Goal: Task Accomplishment & Management: Complete application form

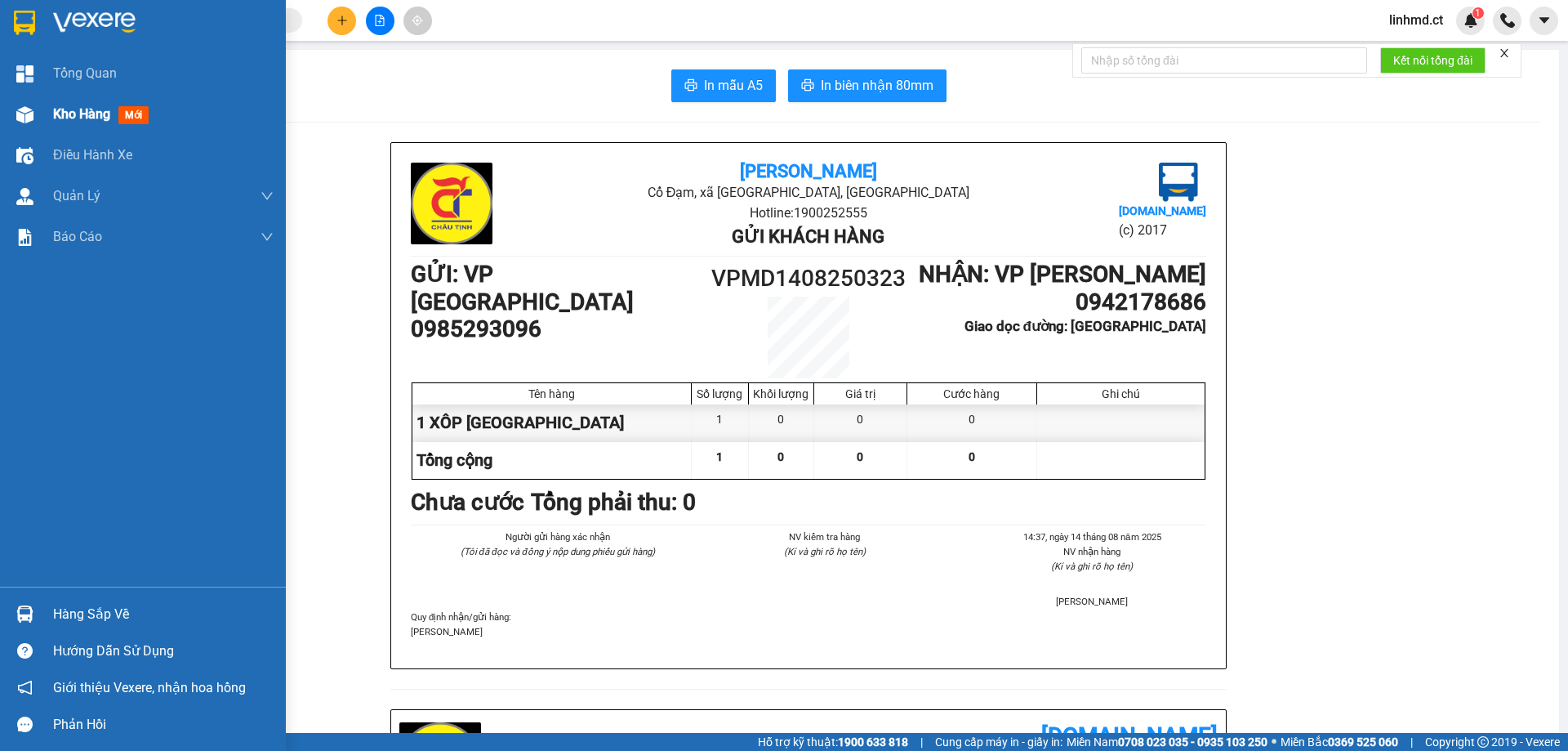
click at [26, 106] on img at bounding box center [24, 114] width 17 height 17
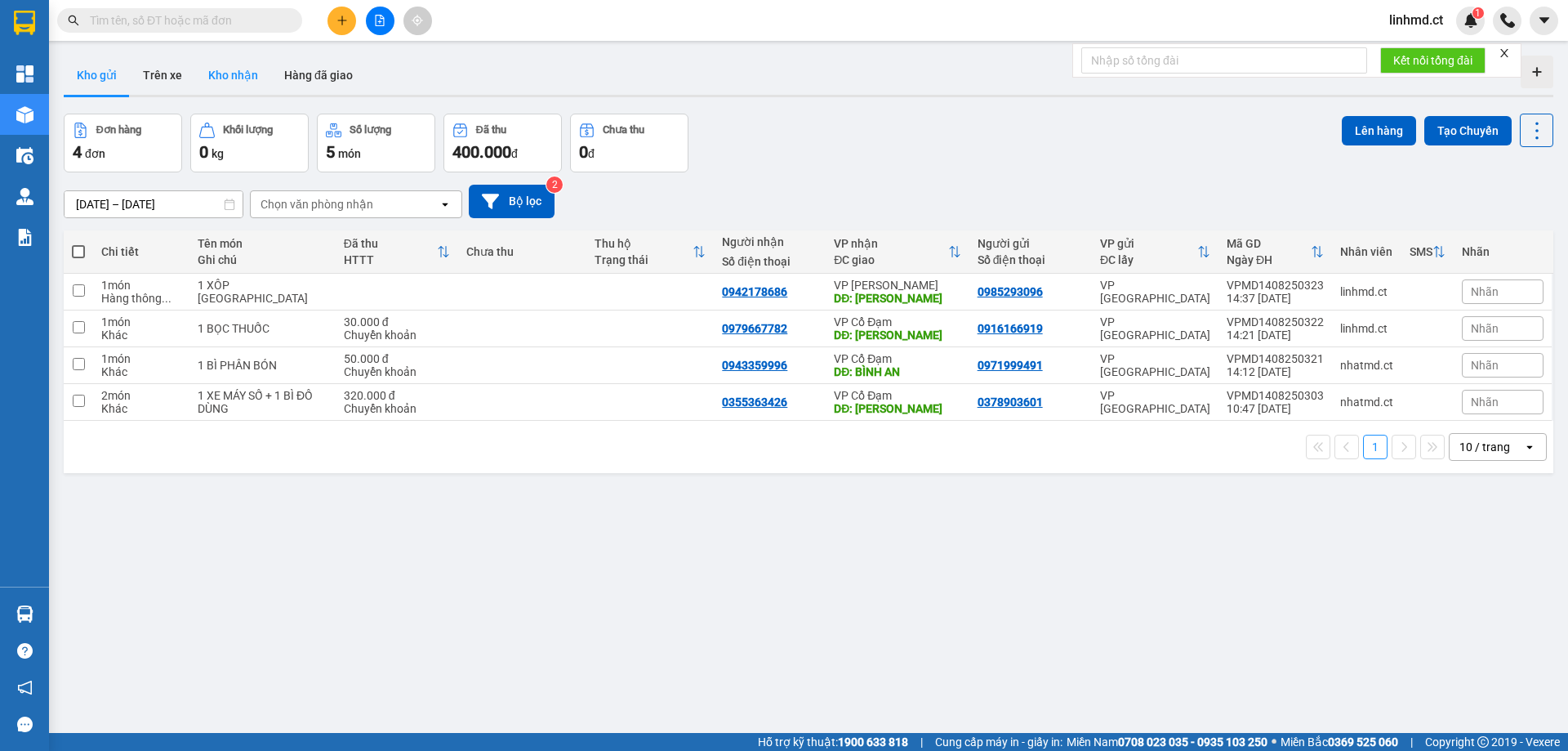
click at [229, 72] on button "Kho nhận" at bounding box center [233, 75] width 76 height 40
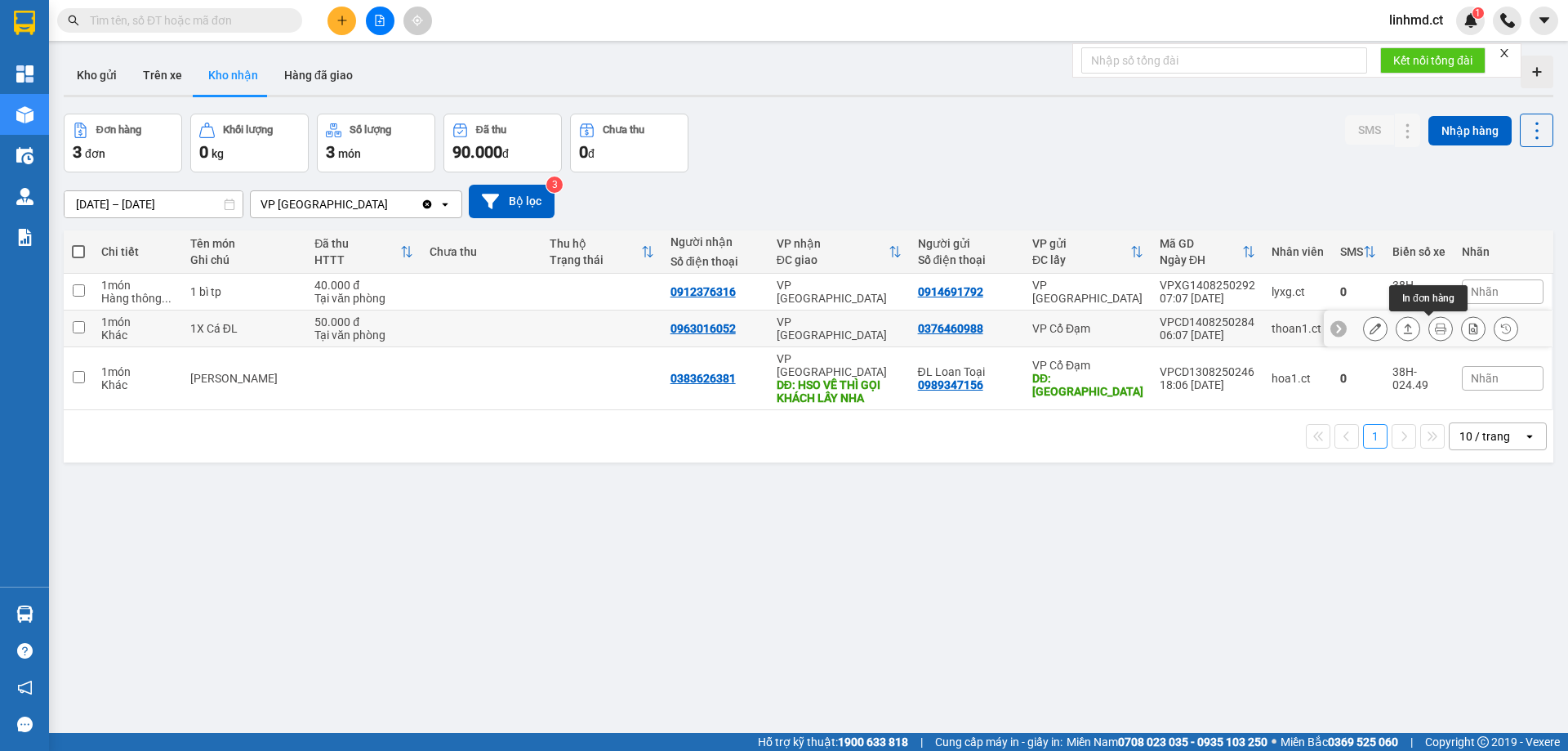
click at [1403, 330] on icon at bounding box center [1408, 328] width 12 height 12
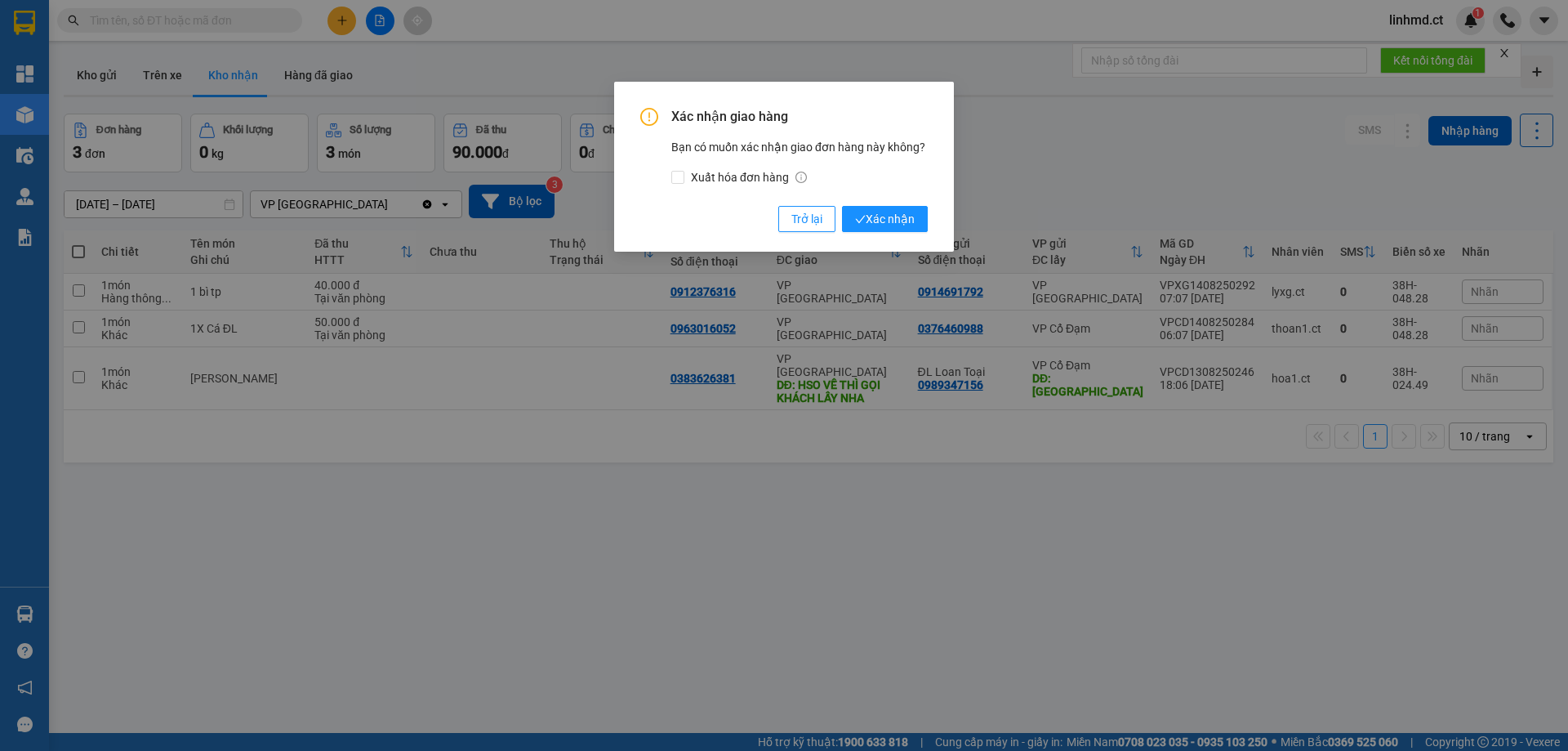
drag, startPoint x: 897, startPoint y: 225, endPoint x: 841, endPoint y: 278, distance: 77.1
click at [896, 224] on span "Xác nhận" at bounding box center [885, 219] width 59 height 18
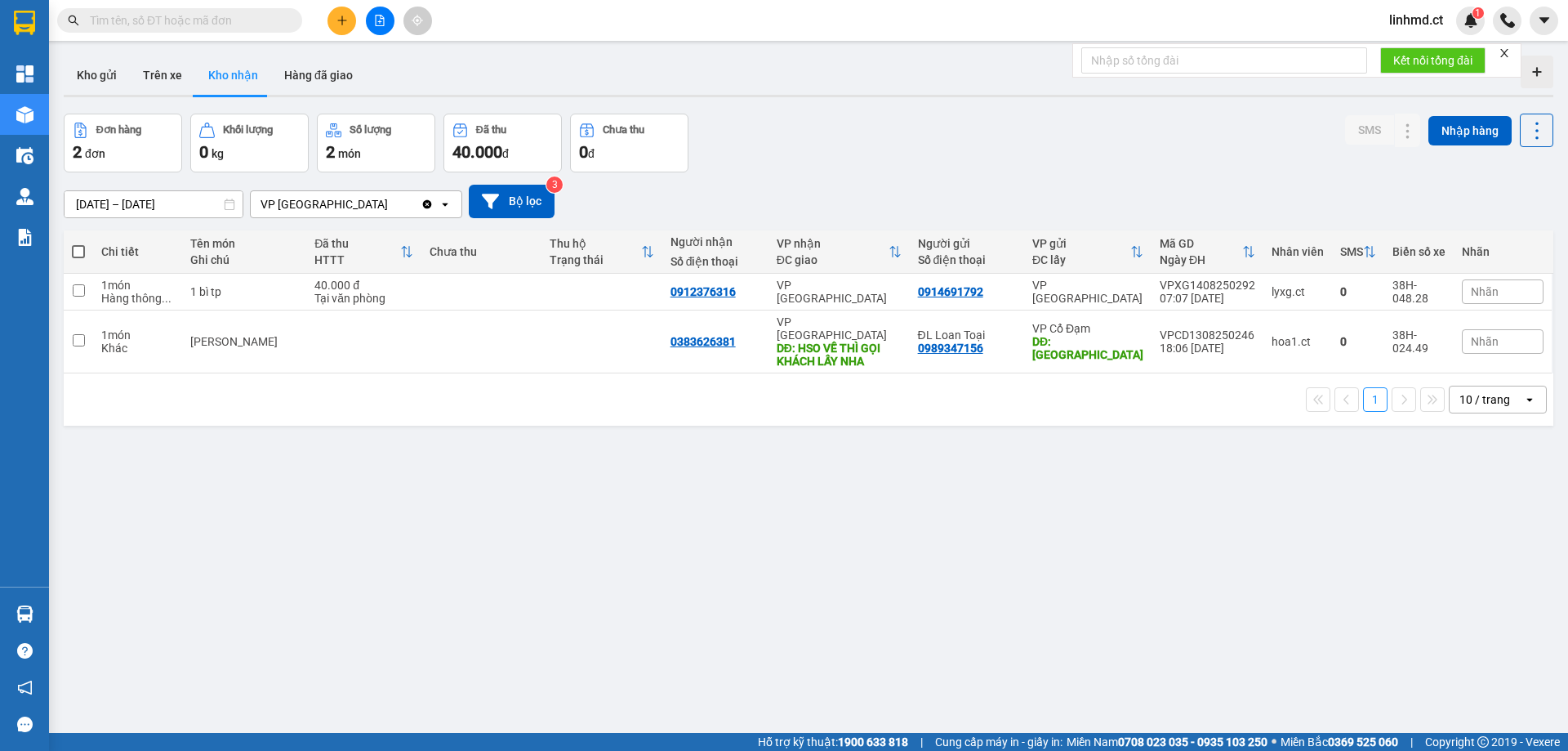
click at [341, 28] on button at bounding box center [342, 21] width 29 height 29
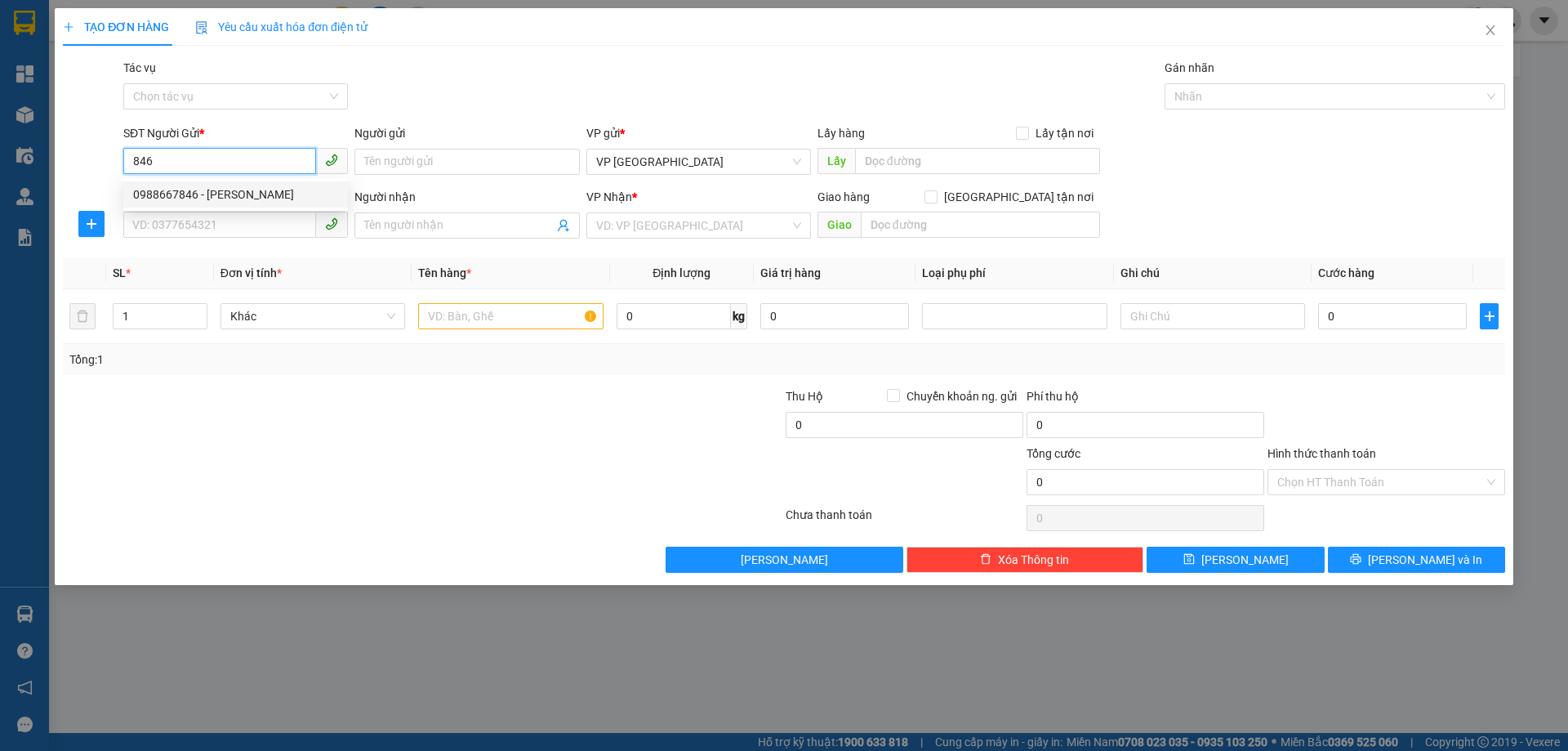
click at [230, 195] on div "0988667846 - [PERSON_NAME]" at bounding box center [235, 194] width 205 height 18
type input "0988667846"
type input "[PERSON_NAME]"
type input "0976761897"
type input "A"
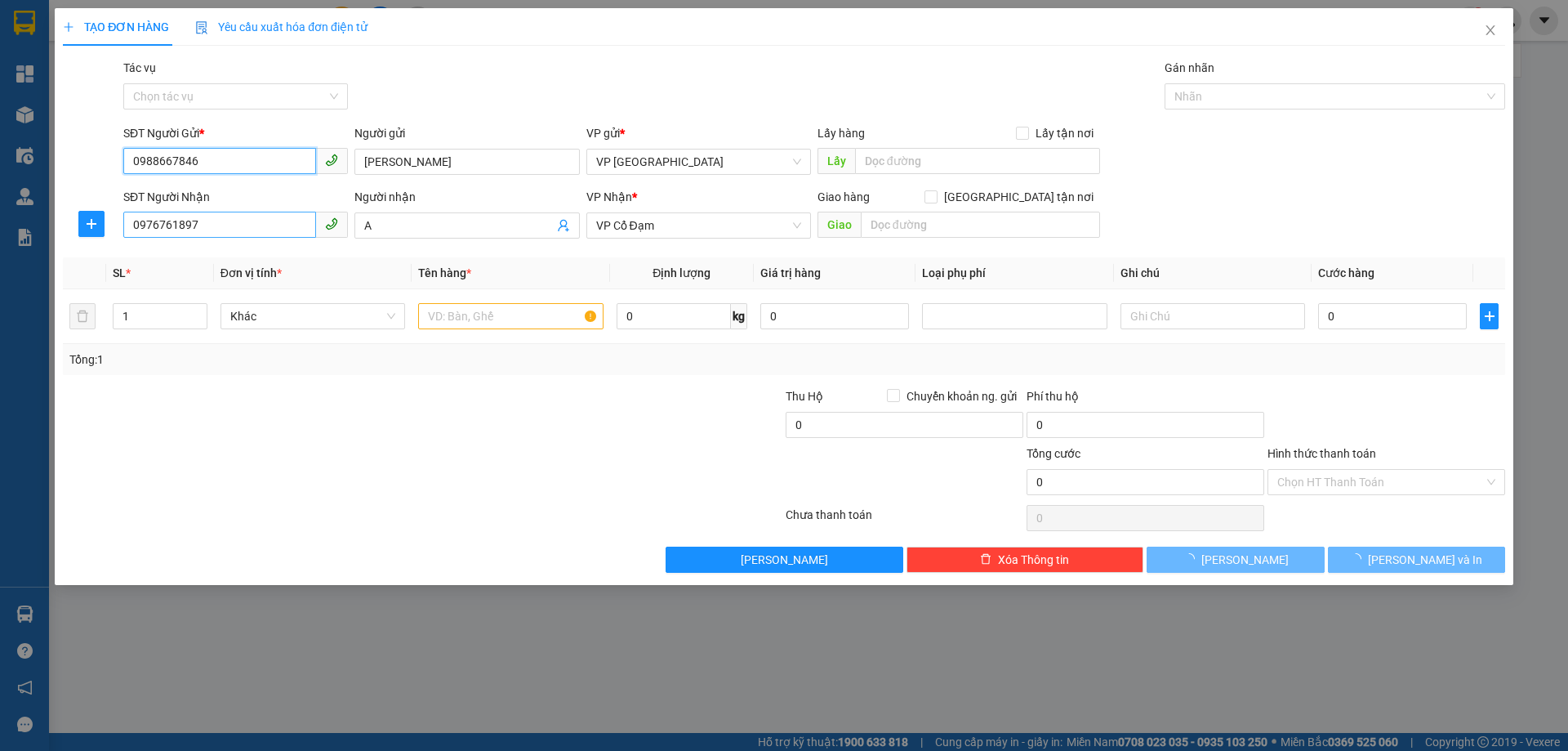
type input "0988667846"
type input "50.000"
click at [225, 220] on input "0976761897" at bounding box center [219, 225] width 193 height 26
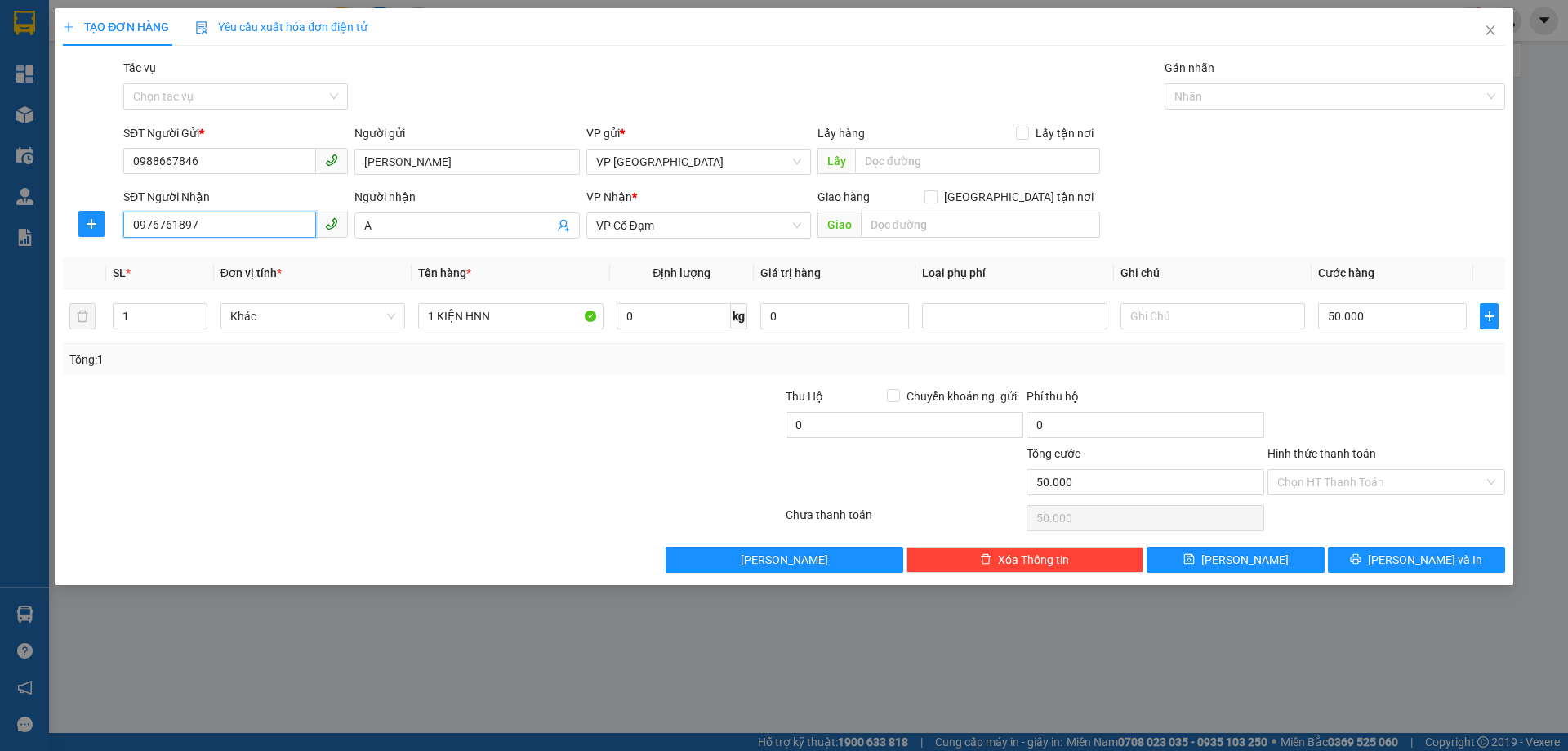
click at [225, 220] on input "0976761897" at bounding box center [219, 225] width 193 height 26
type input "0336577756"
click at [239, 266] on div "0336577756 - A" at bounding box center [235, 258] width 205 height 18
type input "A"
type input "XUÂN MỸ"
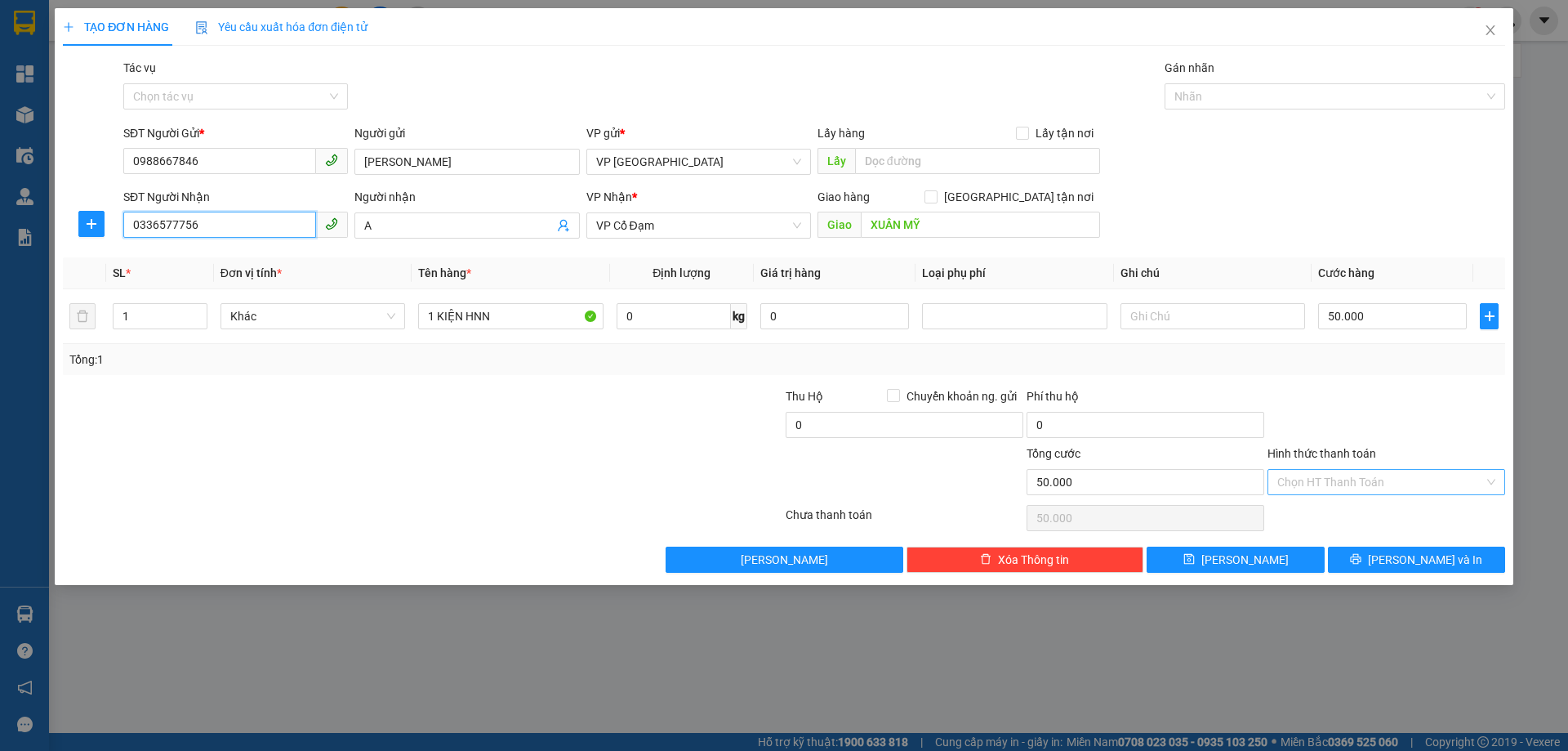
type input "0336577756"
click at [1362, 476] on input "Hình thức thanh toán" at bounding box center [1381, 482] width 207 height 24
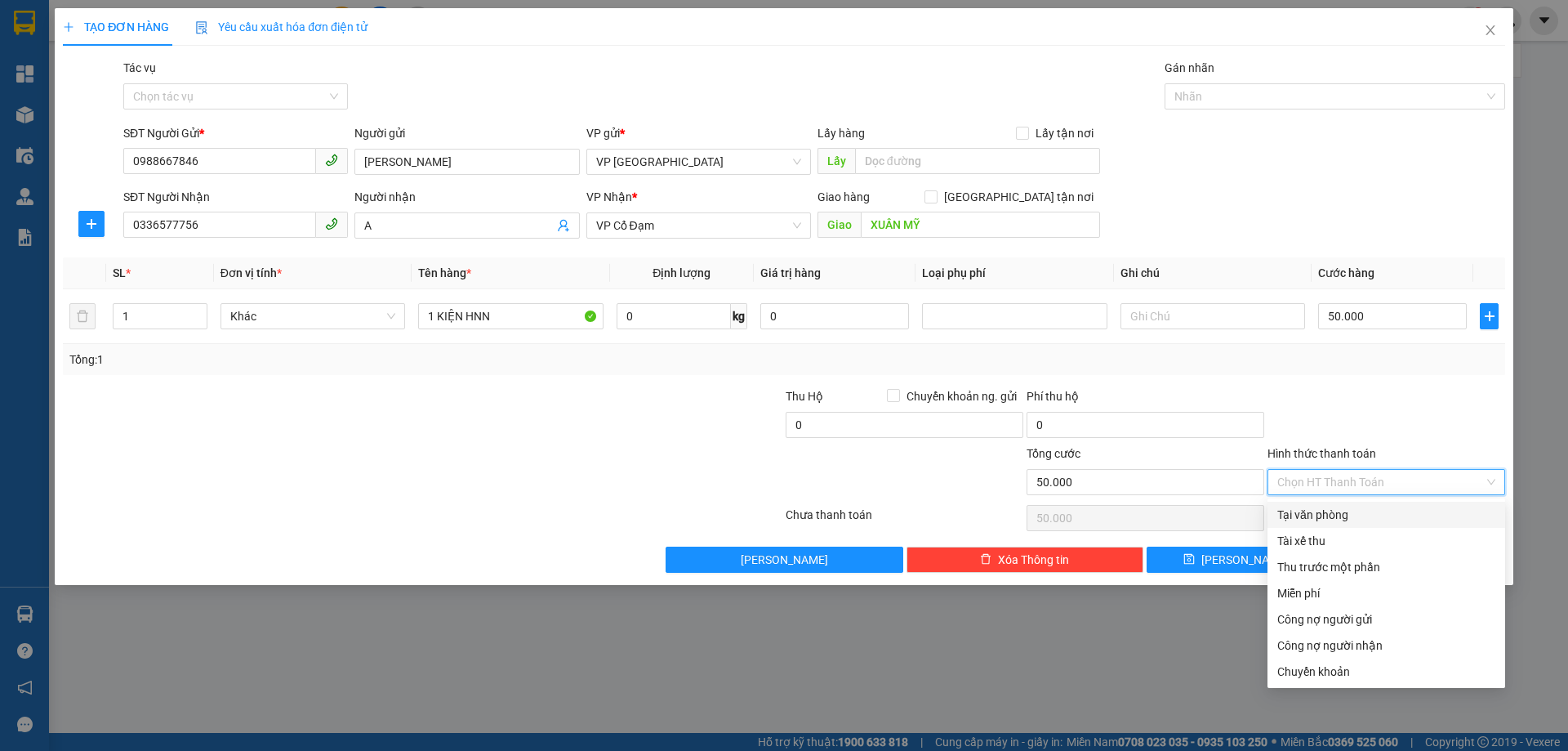
click at [1358, 516] on div "Tại văn phòng" at bounding box center [1387, 515] width 218 height 18
type input "0"
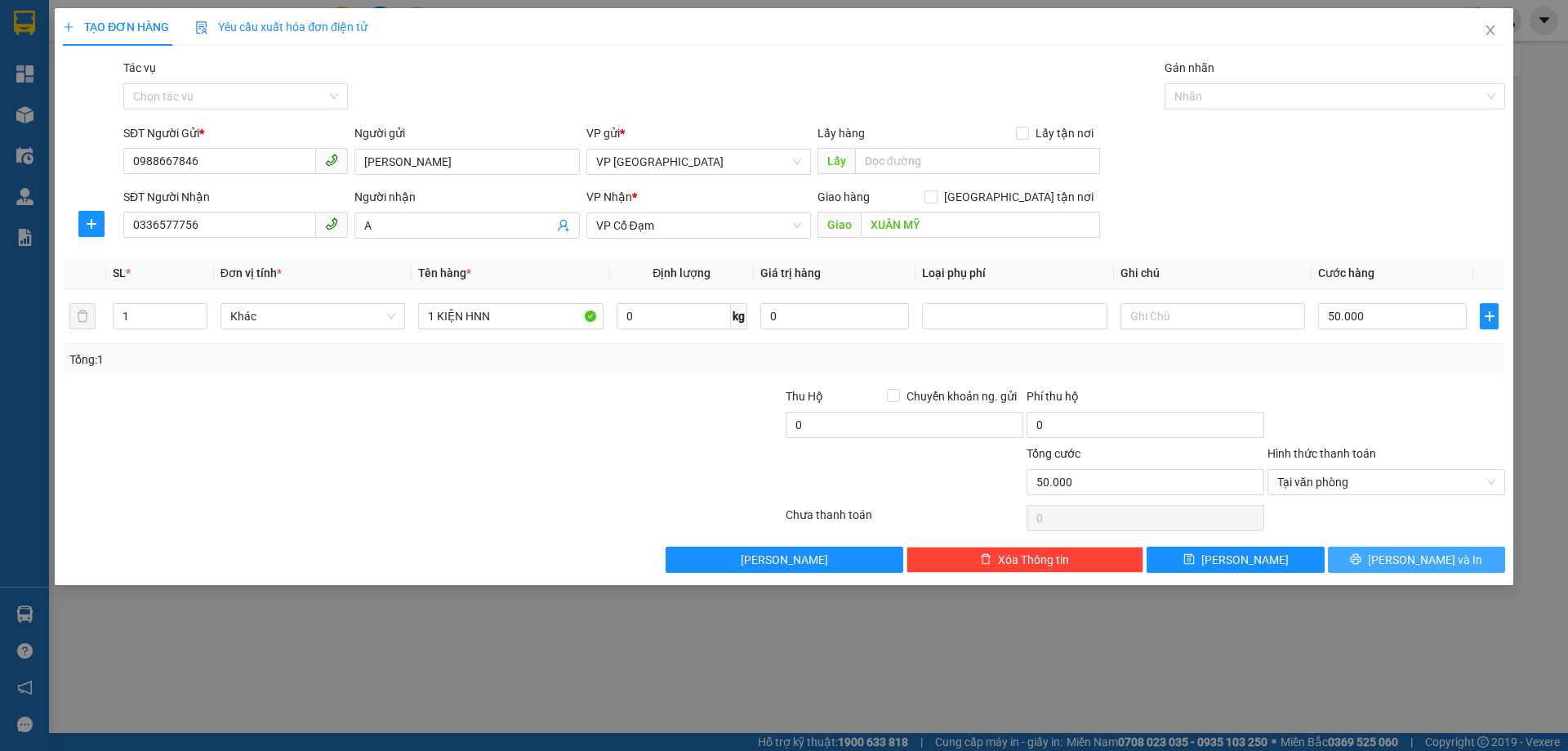
click at [1397, 564] on button "[PERSON_NAME] và In" at bounding box center [1416, 559] width 177 height 26
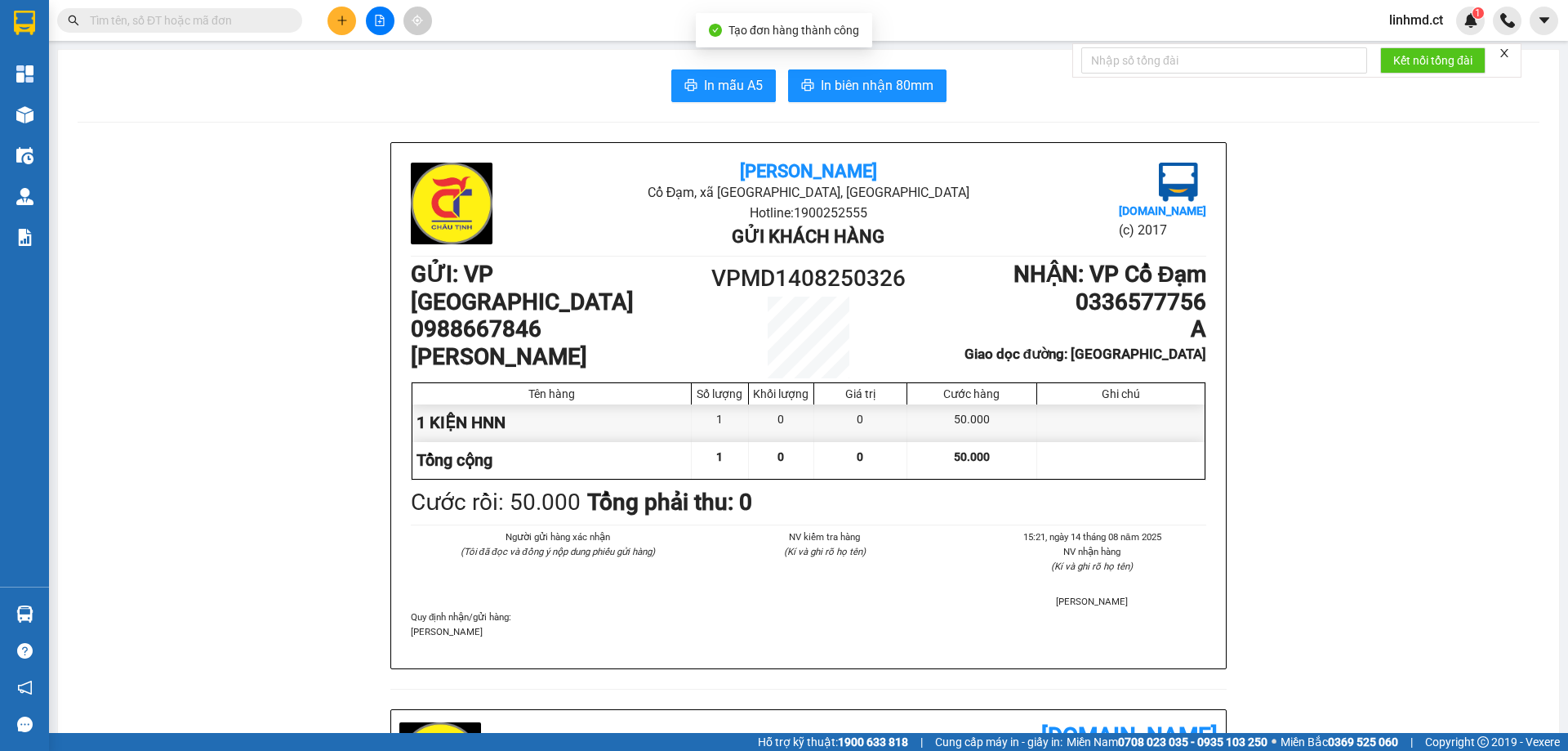
click at [692, 89] on button "In mẫu A5" at bounding box center [724, 85] width 104 height 32
click at [340, 18] on icon "plus" at bounding box center [342, 20] width 12 height 12
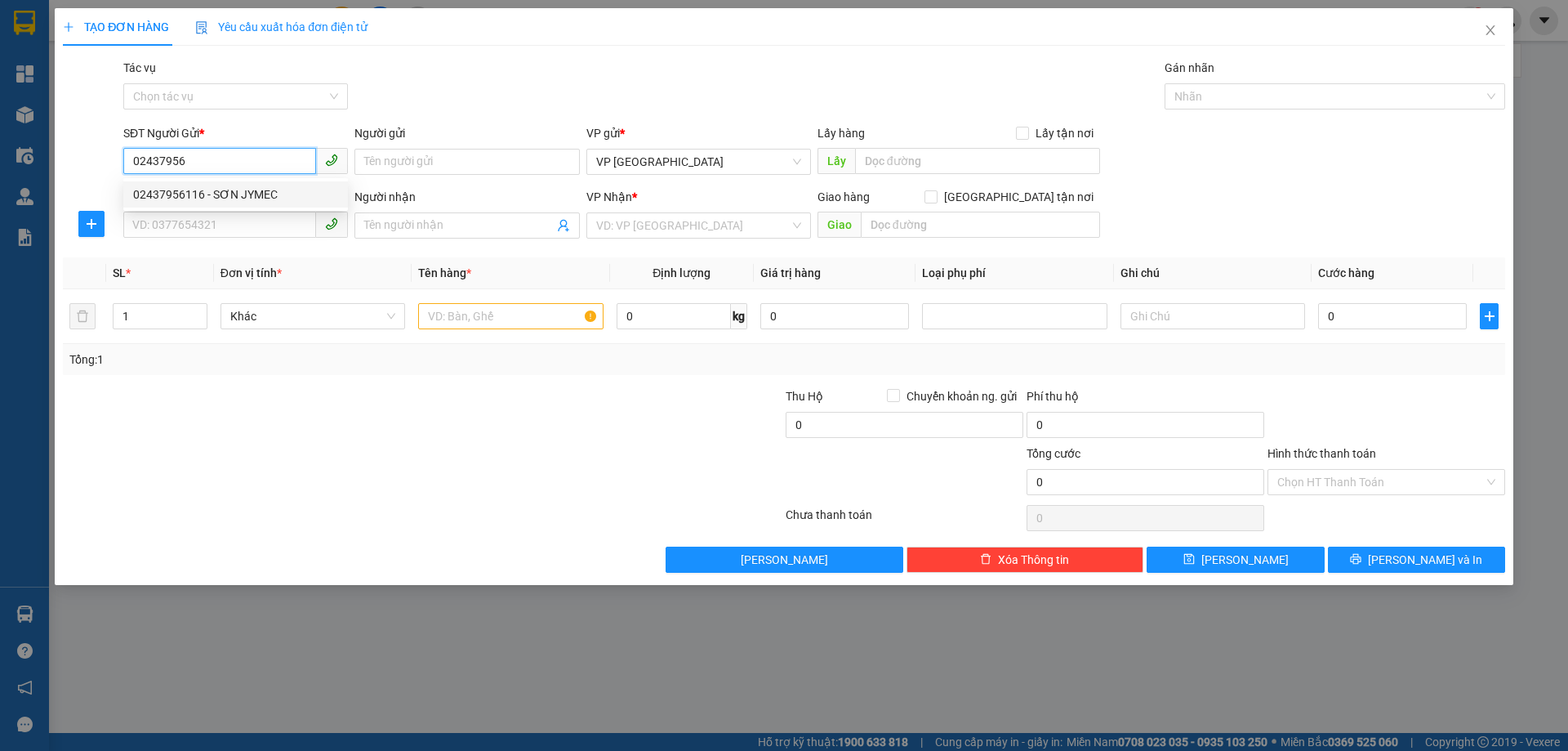
click at [270, 197] on div "02437956116 - SƠN JYMEC" at bounding box center [235, 194] width 205 height 18
type input "02437956116"
type input "SƠN JYMEC"
type input "0976678966"
type input "[PERSON_NAME]"
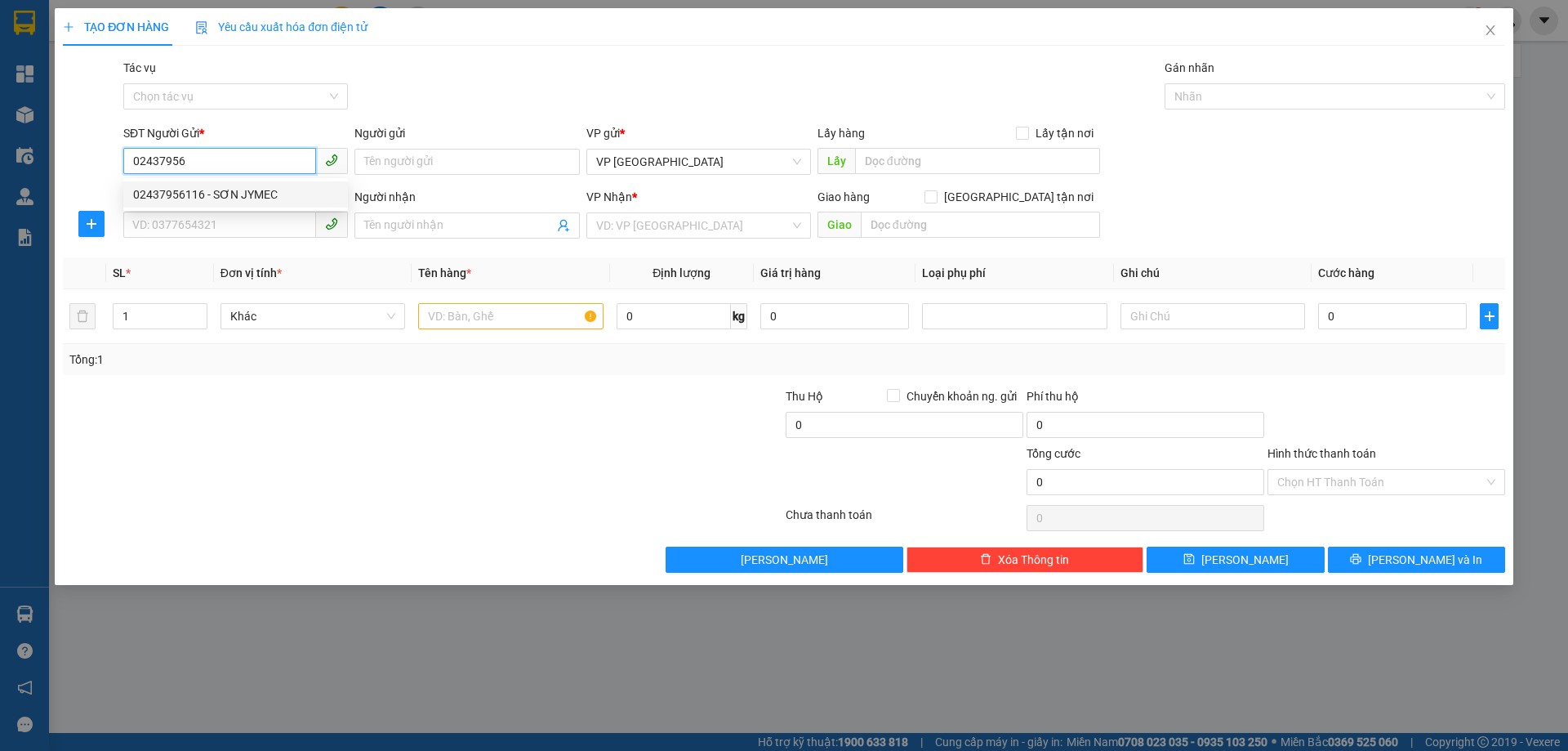
type input "PHÙ LƯU"
type input "520.000"
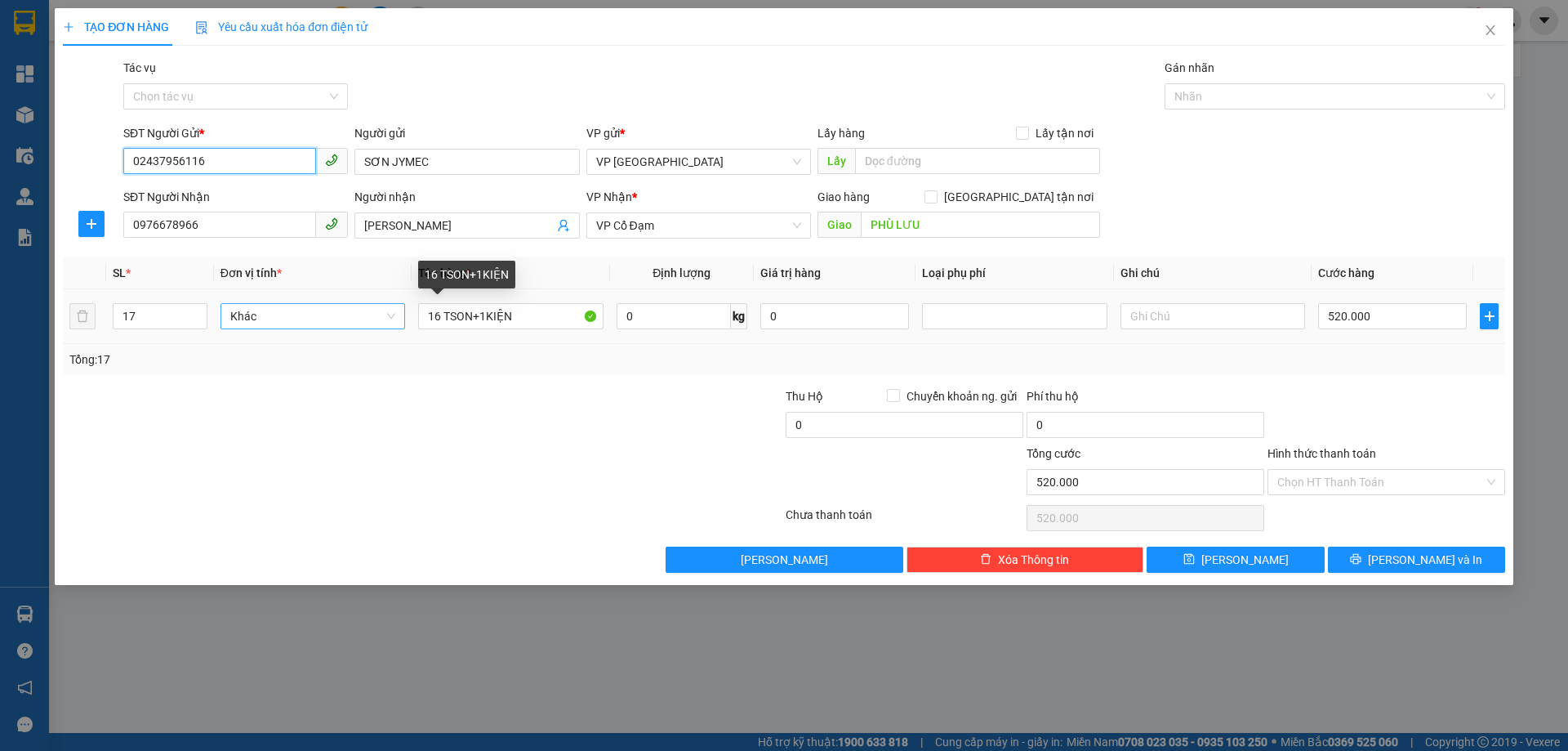
type input "02437956116"
drag, startPoint x: 383, startPoint y: 314, endPoint x: 354, endPoint y: 314, distance: 29.0
click at [374, 314] on tr "17 Khác 16 TSON+1KIỆN 0 kg 0 520.000" at bounding box center [784, 316] width 1442 height 55
type input "2 [PERSON_NAME]"
drag, startPoint x: 96, startPoint y: 316, endPoint x: 64, endPoint y: 308, distance: 33.0
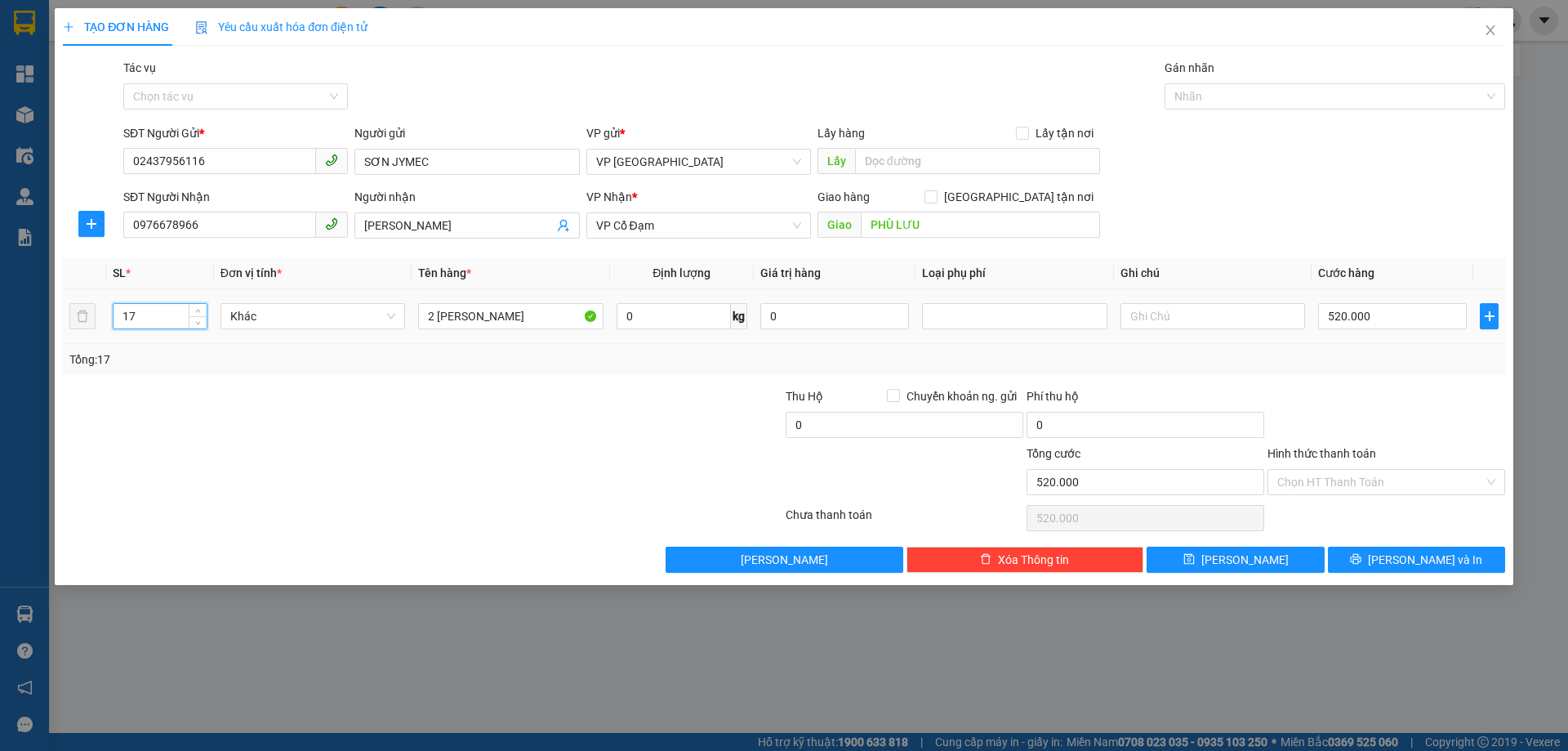
click at [66, 309] on tr "17 Khác 2 THÙNG SƠN 0 kg 0 520.000" at bounding box center [784, 316] width 1442 height 55
type input "2"
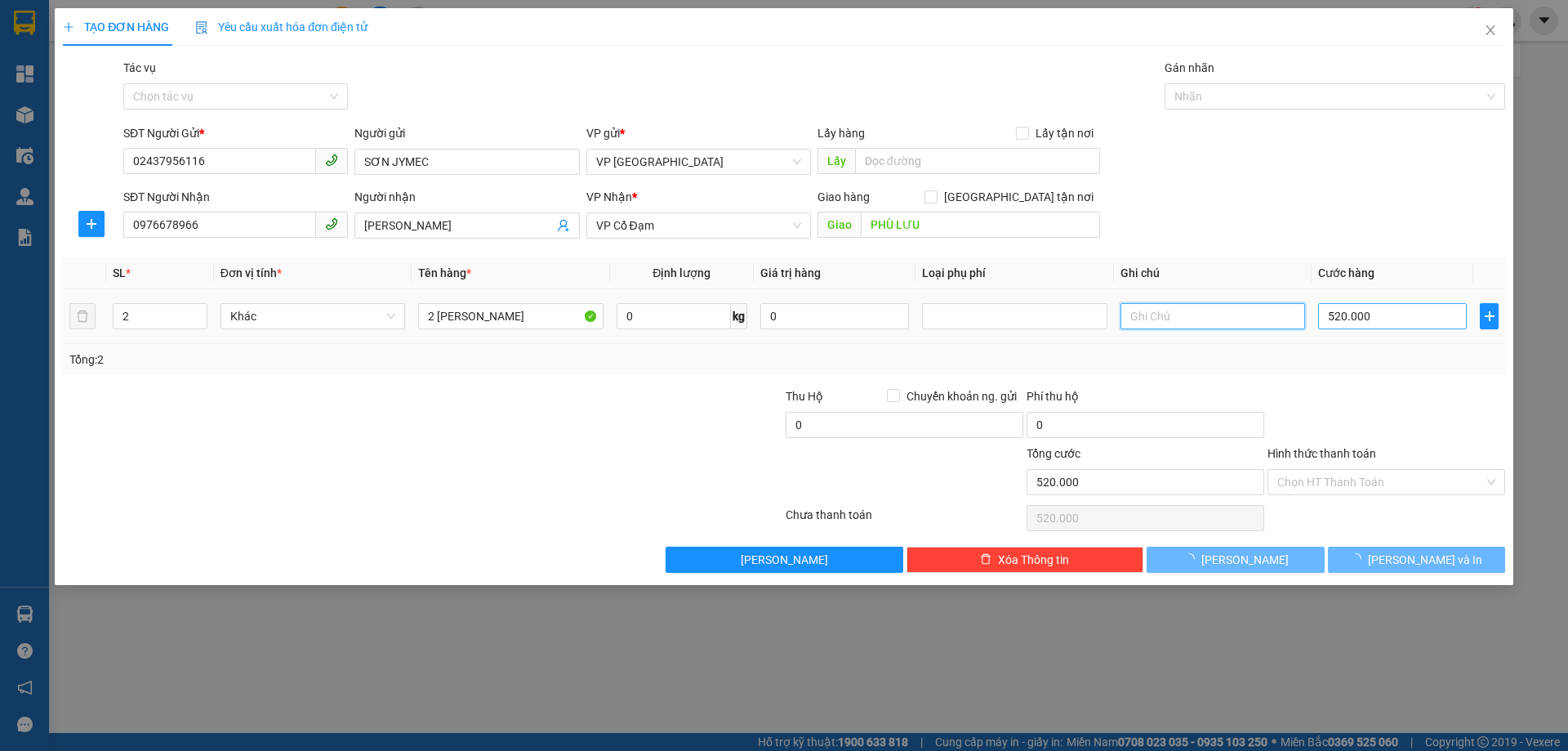
type input "0"
type input "520.000"
type input "0"
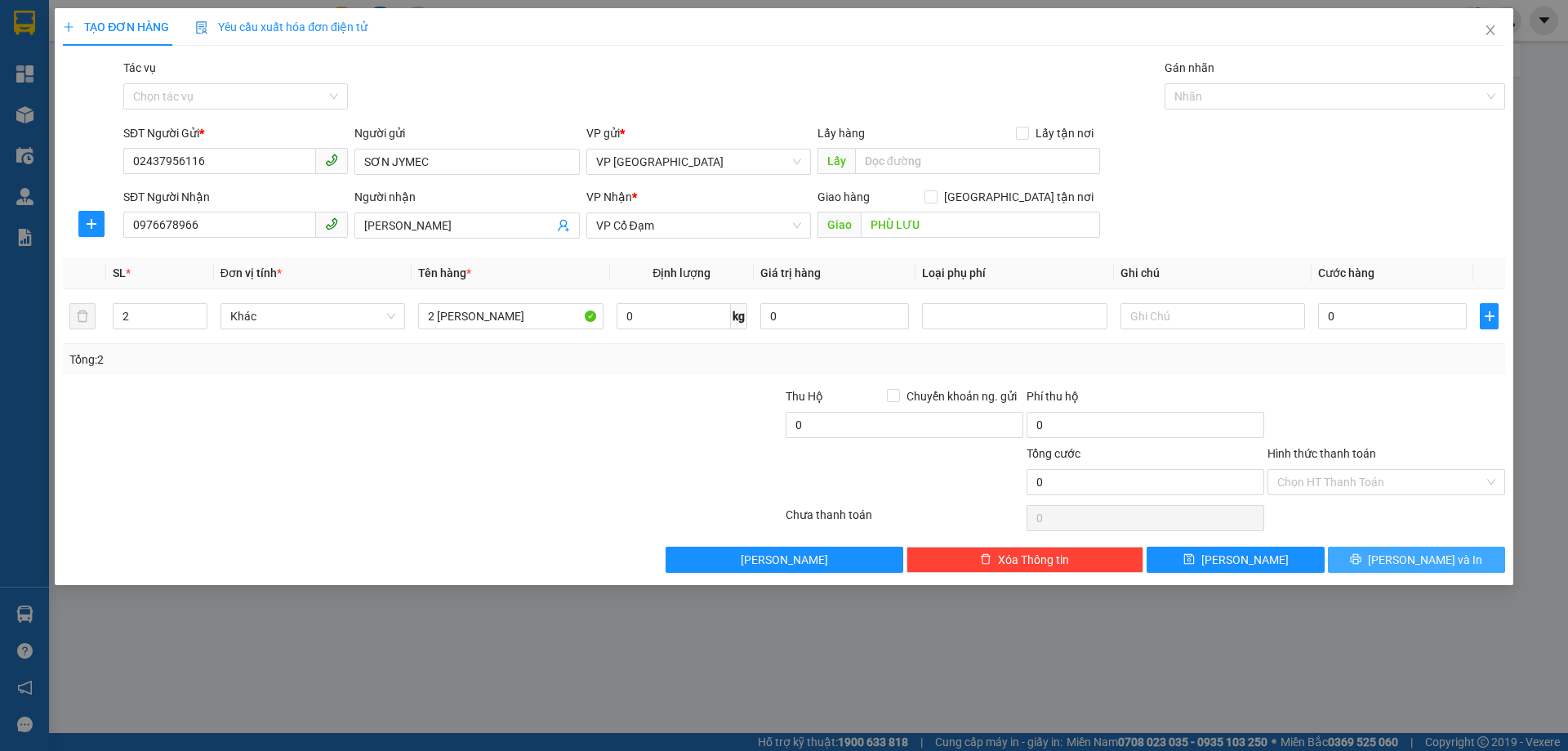
click at [1400, 563] on button "[PERSON_NAME] và In" at bounding box center [1416, 559] width 177 height 26
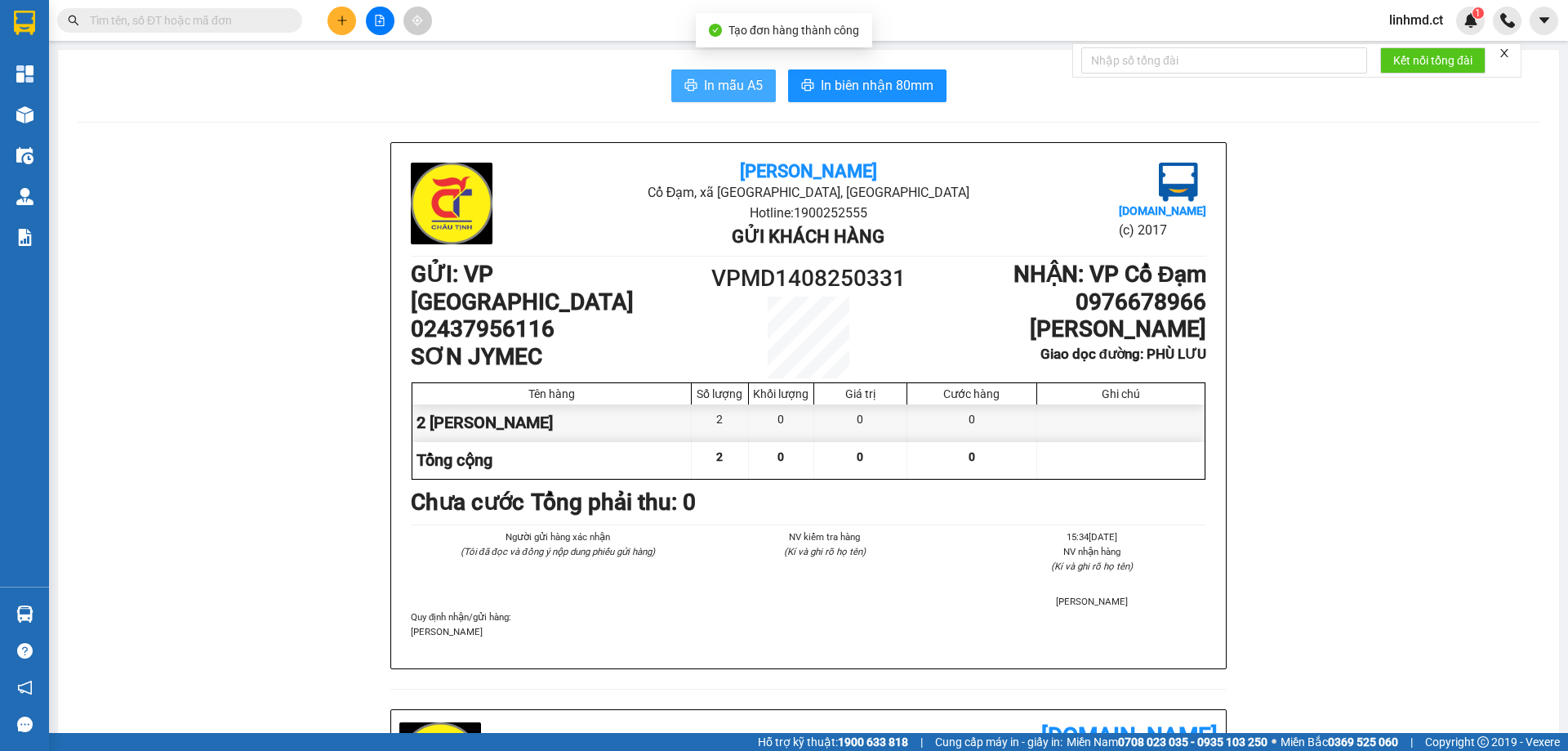
click at [723, 84] on span "In mẫu A5" at bounding box center [733, 85] width 58 height 21
click at [342, 23] on icon "plus" at bounding box center [341, 20] width 1 height 9
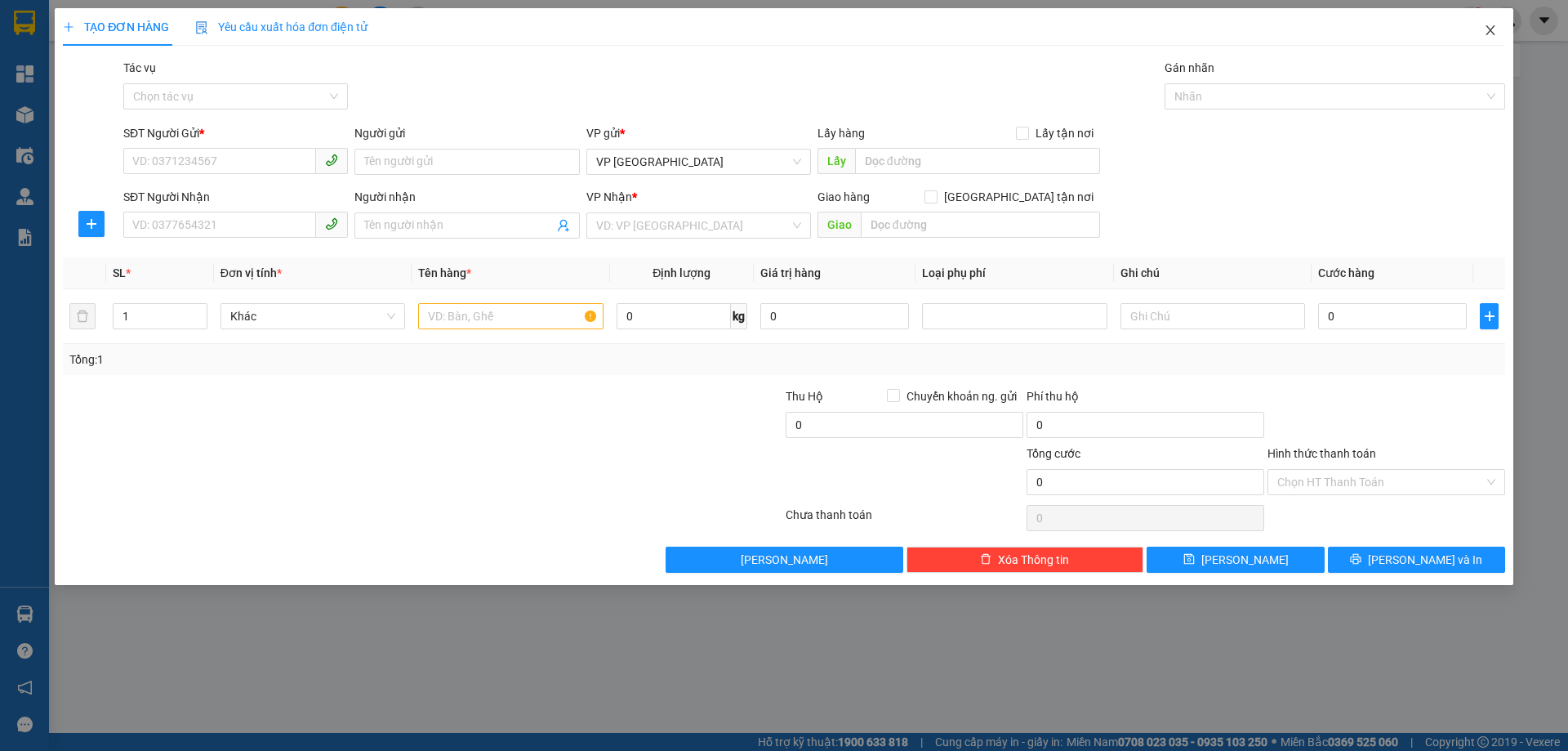
click at [1493, 27] on icon "close" at bounding box center [1491, 30] width 13 height 13
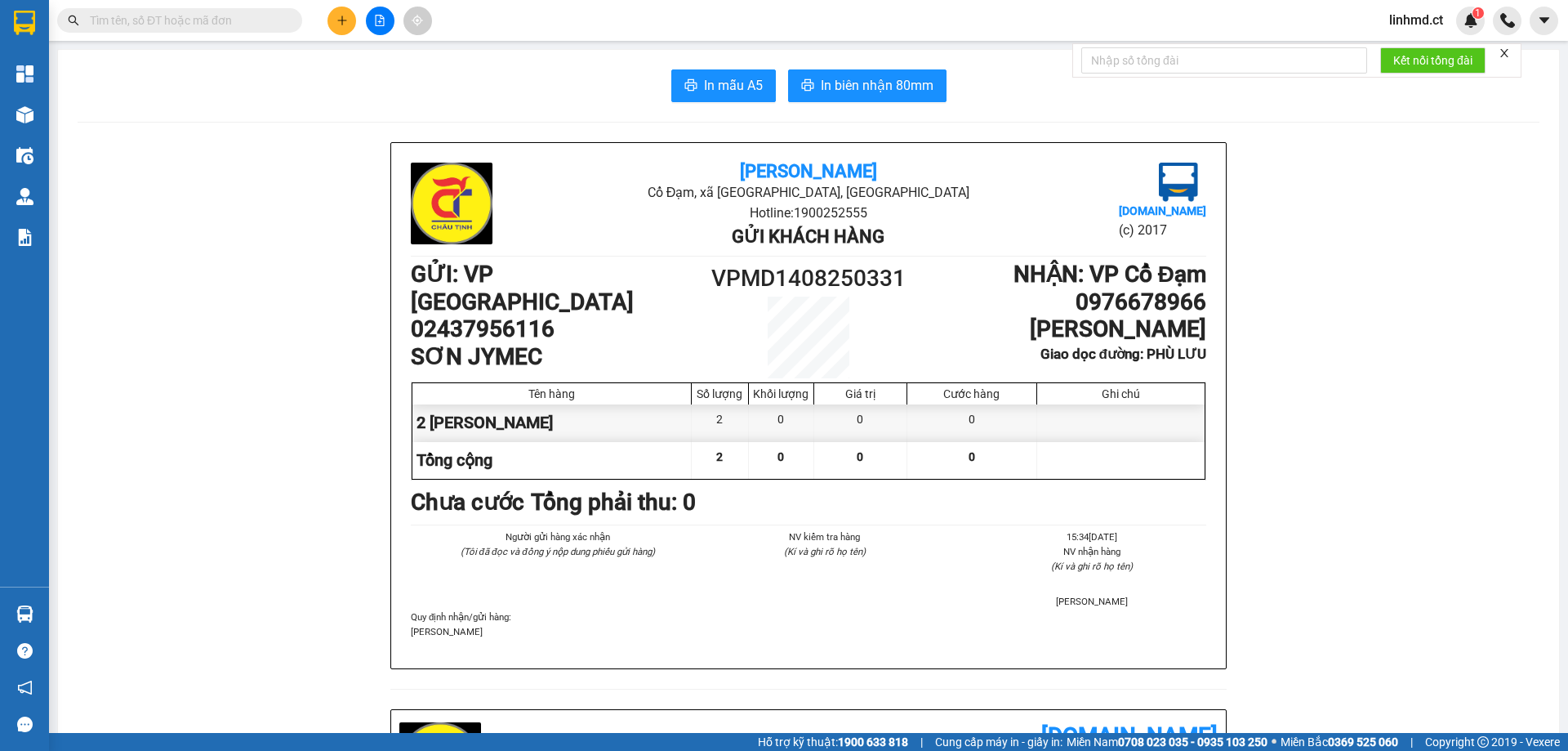
click at [244, 21] on input "text" at bounding box center [186, 21] width 193 height 18
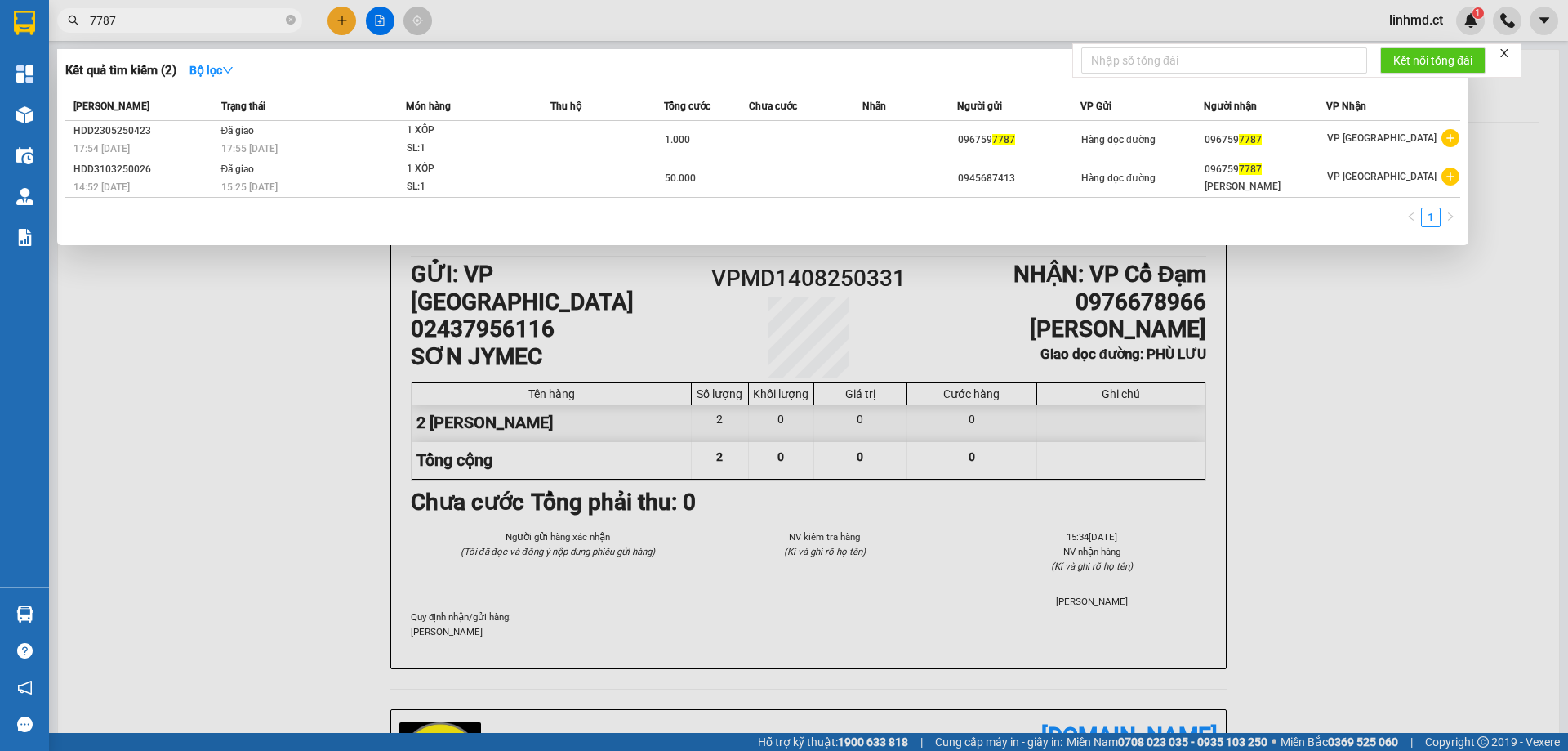
type input "7787"
click at [258, 340] on div at bounding box center [784, 376] width 1568 height 751
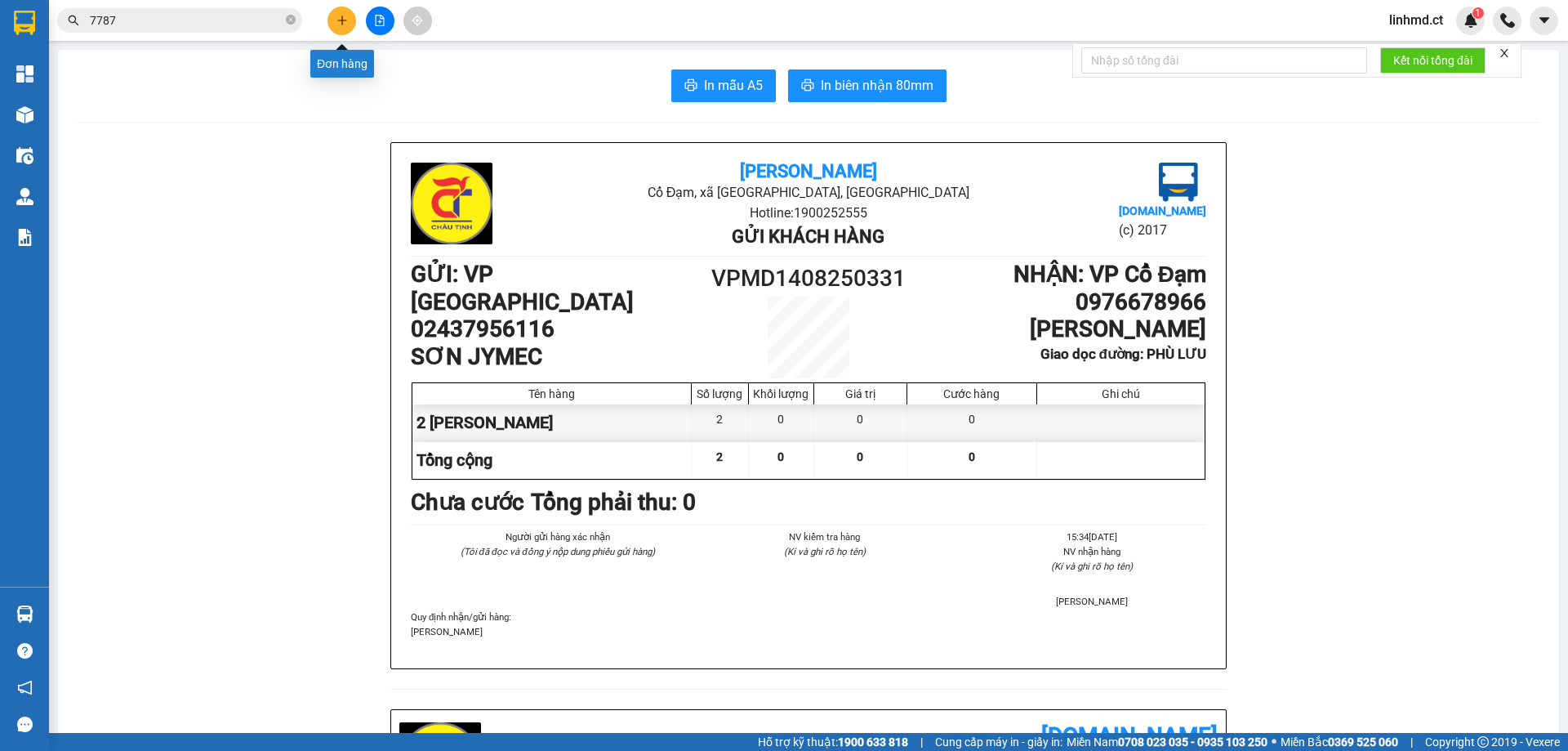
click at [339, 13] on button at bounding box center [342, 21] width 29 height 29
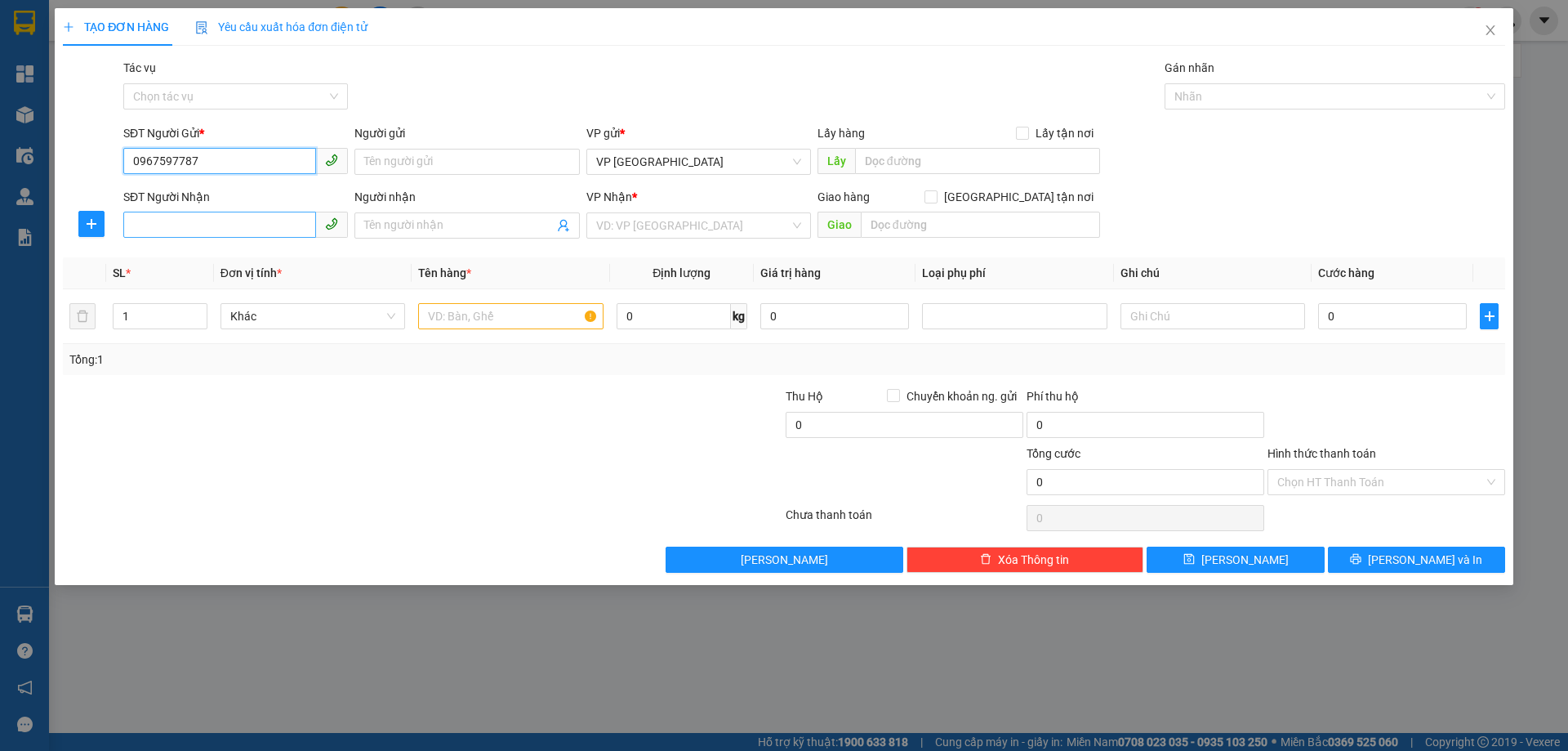
type input "0967597787"
click at [198, 234] on input "SĐT Người Nhận" at bounding box center [219, 225] width 193 height 26
click at [215, 158] on input "0967597787" at bounding box center [219, 161] width 193 height 26
click at [216, 157] on input "0967597787" at bounding box center [219, 161] width 193 height 26
click at [212, 224] on input "SĐT Người Nhận" at bounding box center [219, 225] width 193 height 26
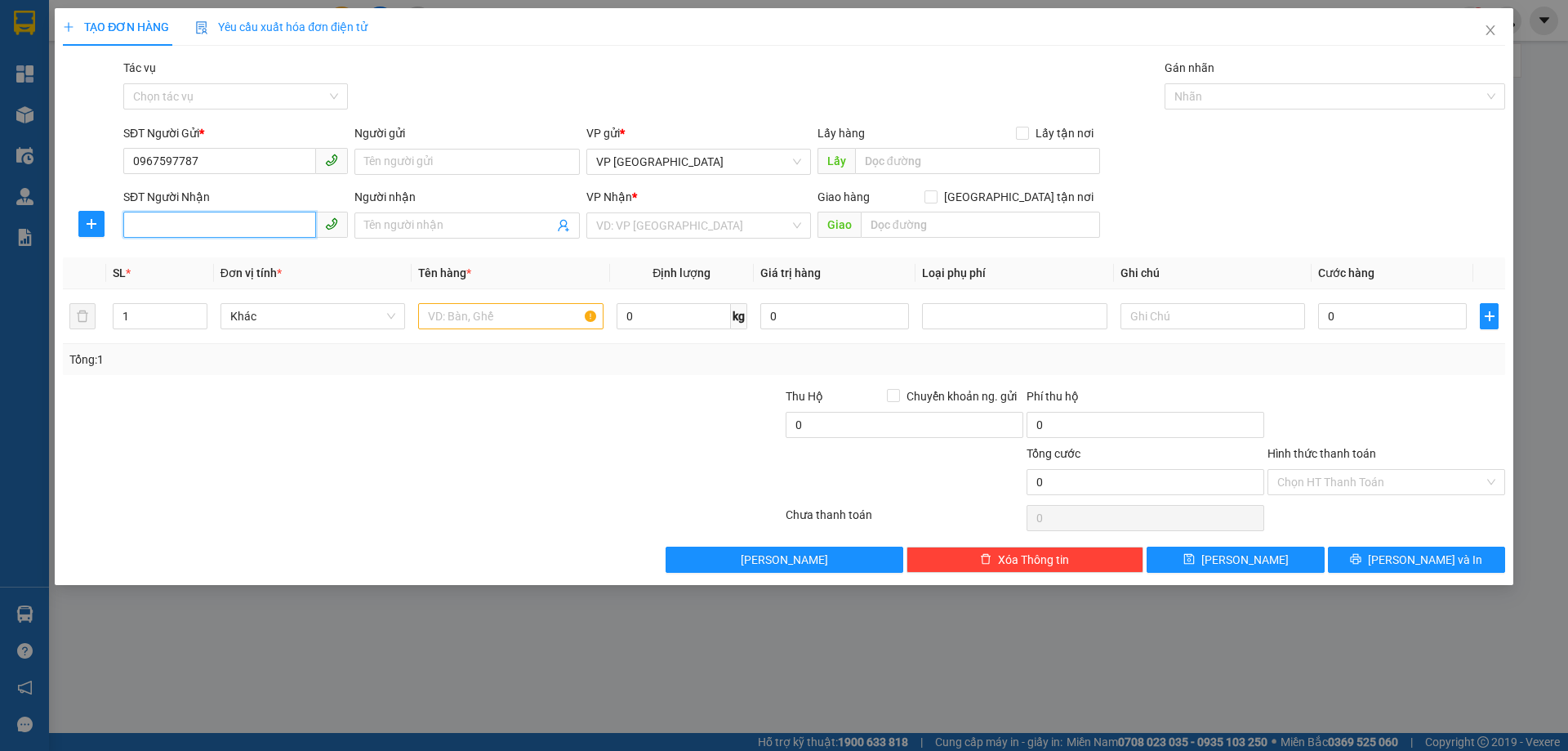
paste input "0967597787"
click at [657, 162] on span "VP [GEOGRAPHIC_DATA]" at bounding box center [699, 161] width 205 height 24
type input "0967597787"
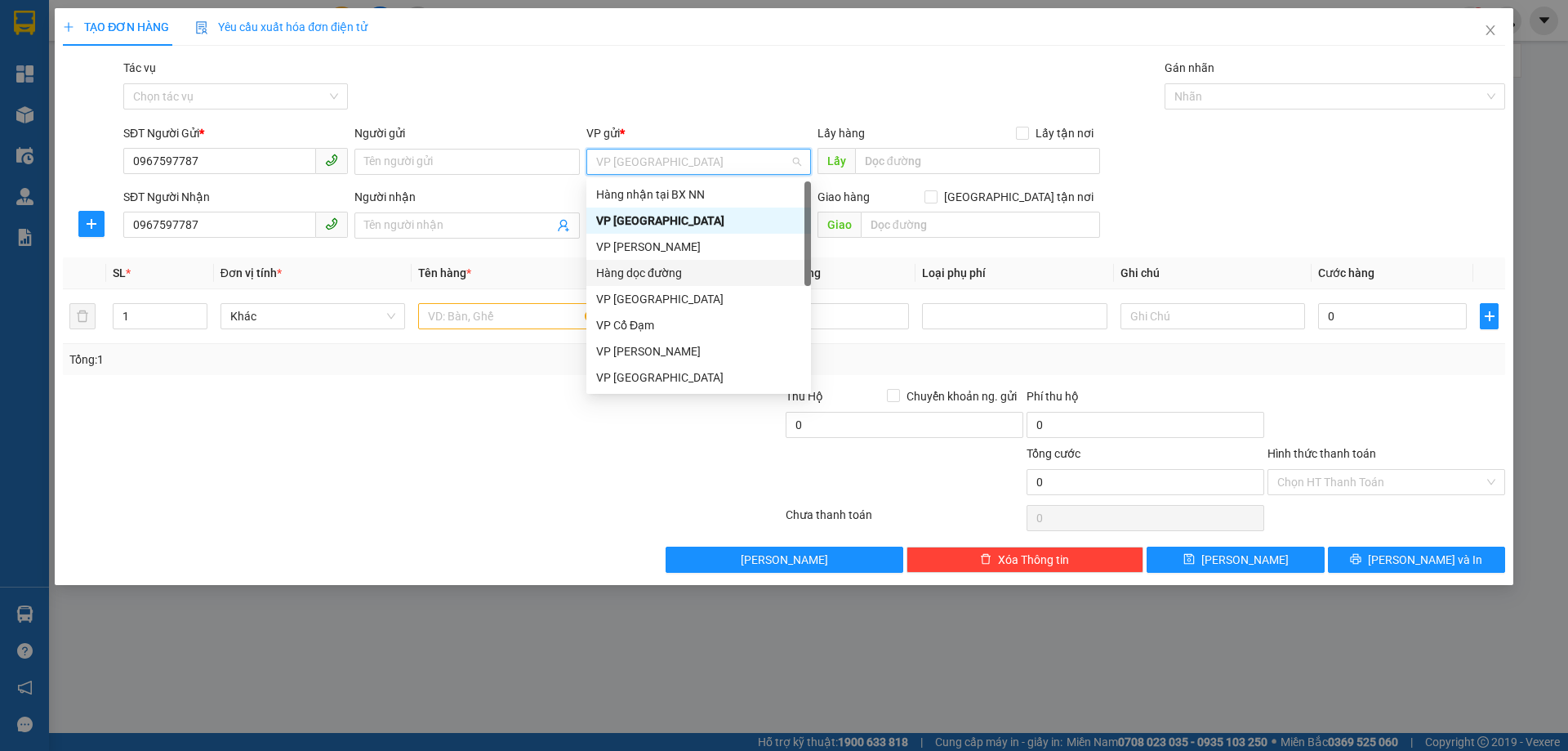
click at [670, 271] on div "Hàng dọc đường" at bounding box center [699, 273] width 205 height 18
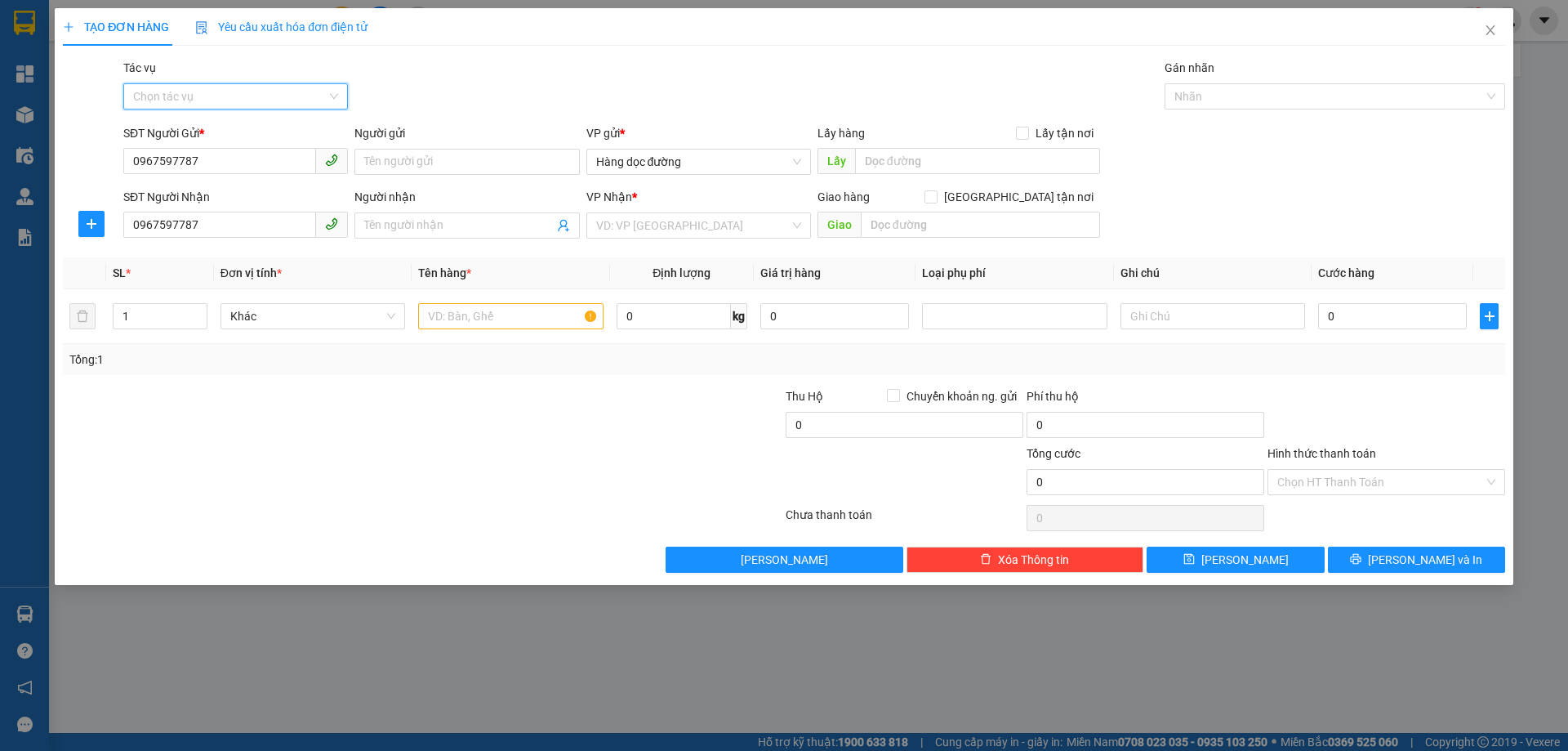
click at [257, 97] on input "Tác vụ" at bounding box center [230, 96] width 194 height 24
click at [270, 151] on div "Nhập hàng kho nhận" at bounding box center [235, 155] width 205 height 18
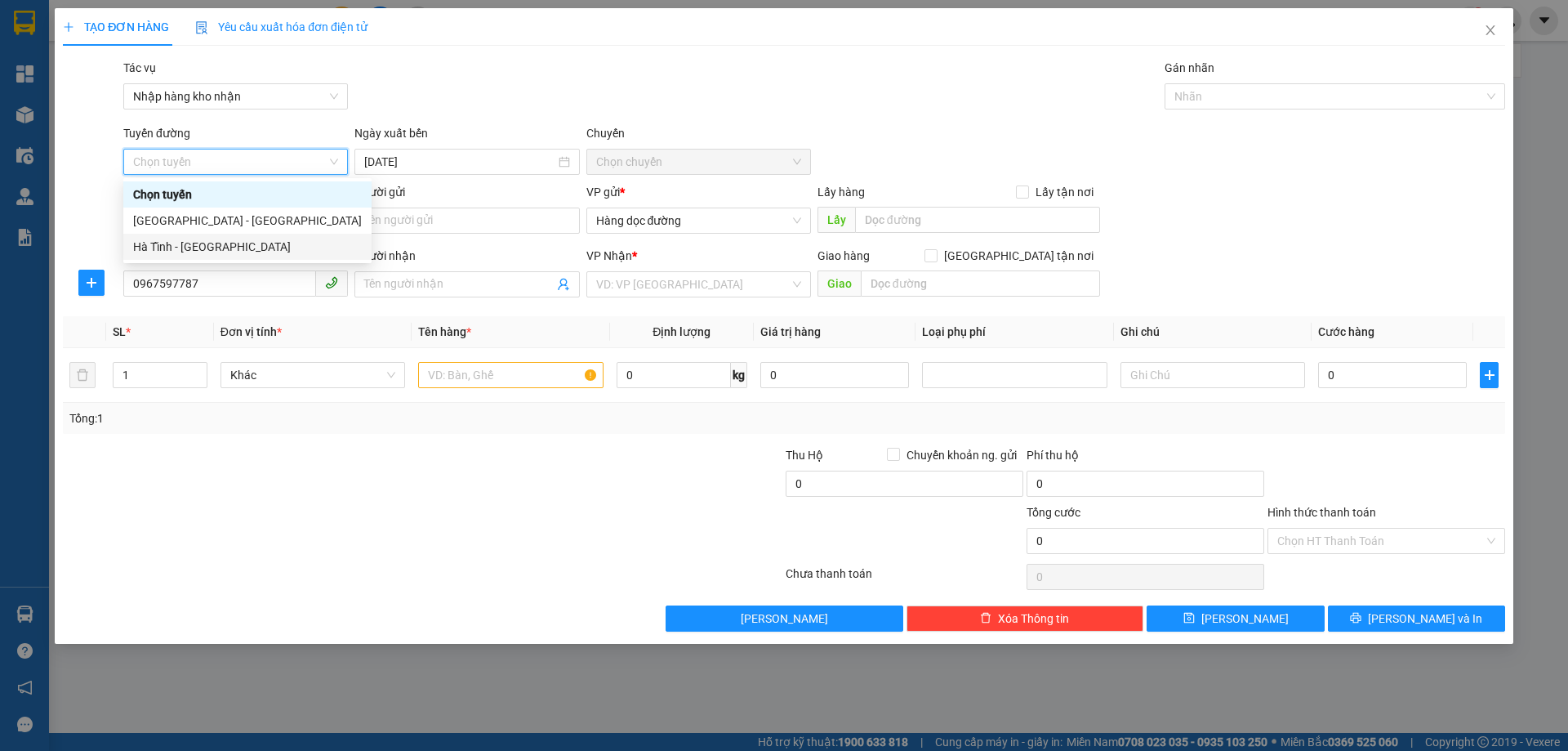
click at [254, 244] on div "Hà Tĩnh - [GEOGRAPHIC_DATA]" at bounding box center [247, 247] width 229 height 18
type input "[DATE]"
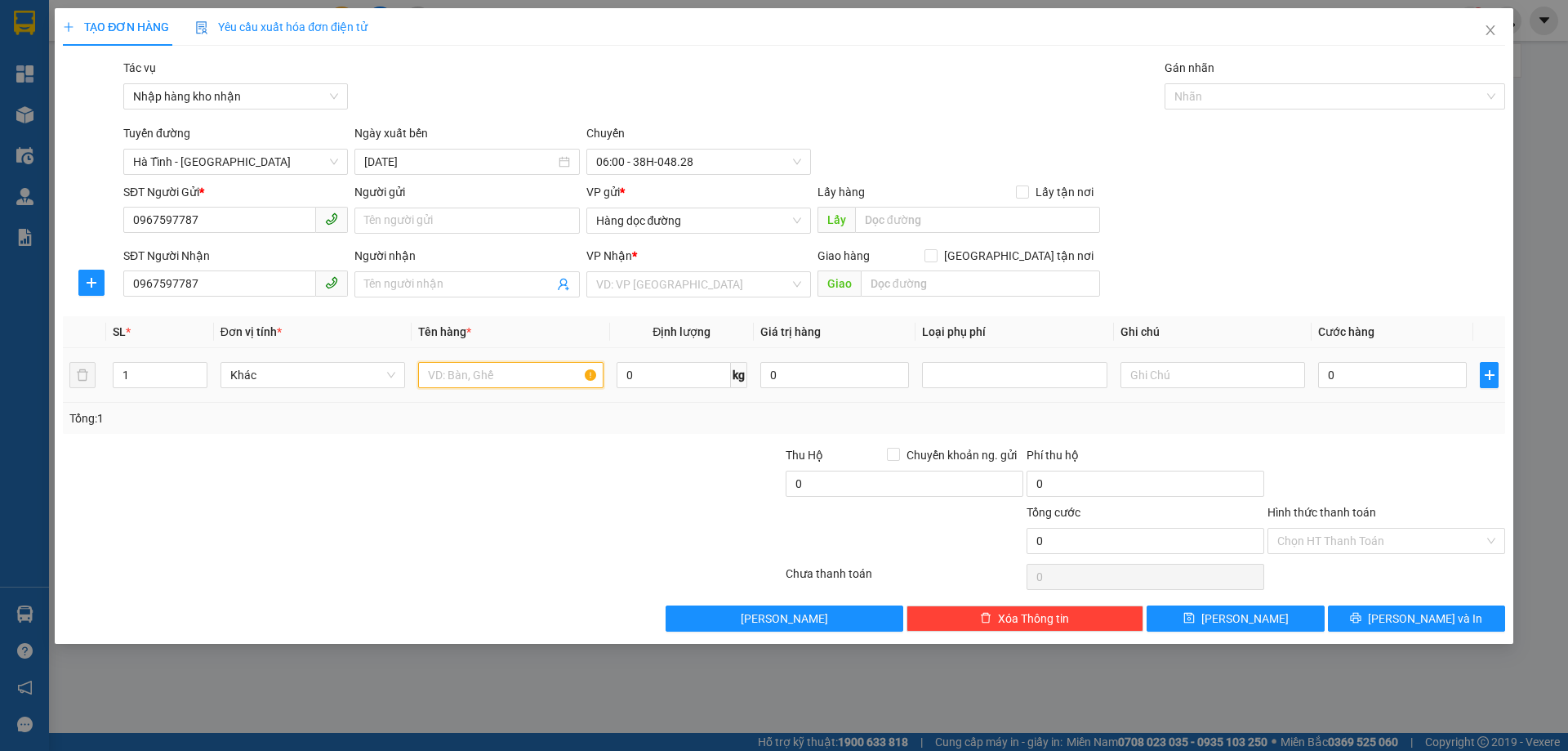
click at [516, 369] on input "text" at bounding box center [511, 375] width 185 height 26
type input "1 XỐP"
click at [641, 291] on input "search" at bounding box center [693, 284] width 194 height 24
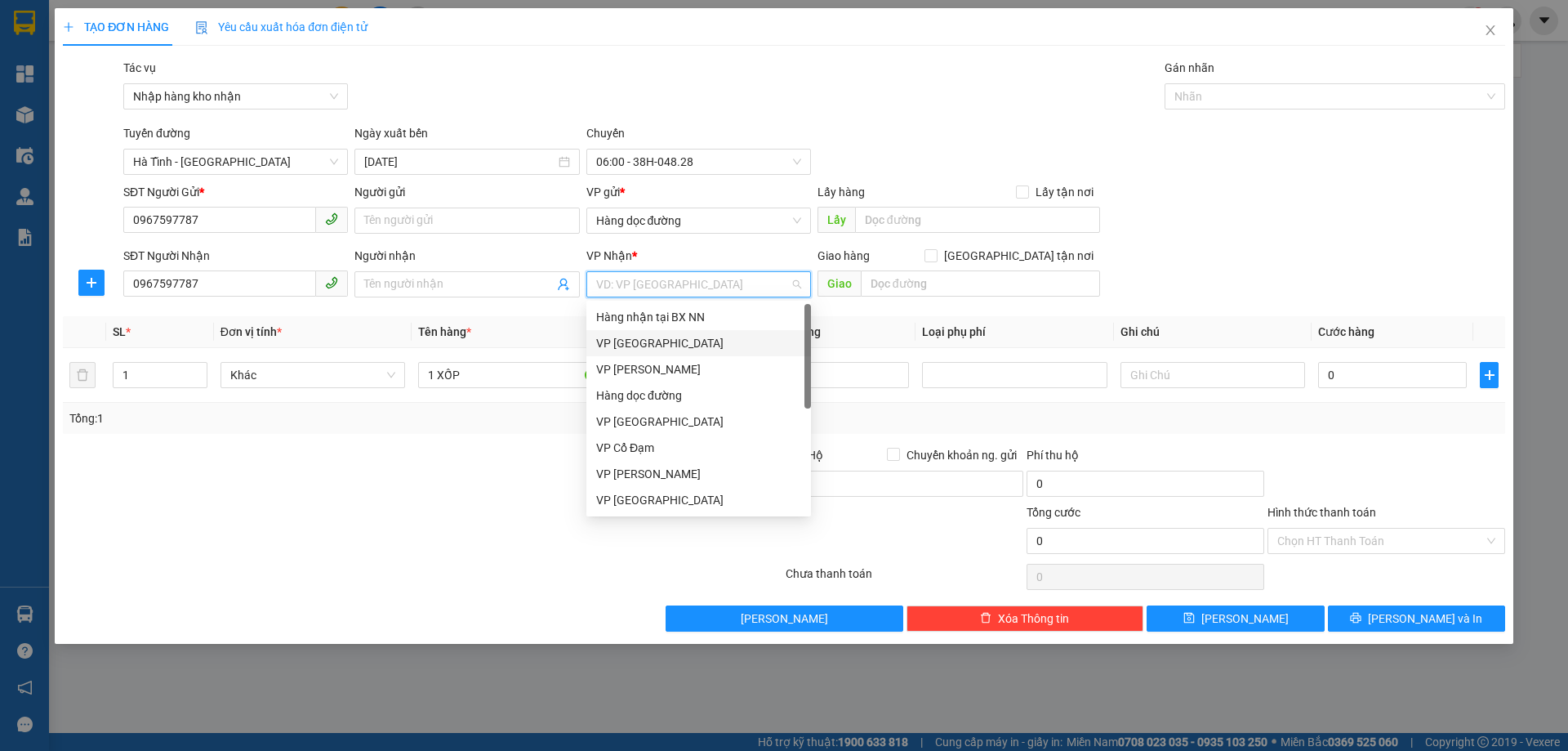
click at [647, 340] on div "VP [GEOGRAPHIC_DATA]" at bounding box center [699, 343] width 205 height 18
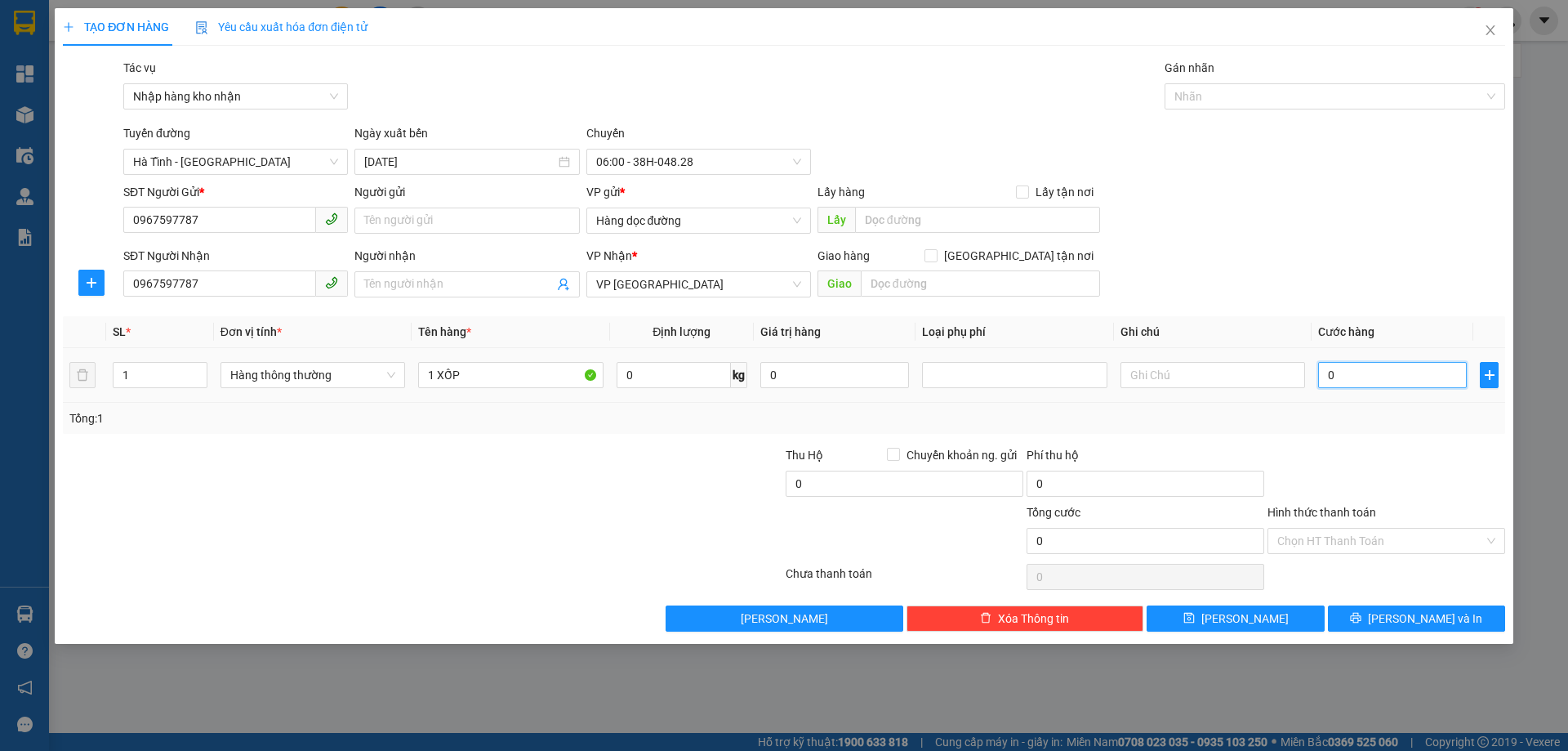
click at [1387, 380] on input "0" at bounding box center [1393, 375] width 149 height 26
type input "5"
type input "50"
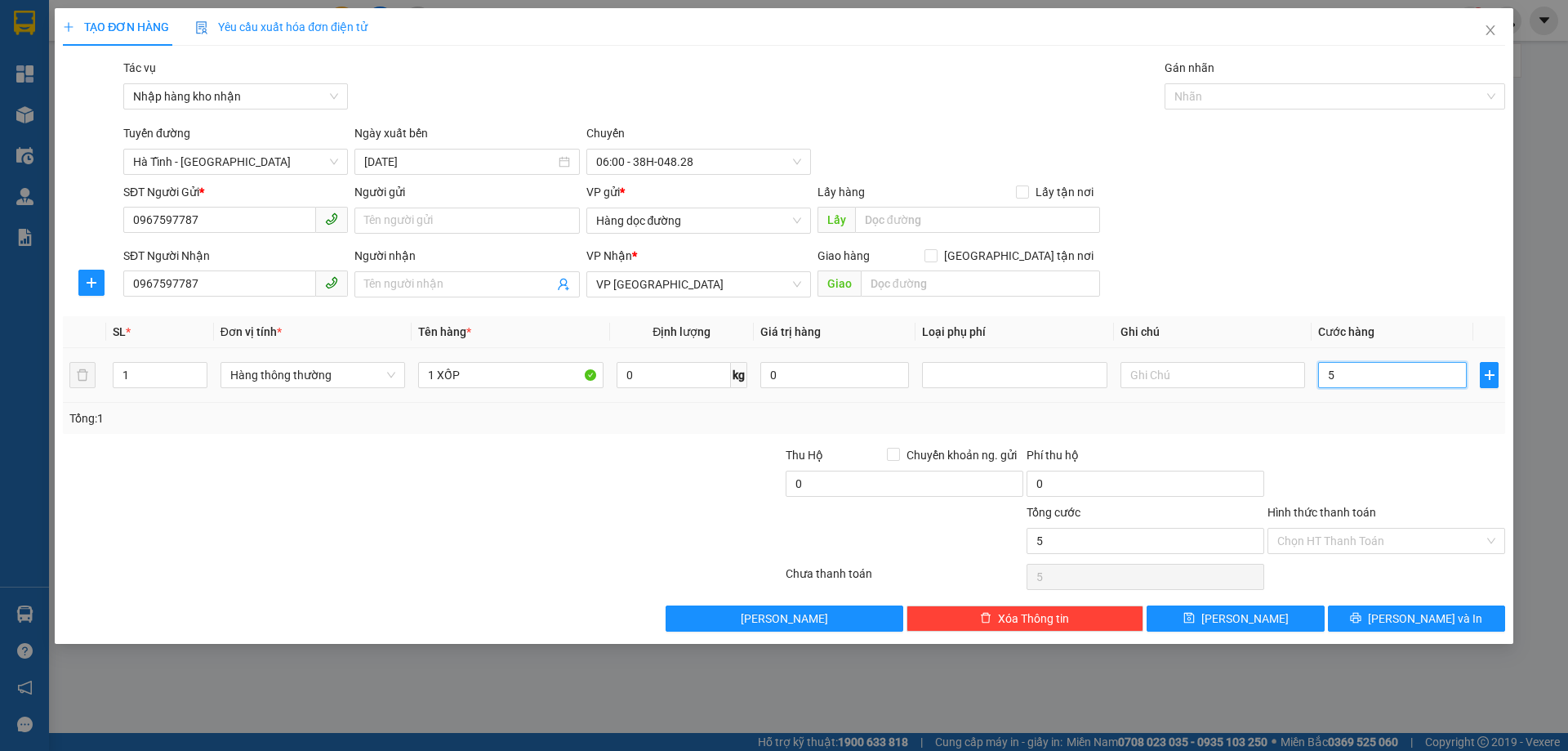
type input "50"
click at [1393, 418] on div "Tổng: 1" at bounding box center [784, 419] width 1430 height 18
type input "50.000"
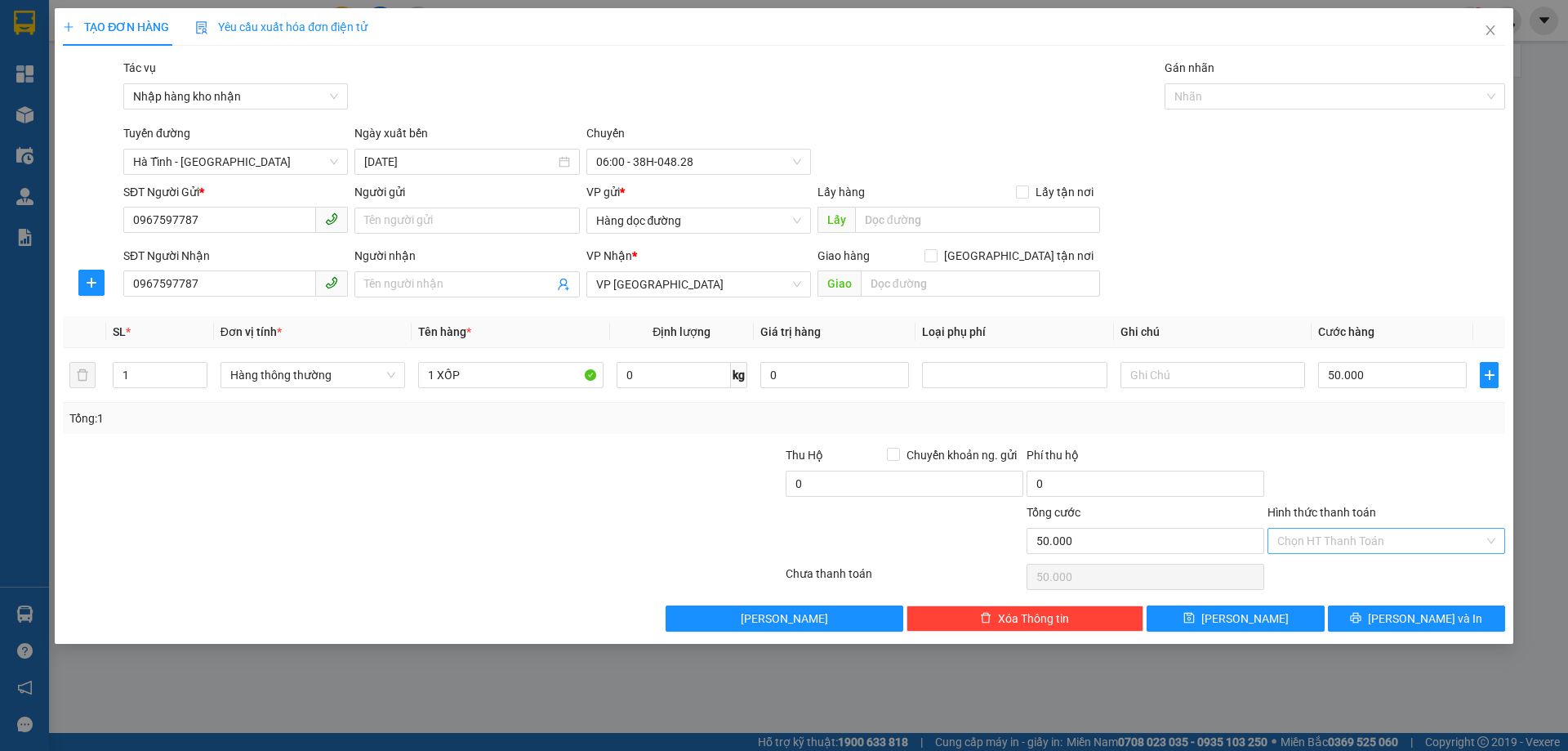
click at [1352, 535] on input "Hình thức thanh toán" at bounding box center [1381, 540] width 207 height 24
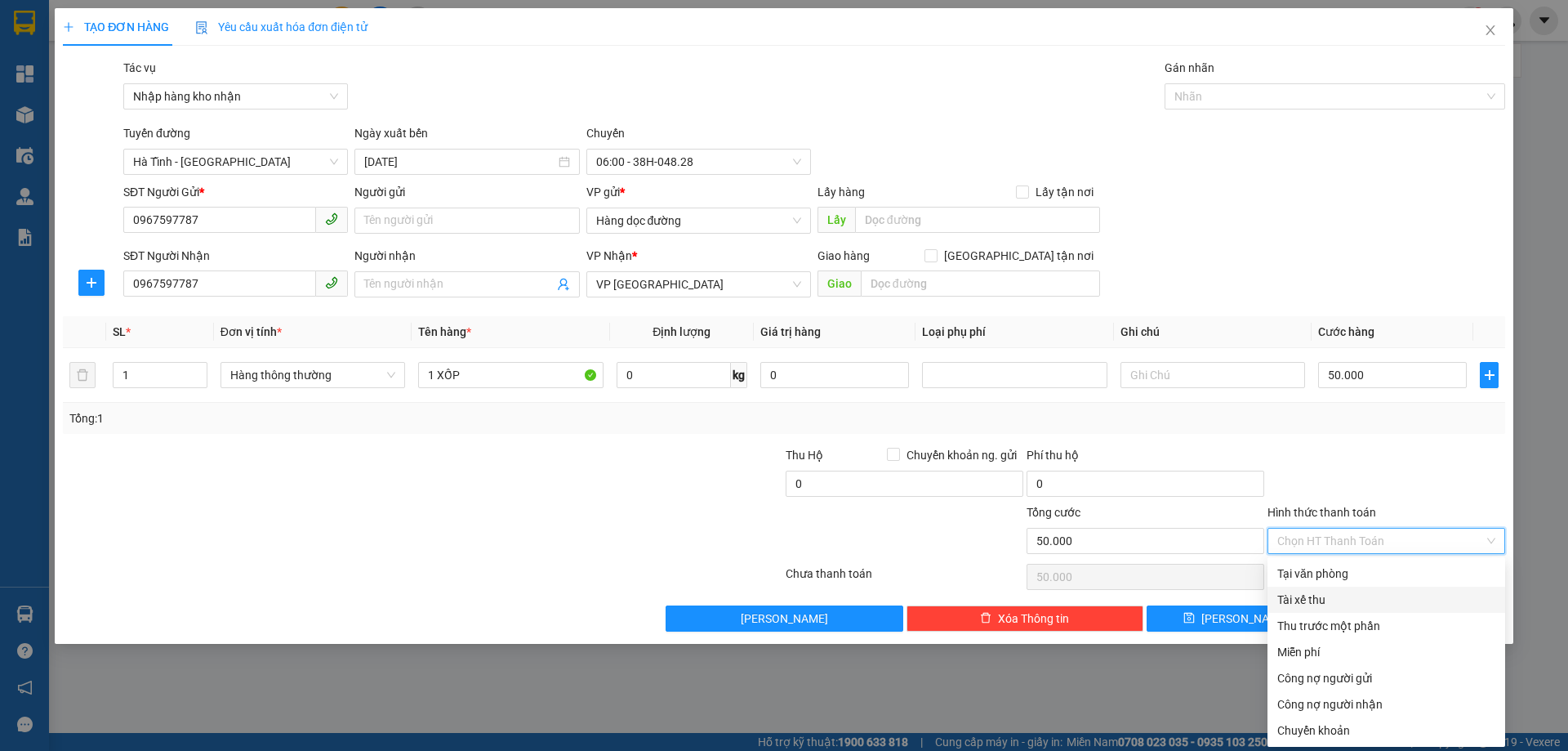
click at [1339, 605] on div "Tài xế thu" at bounding box center [1387, 600] width 218 height 18
type input "0"
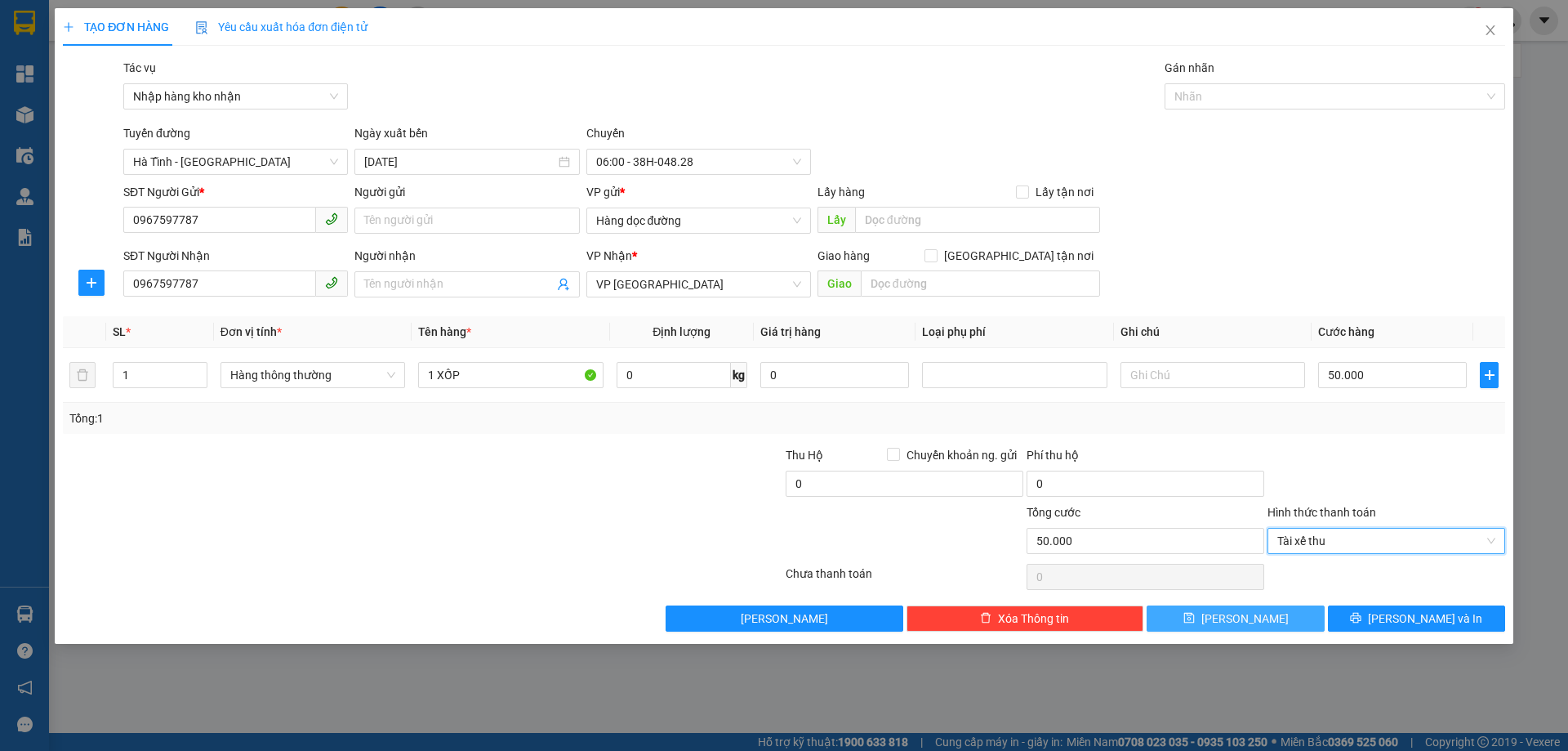
click at [1291, 619] on button "[PERSON_NAME]" at bounding box center [1235, 618] width 177 height 26
type input "0"
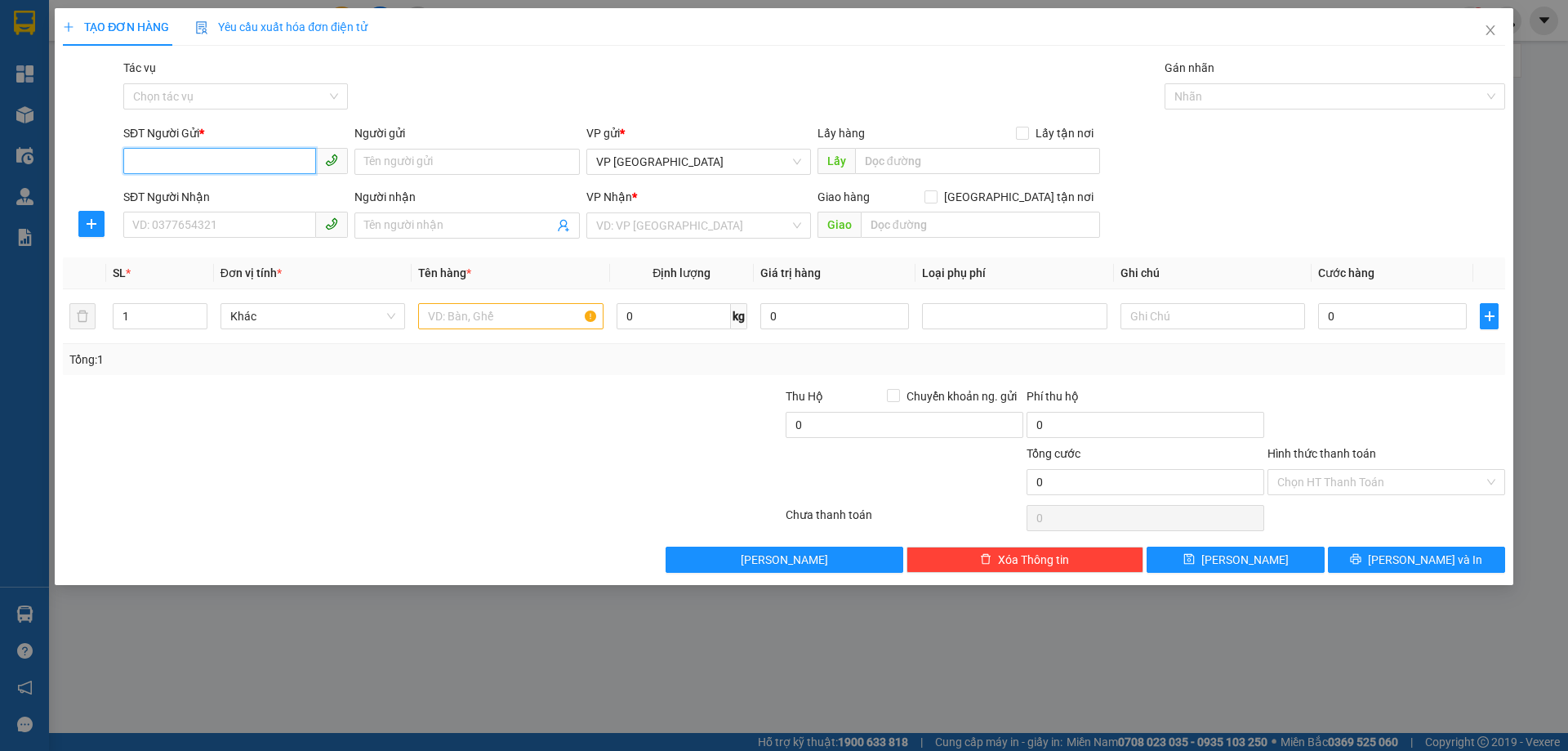
click at [243, 153] on input "SĐT Người Gửi *" at bounding box center [219, 161] width 193 height 26
type input "0865866033"
drag, startPoint x: 253, startPoint y: 192, endPoint x: 251, endPoint y: 203, distance: 11.2
click at [252, 194] on div "SĐT Người Nhận" at bounding box center [235, 197] width 225 height 18
click at [252, 212] on input "SĐT Người Nhận" at bounding box center [219, 225] width 193 height 26
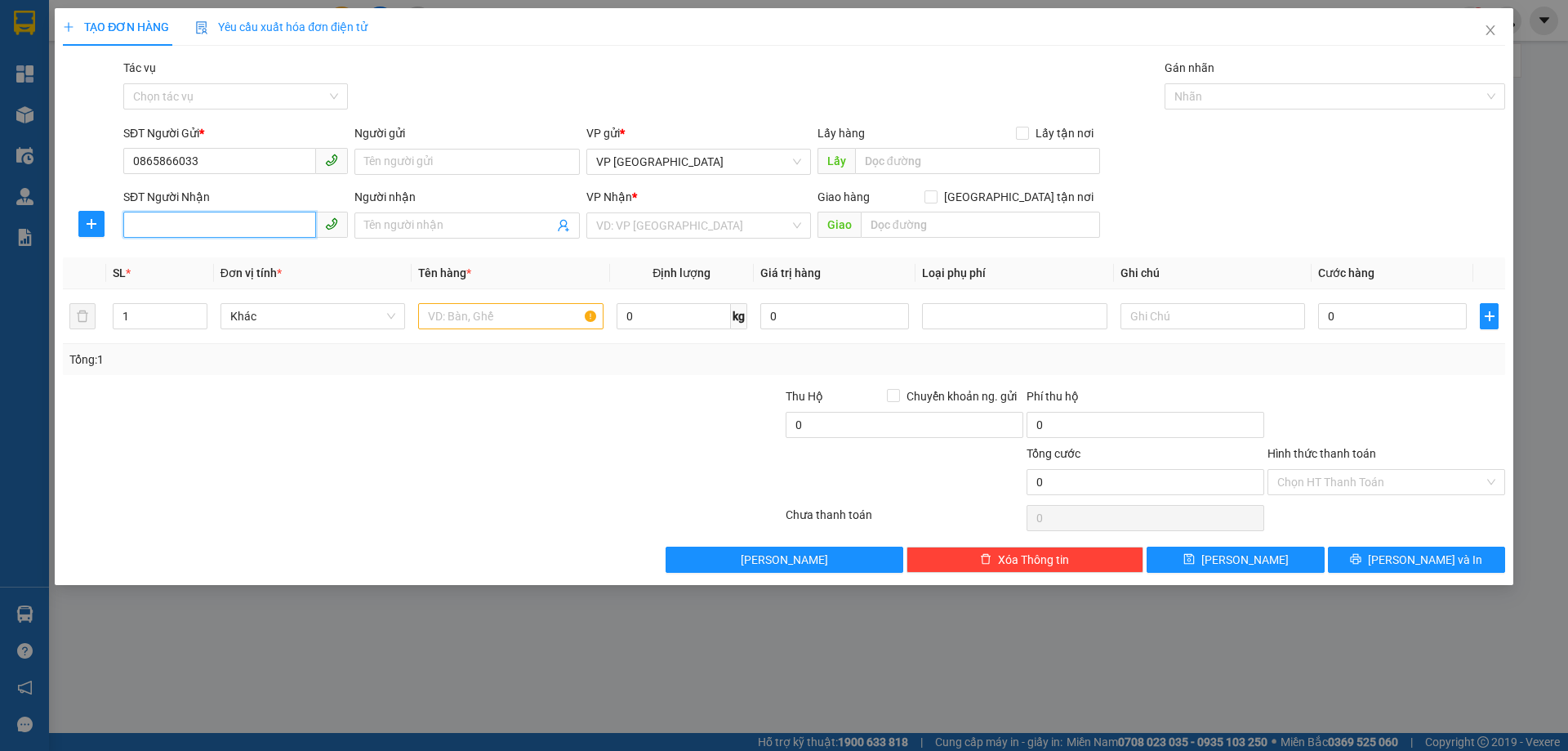
click at [249, 217] on input "SĐT Người Nhận" at bounding box center [219, 225] width 193 height 26
type input "0913246727"
click at [709, 214] on input "search" at bounding box center [693, 225] width 194 height 24
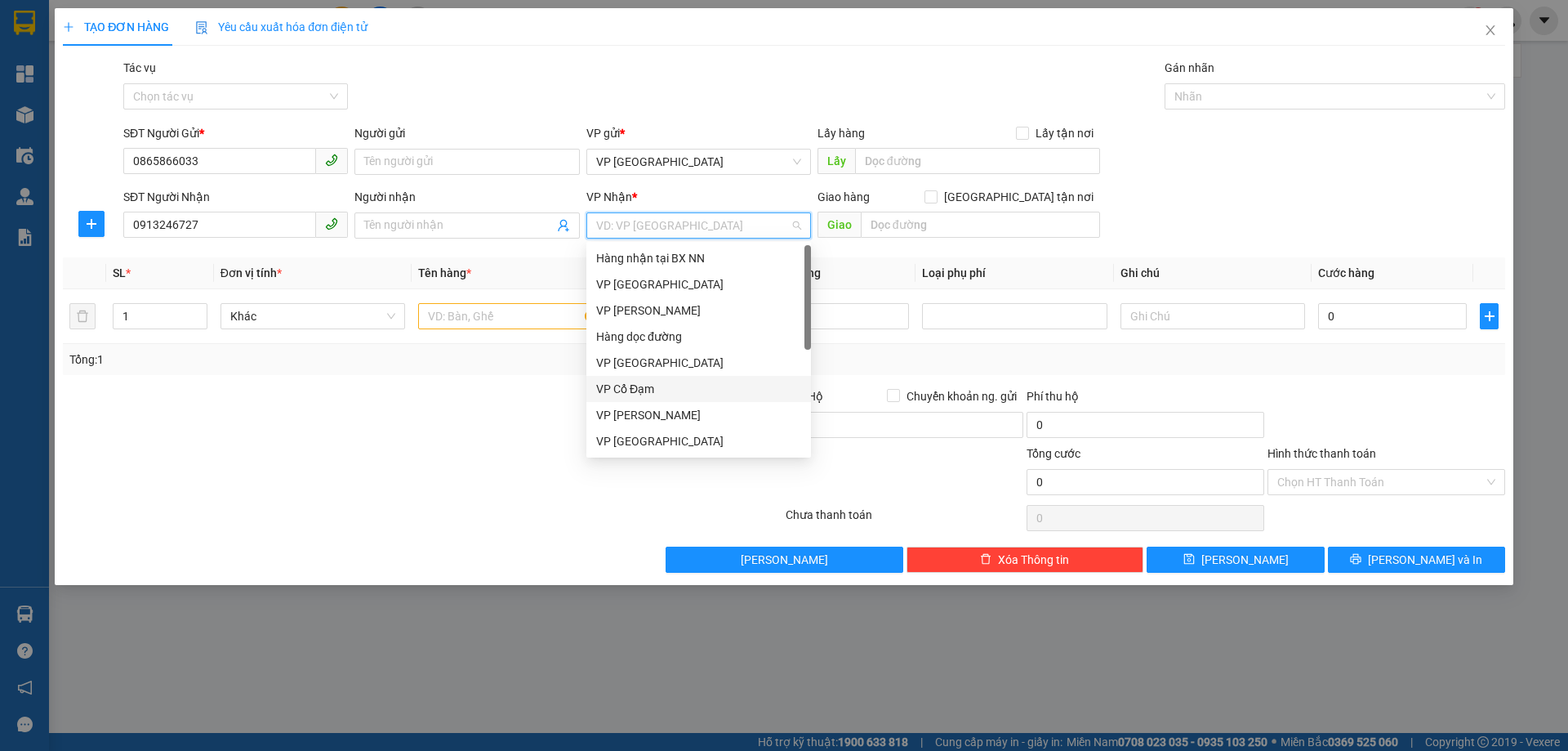
drag, startPoint x: 695, startPoint y: 386, endPoint x: 708, endPoint y: 372, distance: 19.1
click at [698, 384] on div "VP Cổ Đạm" at bounding box center [699, 389] width 205 height 18
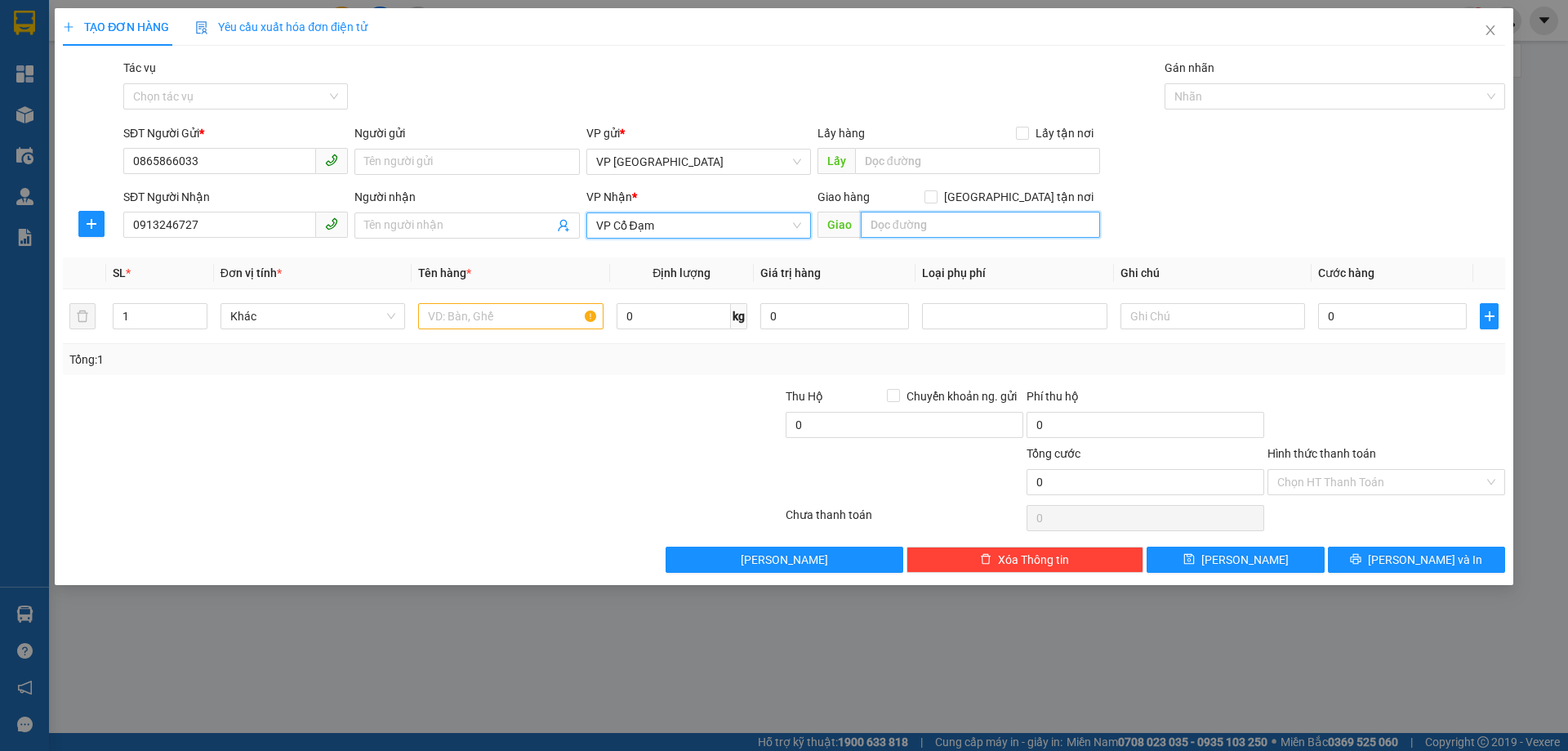
click at [902, 227] on input "text" at bounding box center [981, 225] width 239 height 26
click at [868, 228] on input "BÌNH LỘC" at bounding box center [981, 225] width 239 height 26
type input "VP BÌNH LỘC"
click at [498, 314] on input "text" at bounding box center [511, 315] width 185 height 26
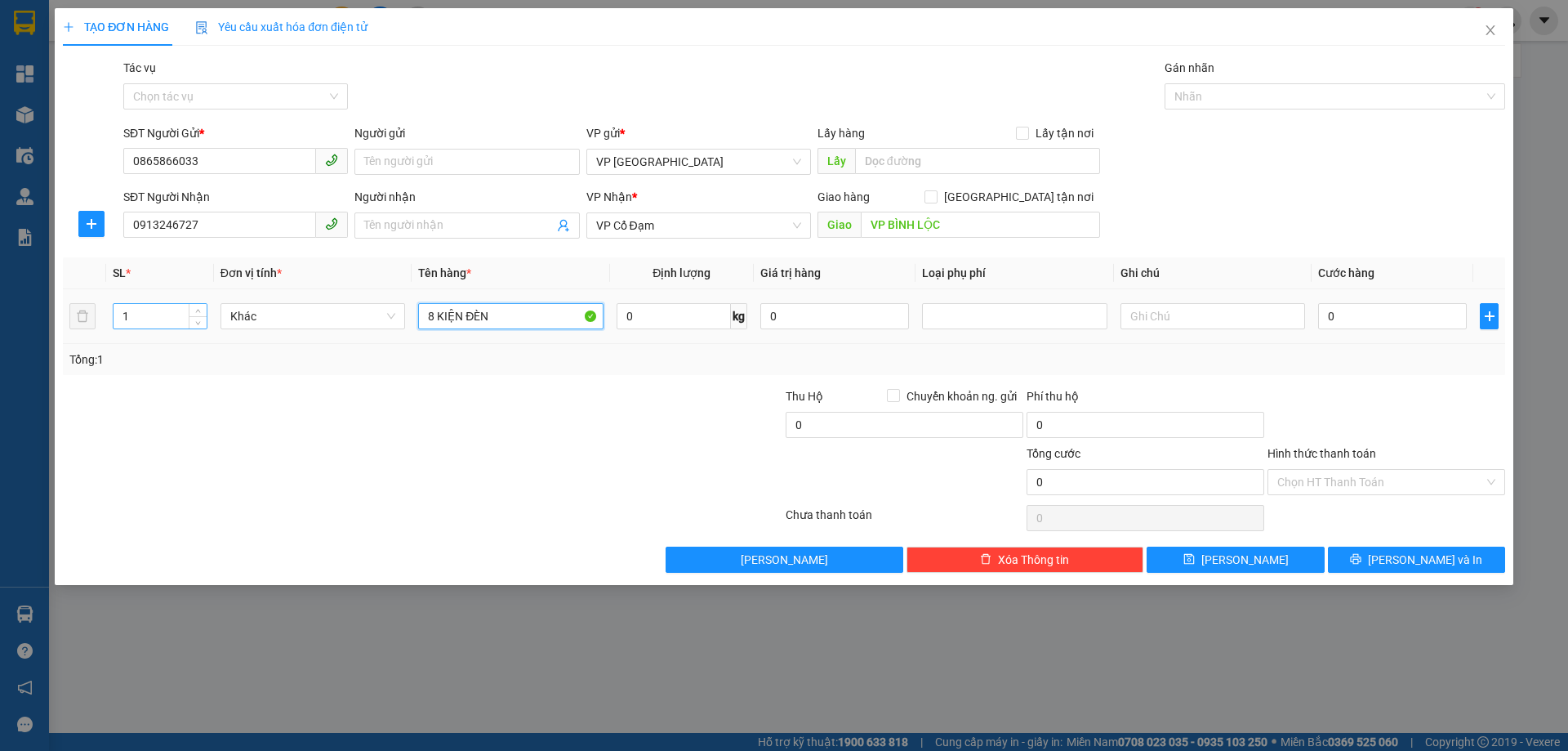
type input "8 KIỆN ĐÈN"
click at [173, 316] on input "1" at bounding box center [160, 315] width 93 height 24
type input "8"
click at [1328, 316] on input "0" at bounding box center [1393, 315] width 149 height 26
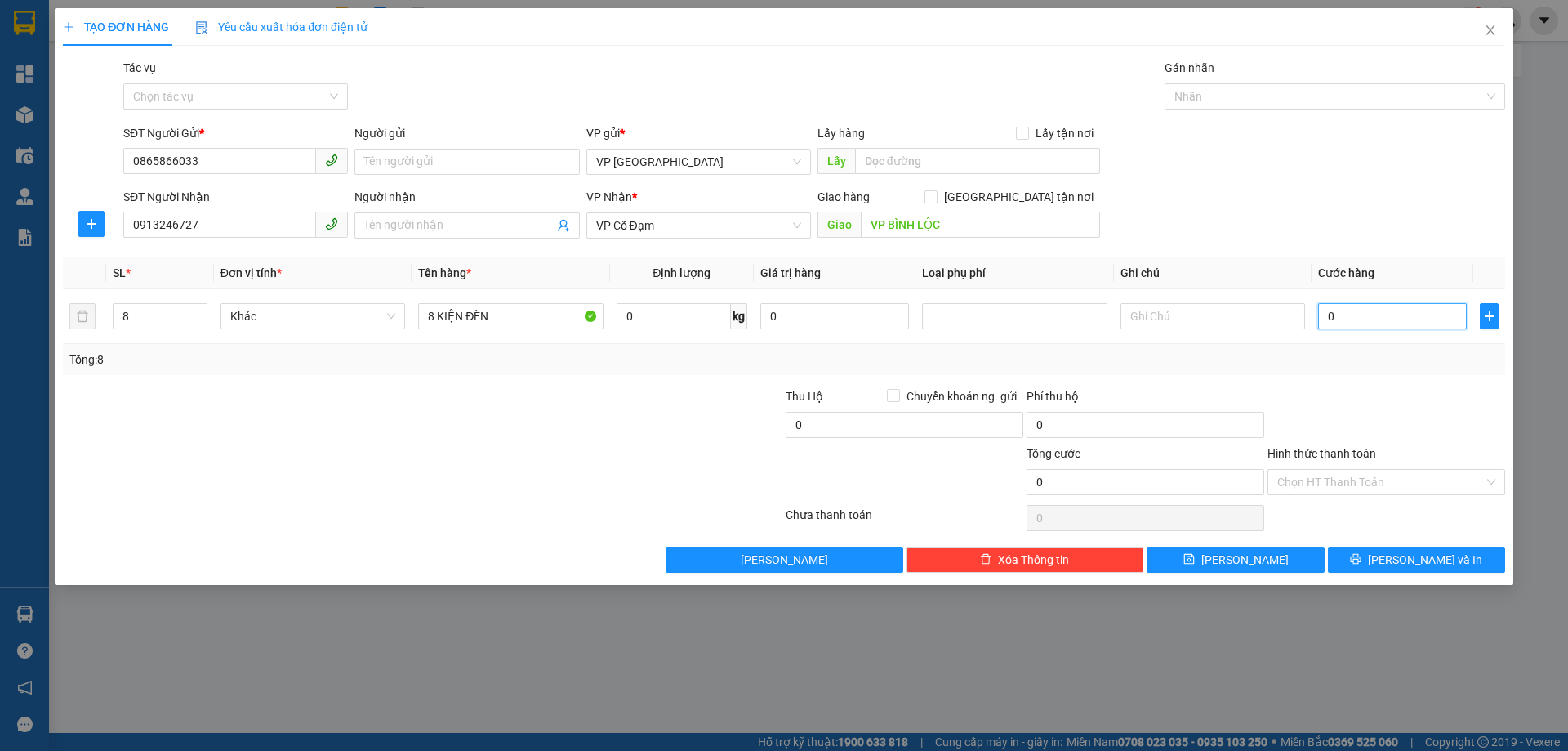
type input "5"
type input "50"
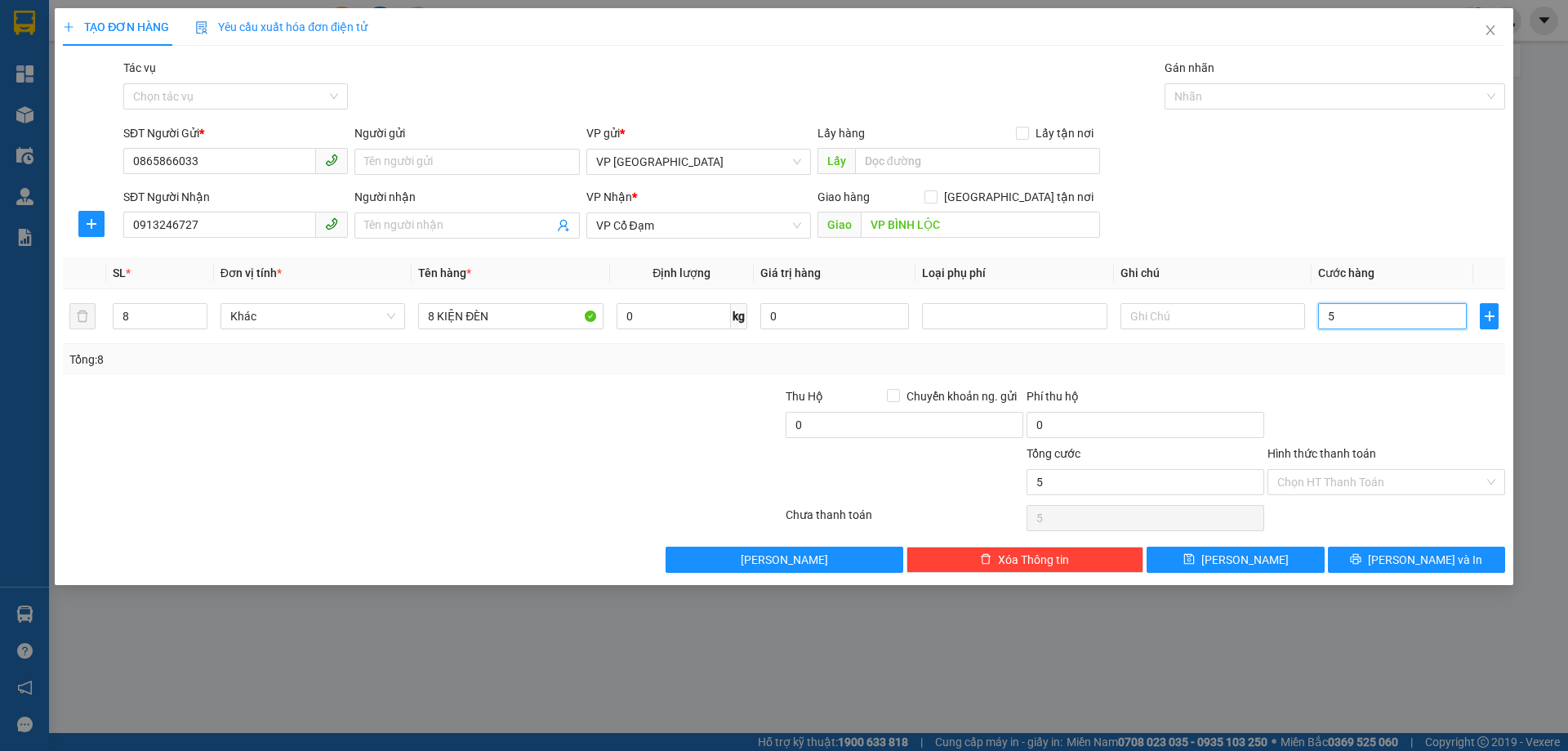
type input "50"
type input "500"
click at [1467, 403] on div at bounding box center [1387, 416] width 241 height 57
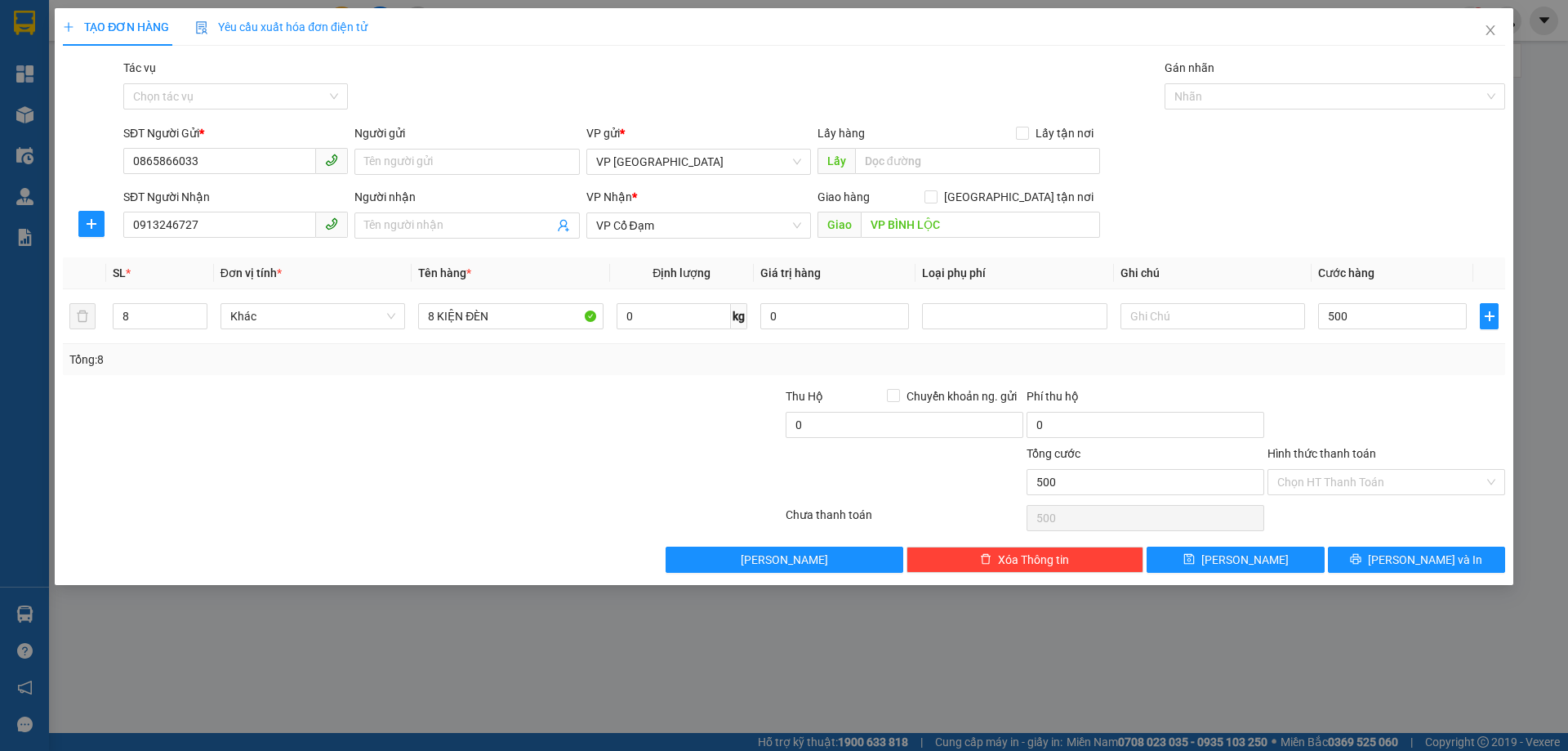
type input "500.000"
click at [903, 411] on div "Thu Hộ Chuyển khoản ng. gửi" at bounding box center [904, 399] width 238 height 24
click at [903, 415] on input "0" at bounding box center [904, 424] width 238 height 26
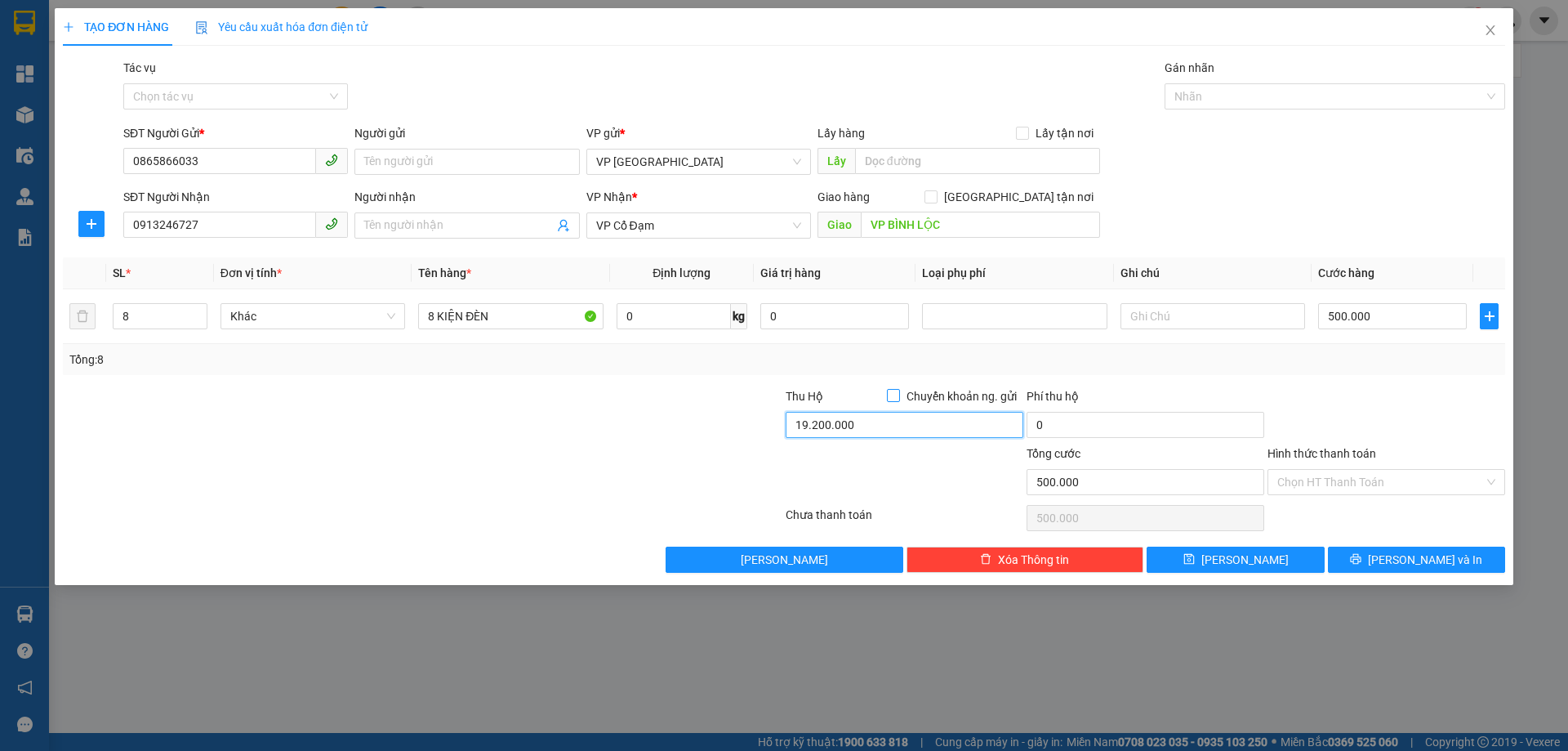
type input "19.200.000"
click at [892, 393] on input "Chuyển khoản ng. gửi" at bounding box center [893, 394] width 12 height 12
checkbox input "true"
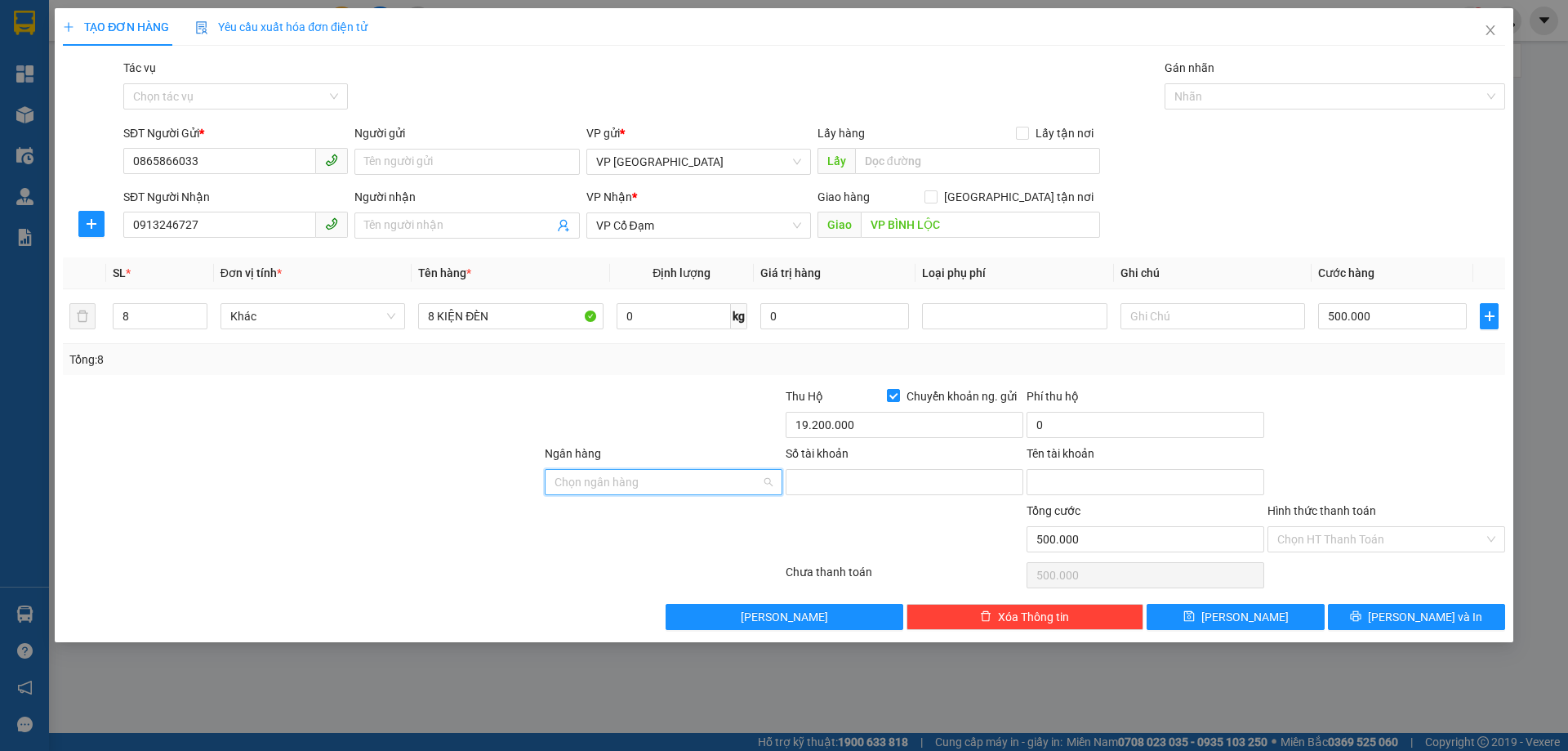
click at [683, 482] on input "Ngân hàng" at bounding box center [658, 482] width 207 height 24
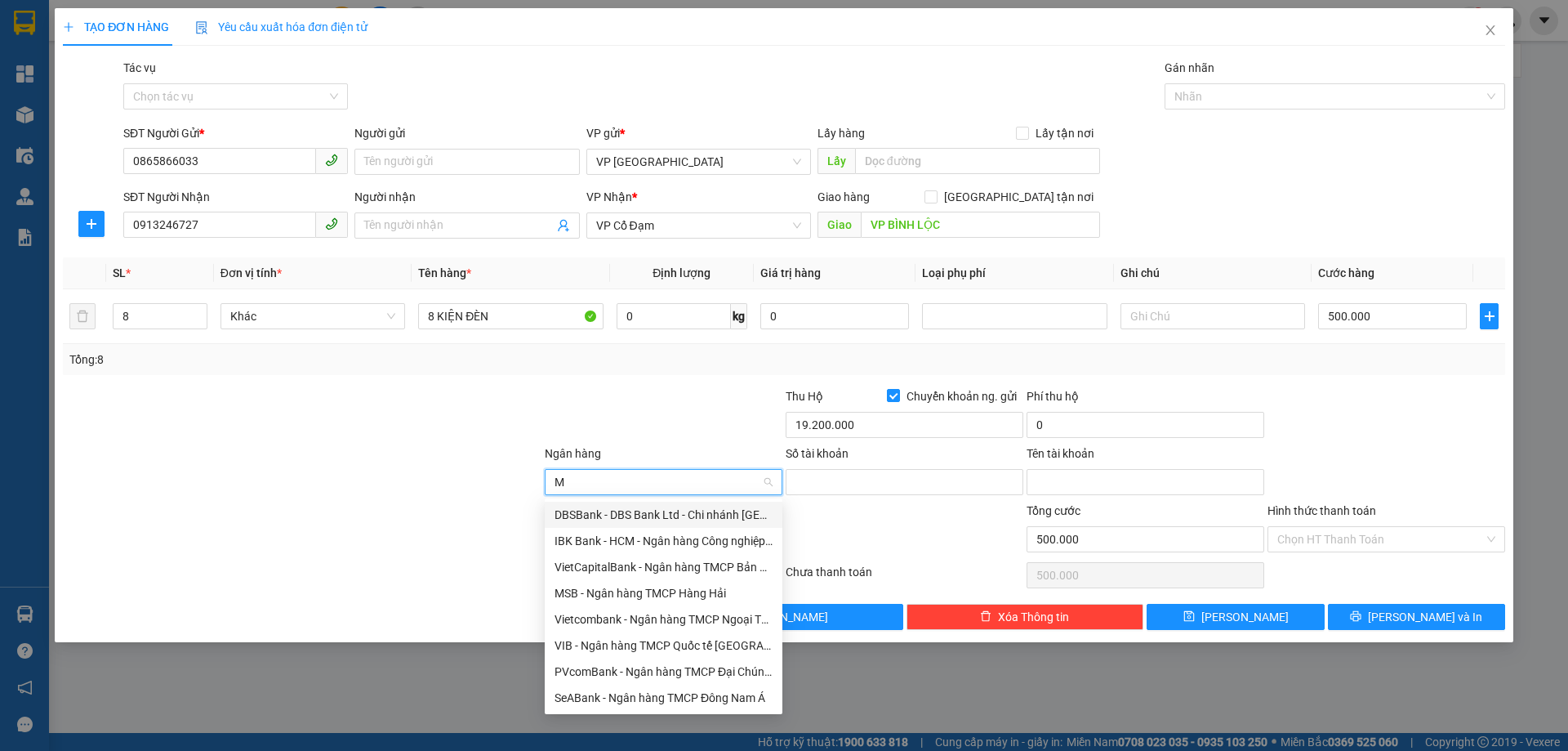
type input "MB"
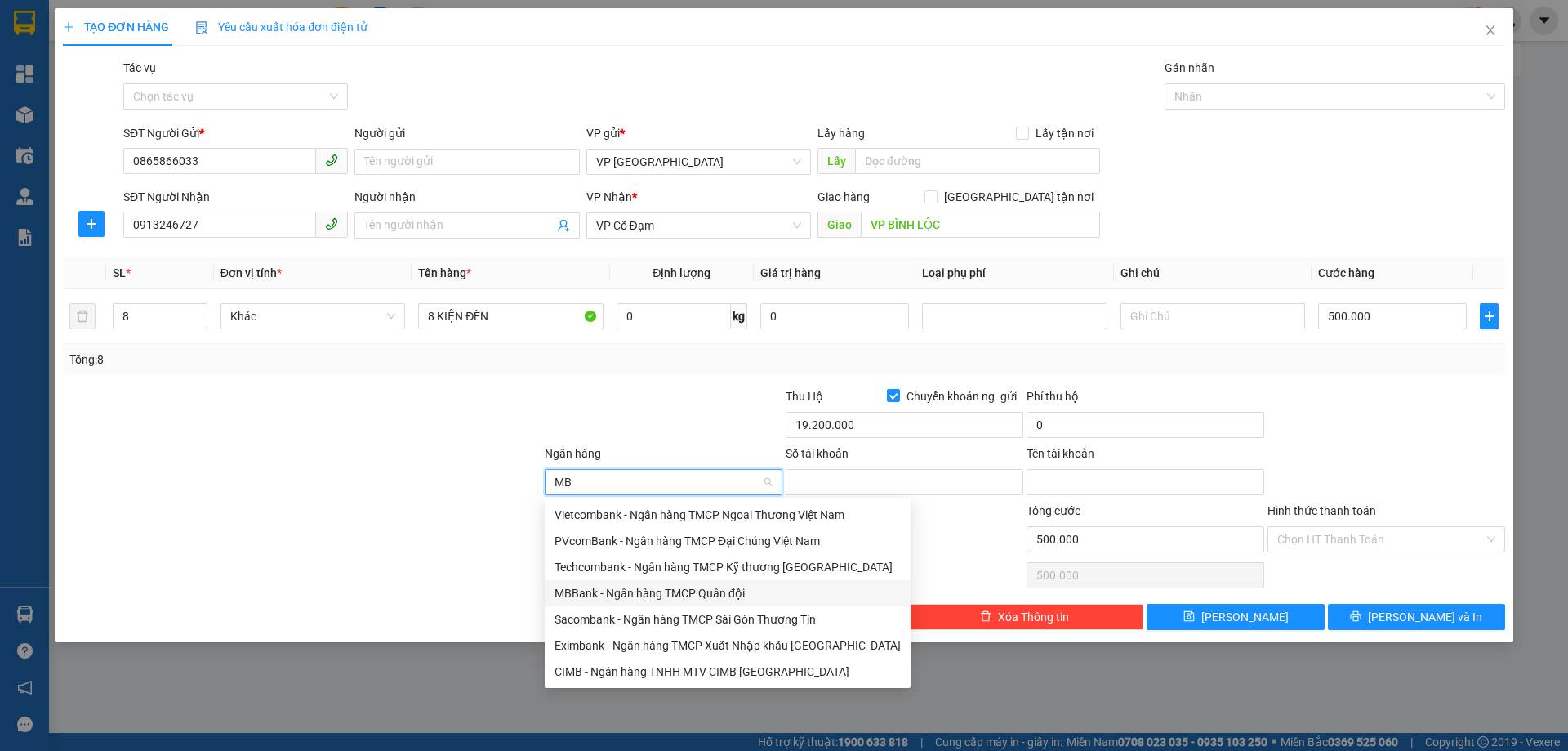
click at [665, 593] on div "MBBank - Ngân hàng TMCP Quân đội" at bounding box center [728, 593] width 347 height 18
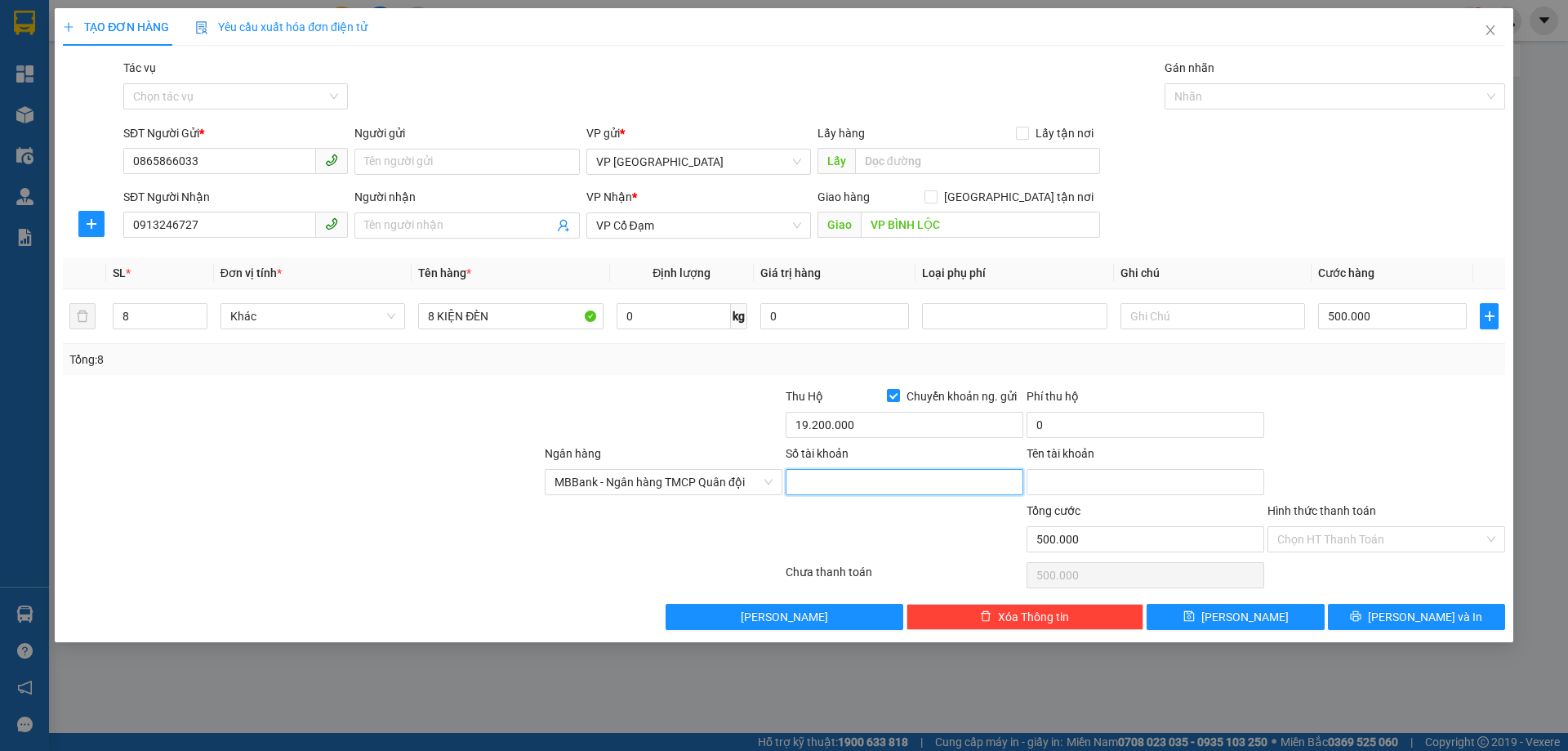
click at [869, 486] on input "Số tài khoản" at bounding box center [904, 482] width 238 height 26
type input "0865866033"
click at [1053, 474] on input "Tên tài khoản" at bounding box center [1145, 482] width 238 height 26
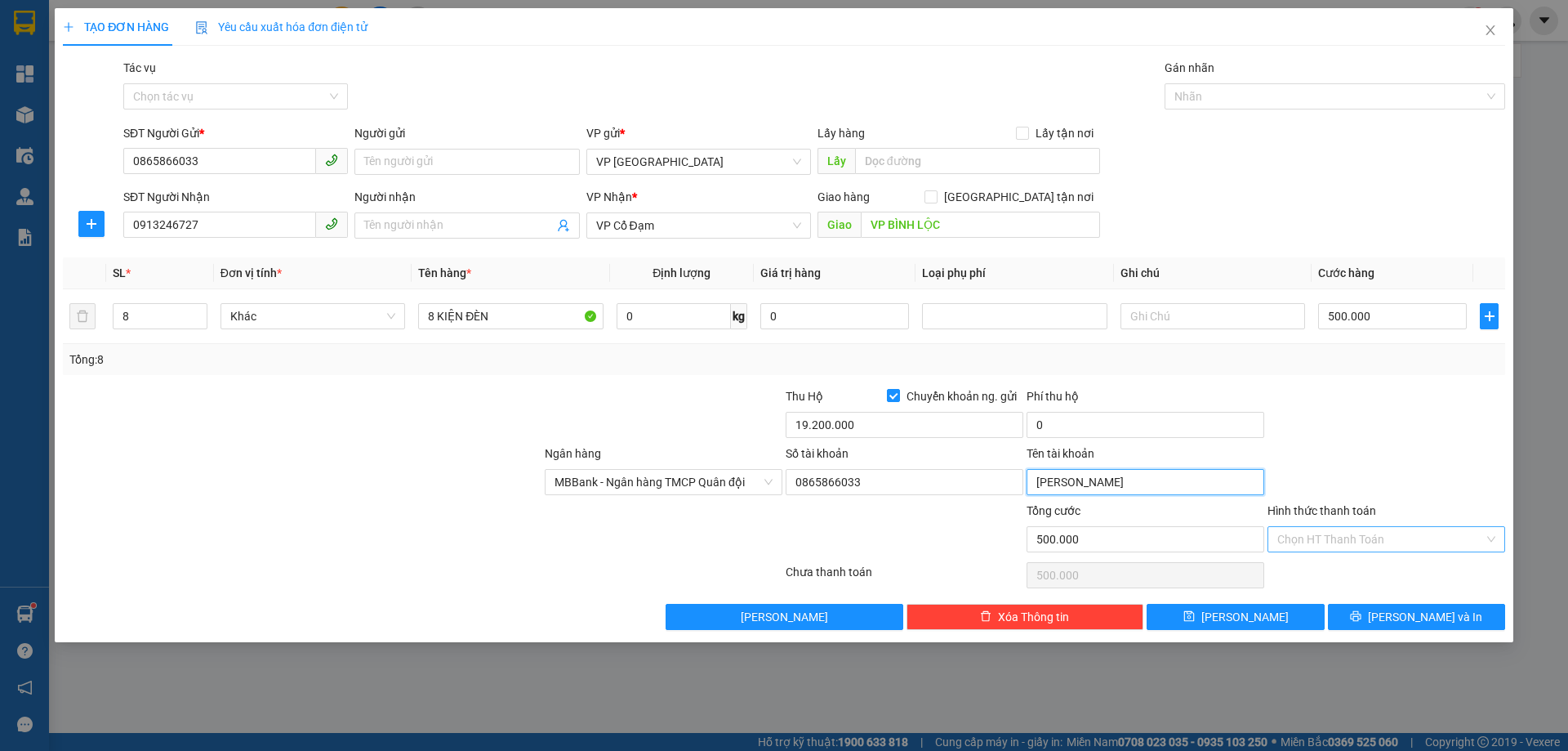
type input "[PERSON_NAME]"
click at [1326, 541] on input "Hình thức thanh toán" at bounding box center [1381, 539] width 207 height 24
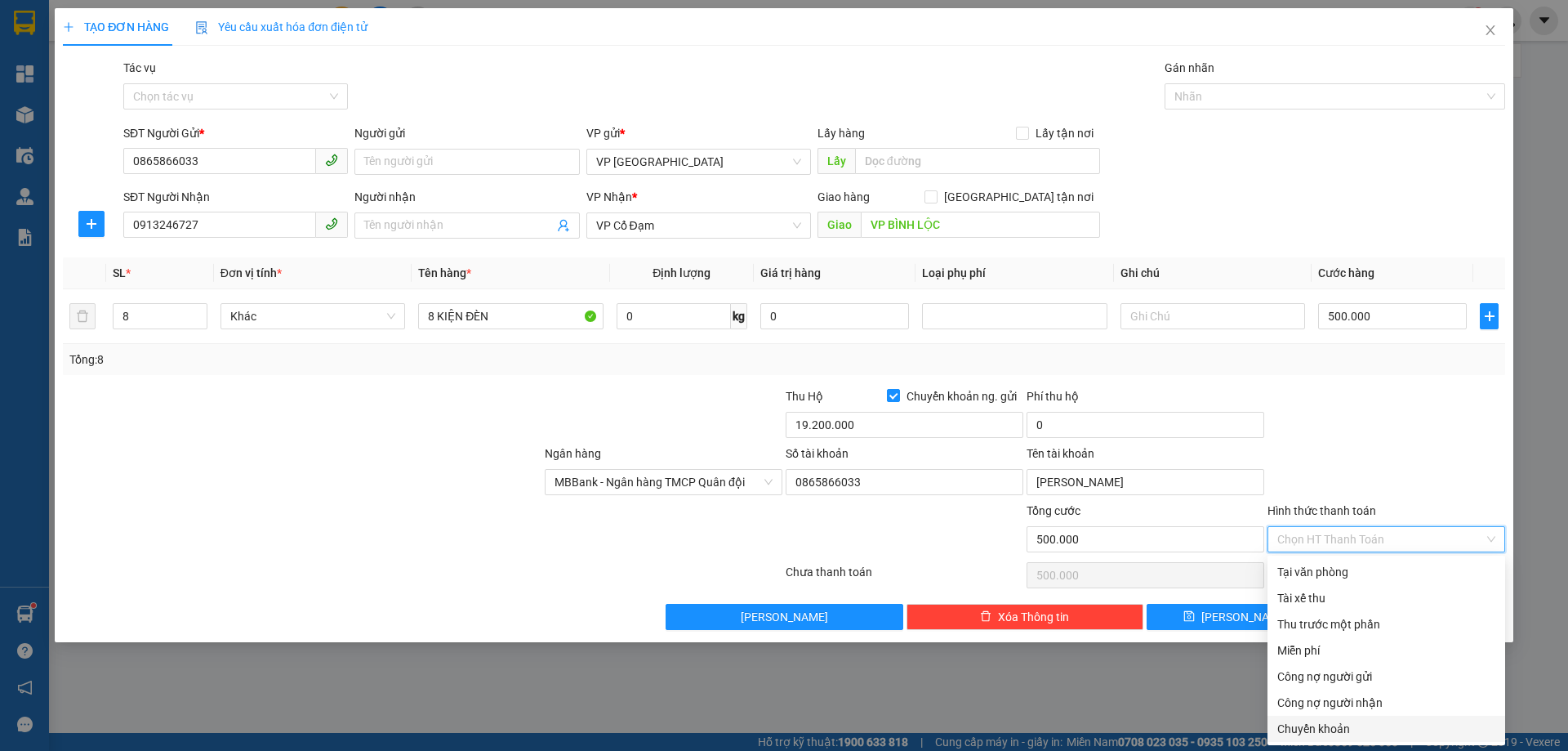
click at [1382, 736] on div "Chuyển khoản" at bounding box center [1387, 729] width 218 height 18
type input "0"
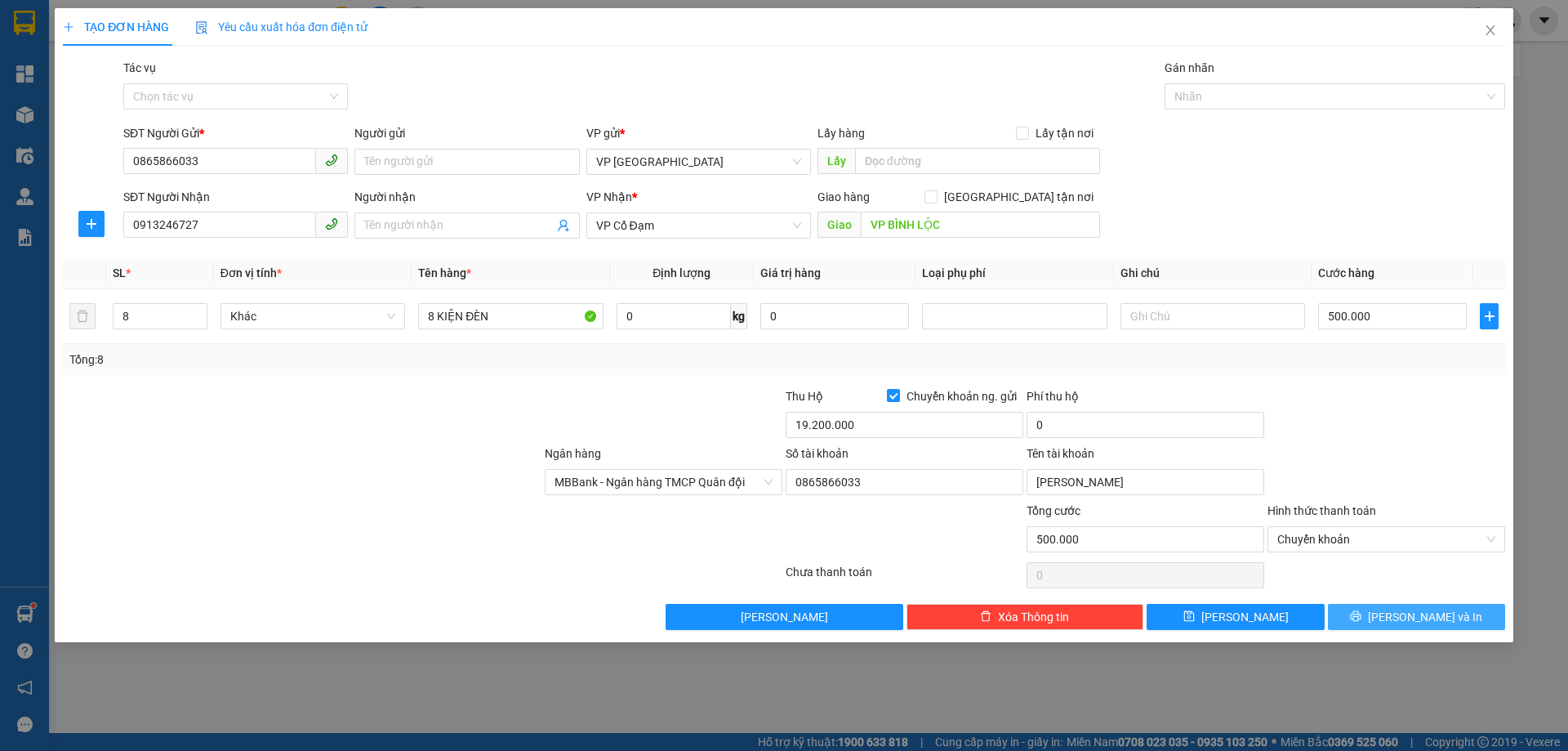
click at [1356, 617] on button "[PERSON_NAME] và In" at bounding box center [1416, 616] width 177 height 26
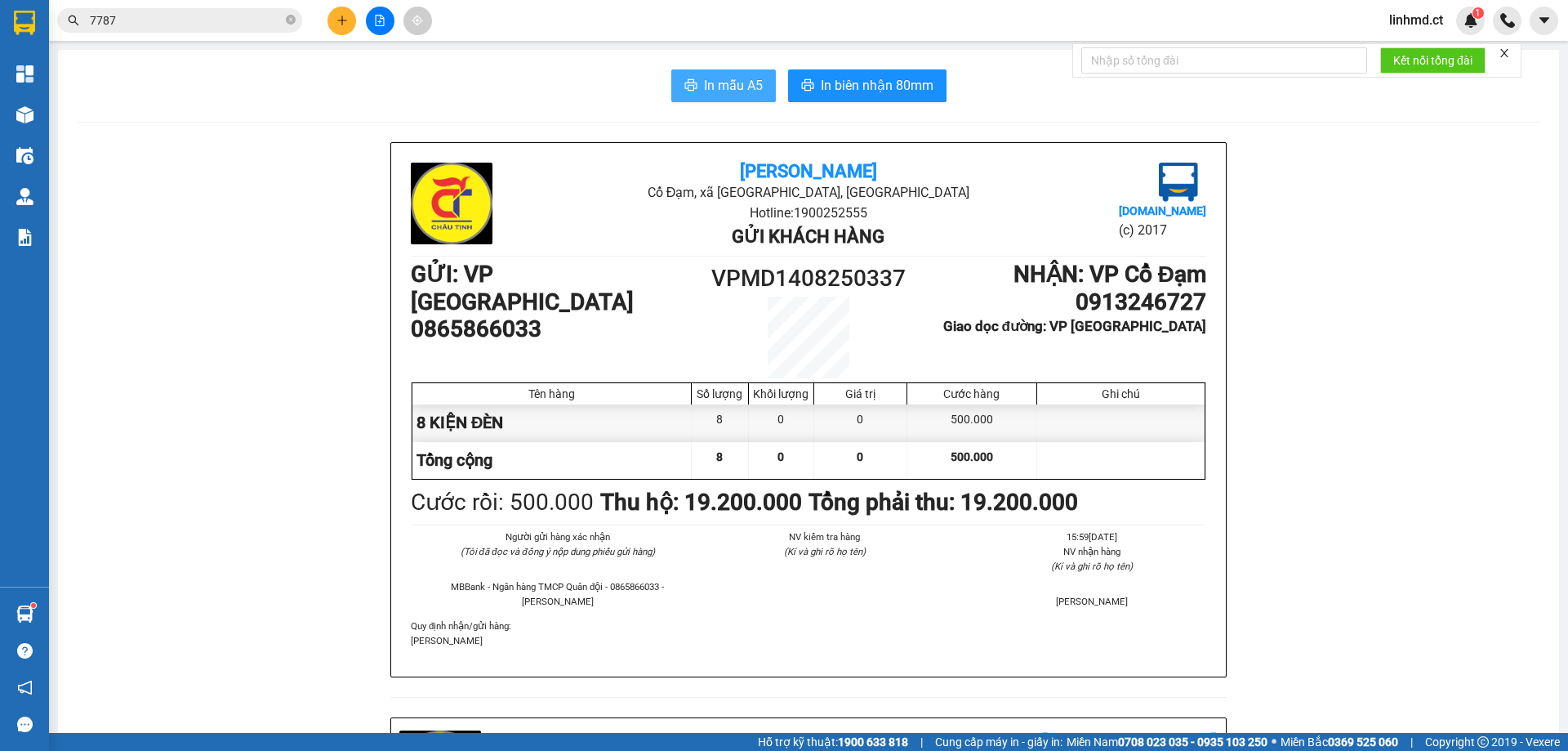
click at [704, 88] on span "In mẫu A5" at bounding box center [733, 85] width 58 height 21
click at [339, 21] on icon "plus" at bounding box center [342, 20] width 9 height 1
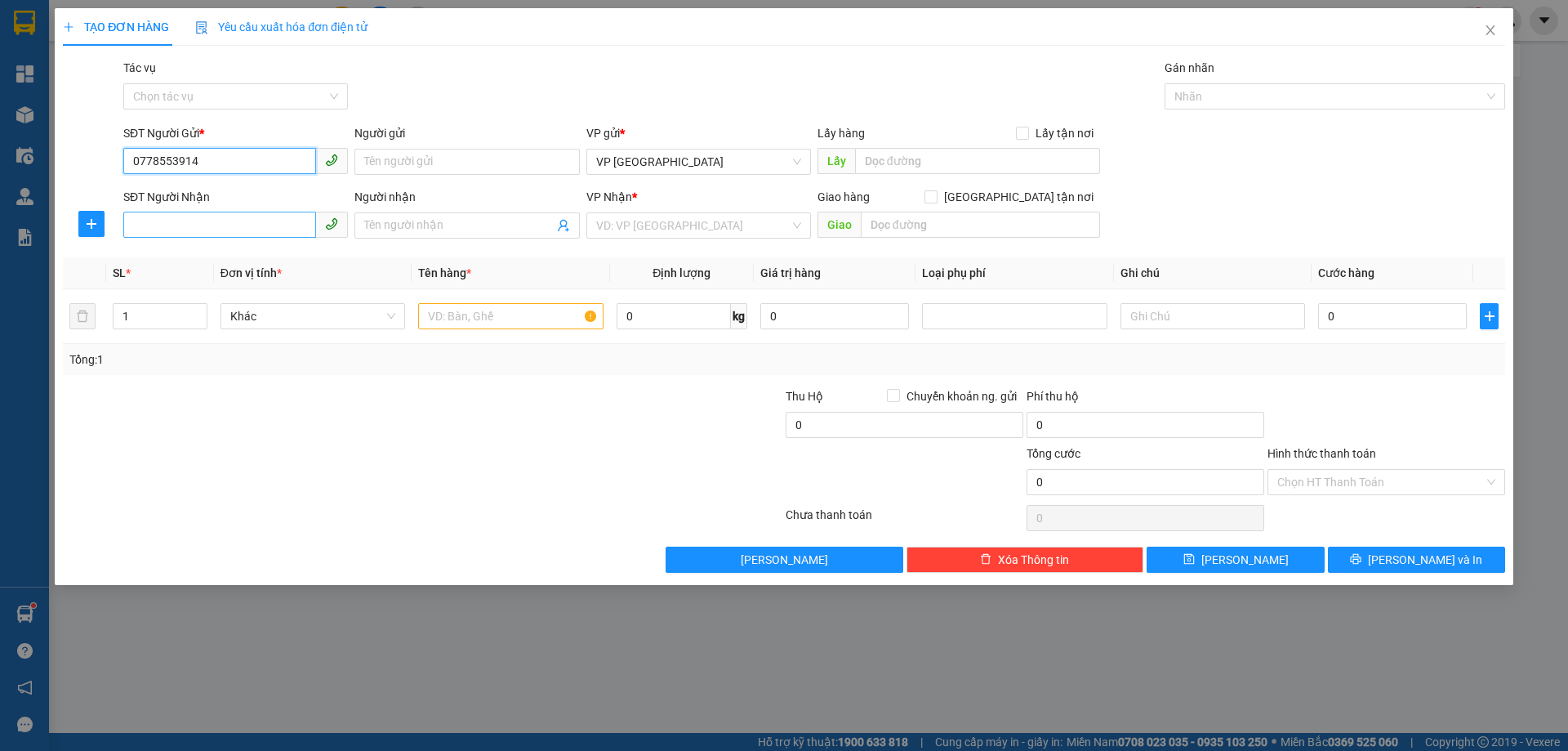
type input "0778553914"
click at [154, 227] on input "SĐT Người Nhận" at bounding box center [219, 225] width 193 height 26
type input "0946503466"
click at [449, 225] on input "Người nhận" at bounding box center [459, 225] width 189 height 18
type input "0386661436"
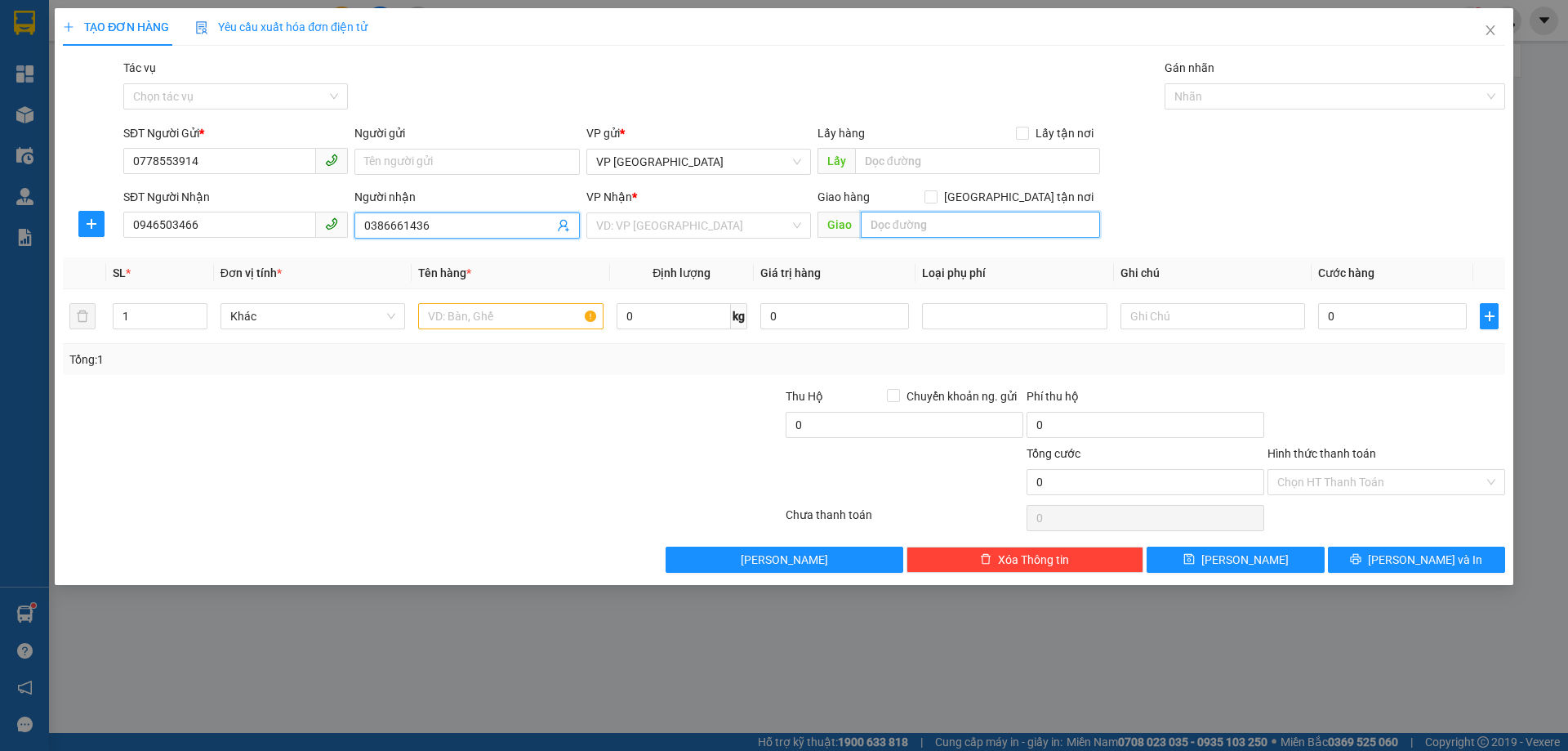
click at [903, 216] on input "text" at bounding box center [981, 225] width 239 height 26
click at [664, 230] on input "search" at bounding box center [693, 225] width 194 height 24
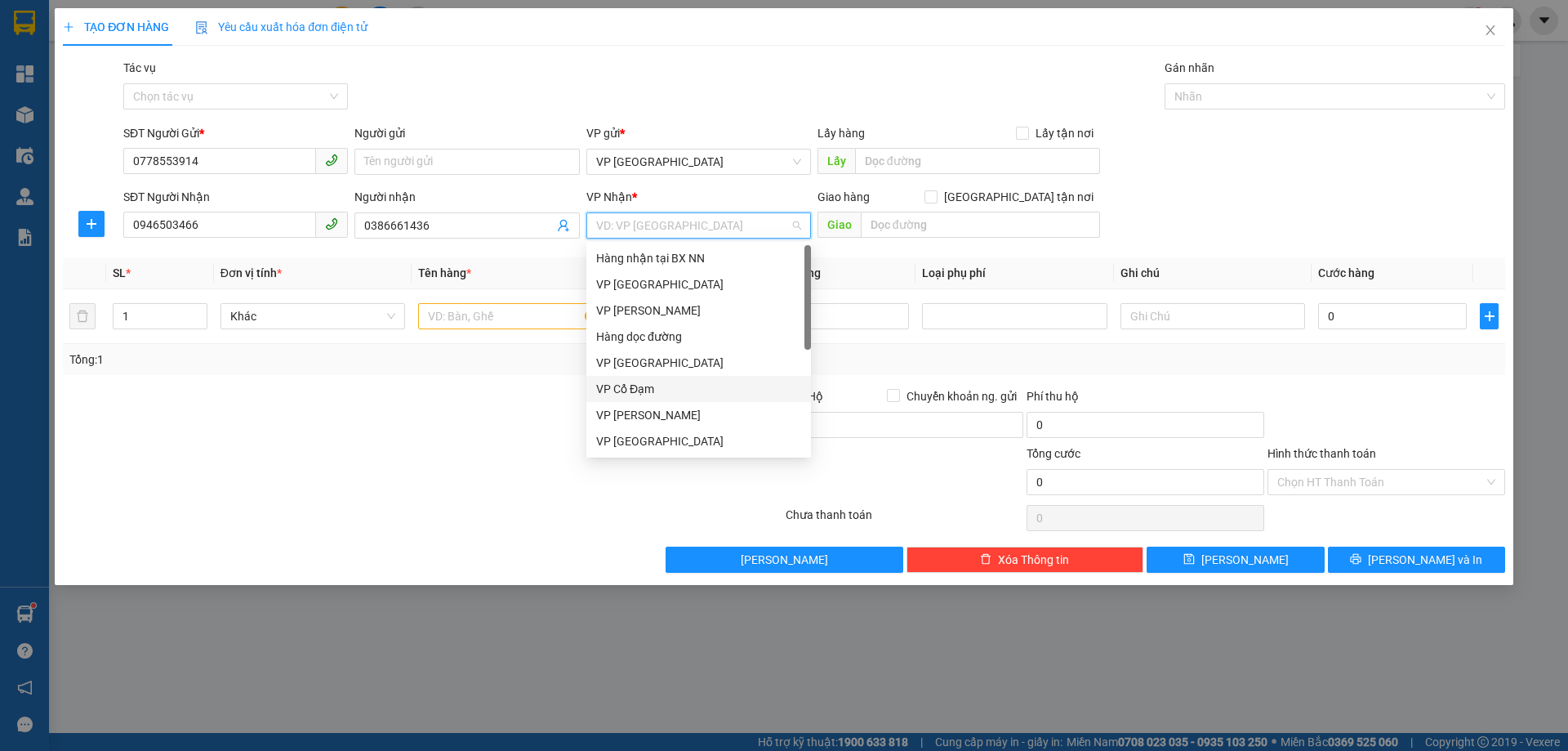
drag, startPoint x: 656, startPoint y: 393, endPoint x: 817, endPoint y: 346, distance: 167.7
click at [656, 393] on div "VP Cổ Đạm" at bounding box center [699, 389] width 205 height 18
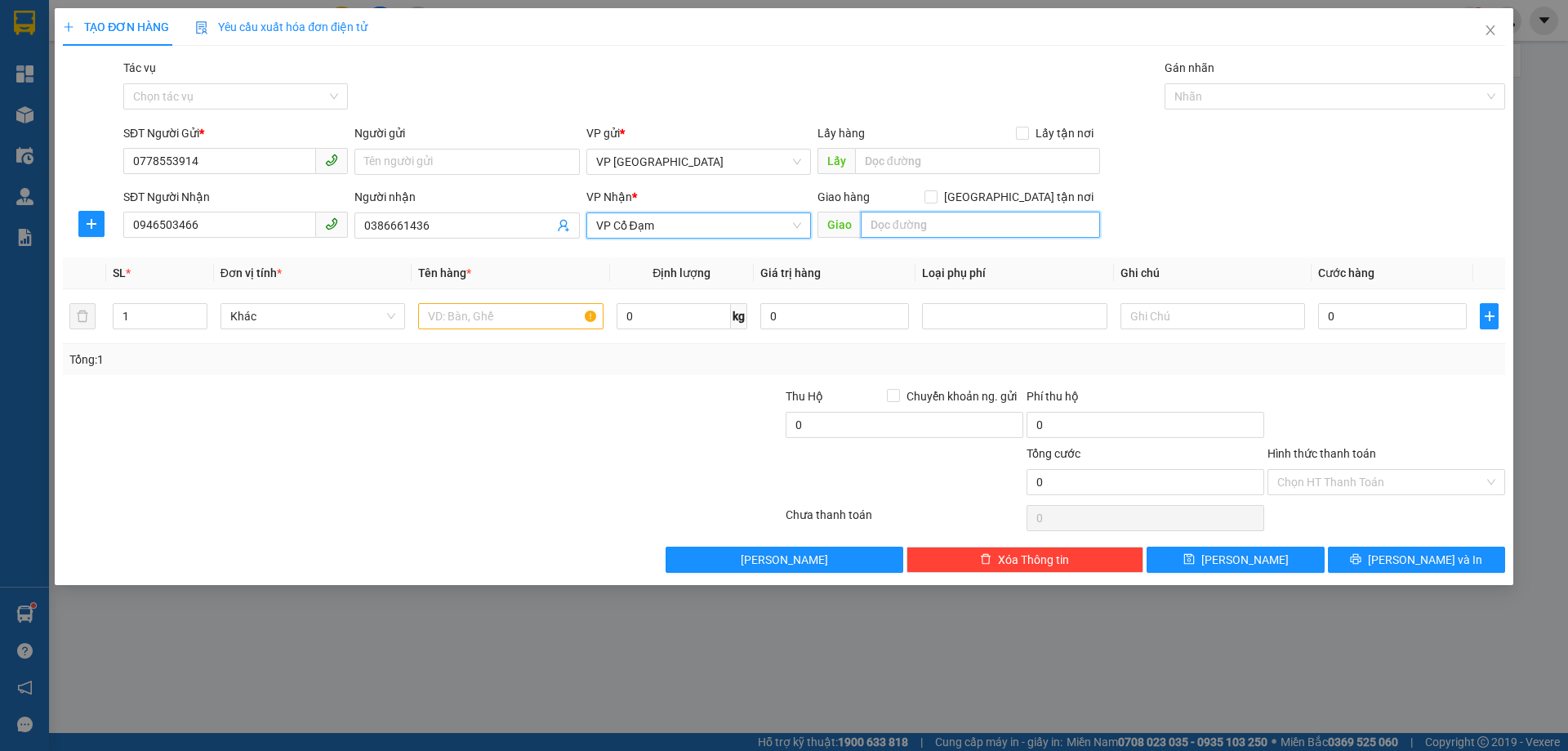
click at [938, 223] on input "text" at bounding box center [981, 225] width 239 height 26
type input "CX AN LỘC"
click at [485, 320] on input "text" at bounding box center [511, 315] width 185 height 26
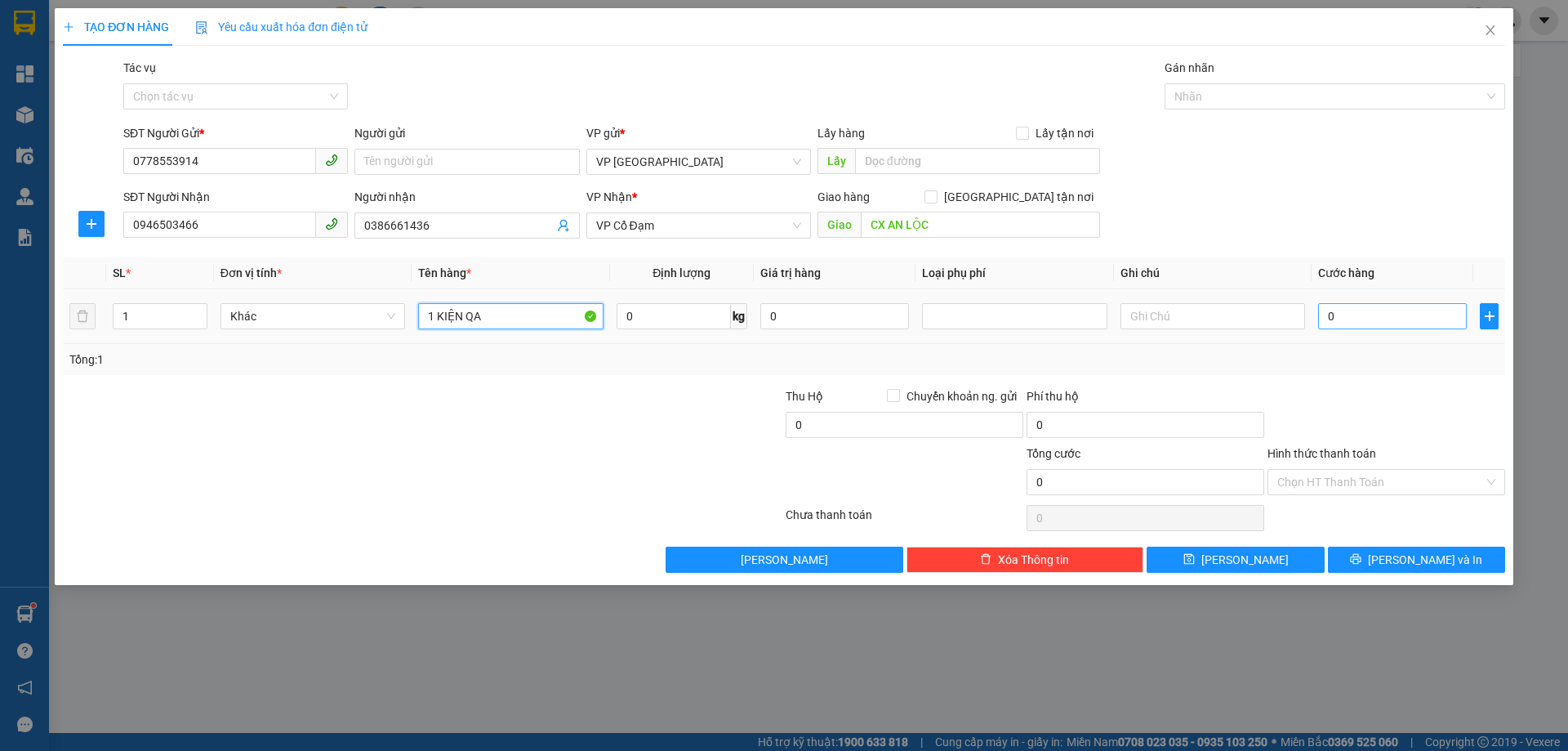
type input "1 KIỆN QA"
click at [1363, 314] on input "0" at bounding box center [1393, 315] width 149 height 26
type input "6"
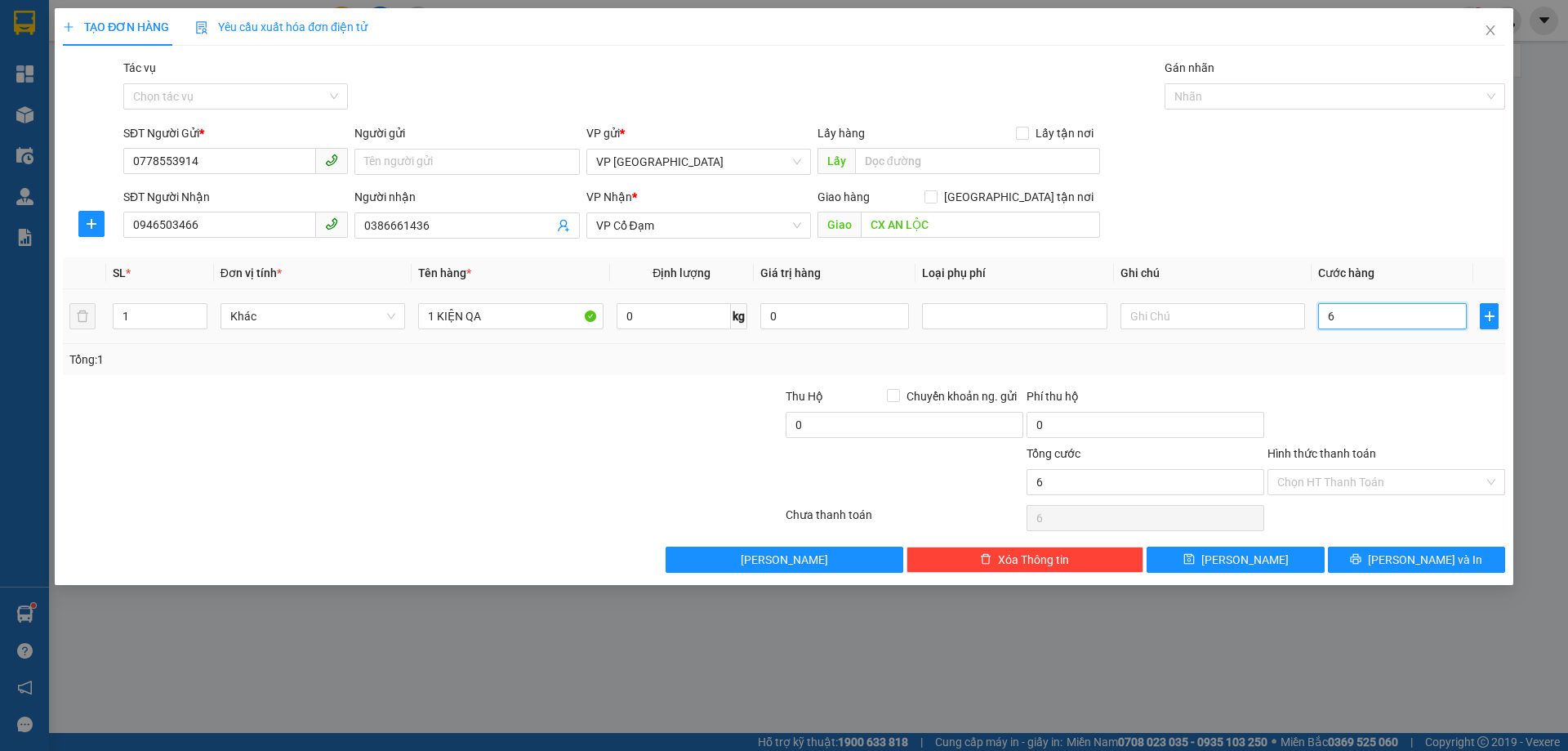
type input "60"
type input "60.000"
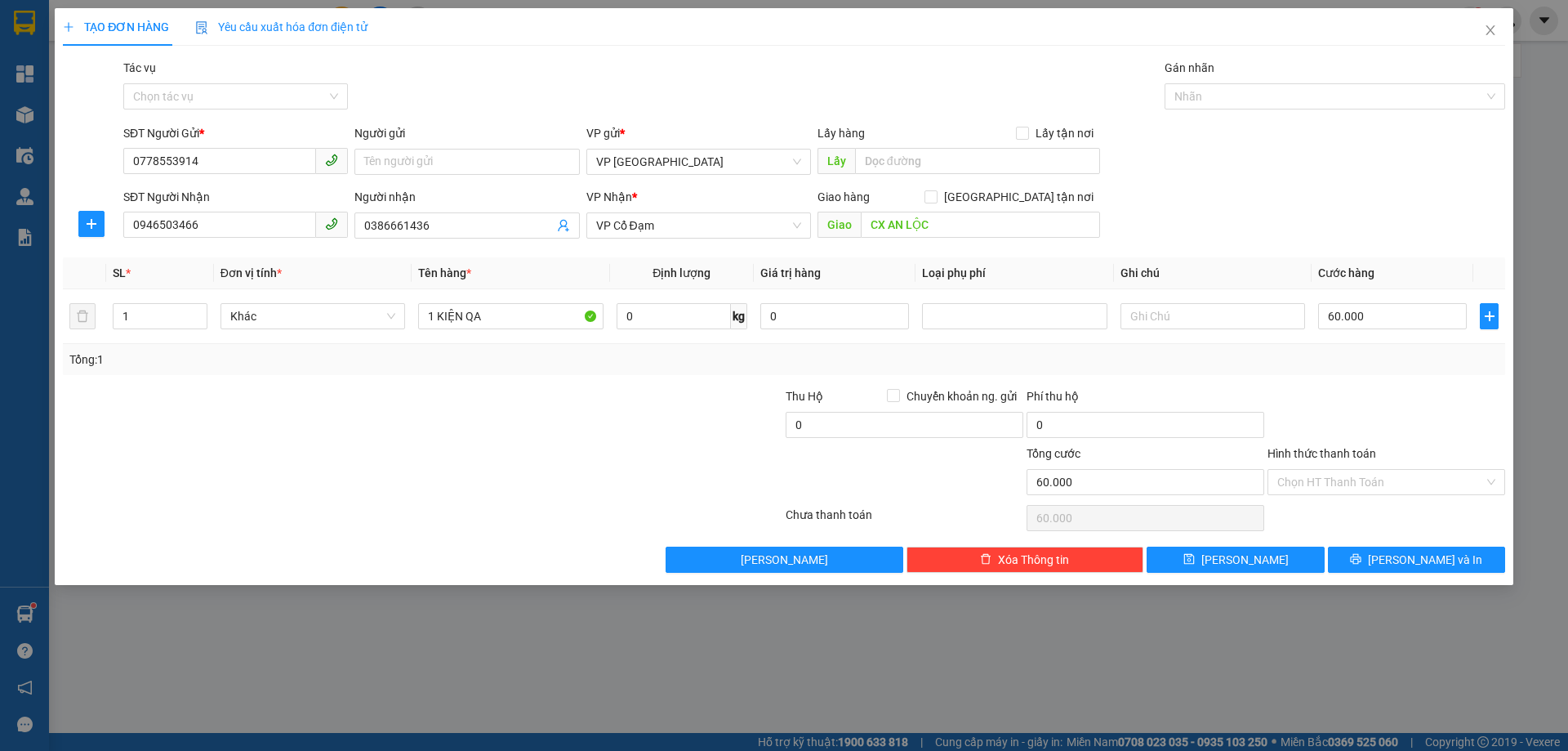
click at [1294, 369] on div "Tổng: 1" at bounding box center [784, 359] width 1442 height 31
click at [1315, 478] on input "Hình thức thanh toán" at bounding box center [1381, 482] width 207 height 24
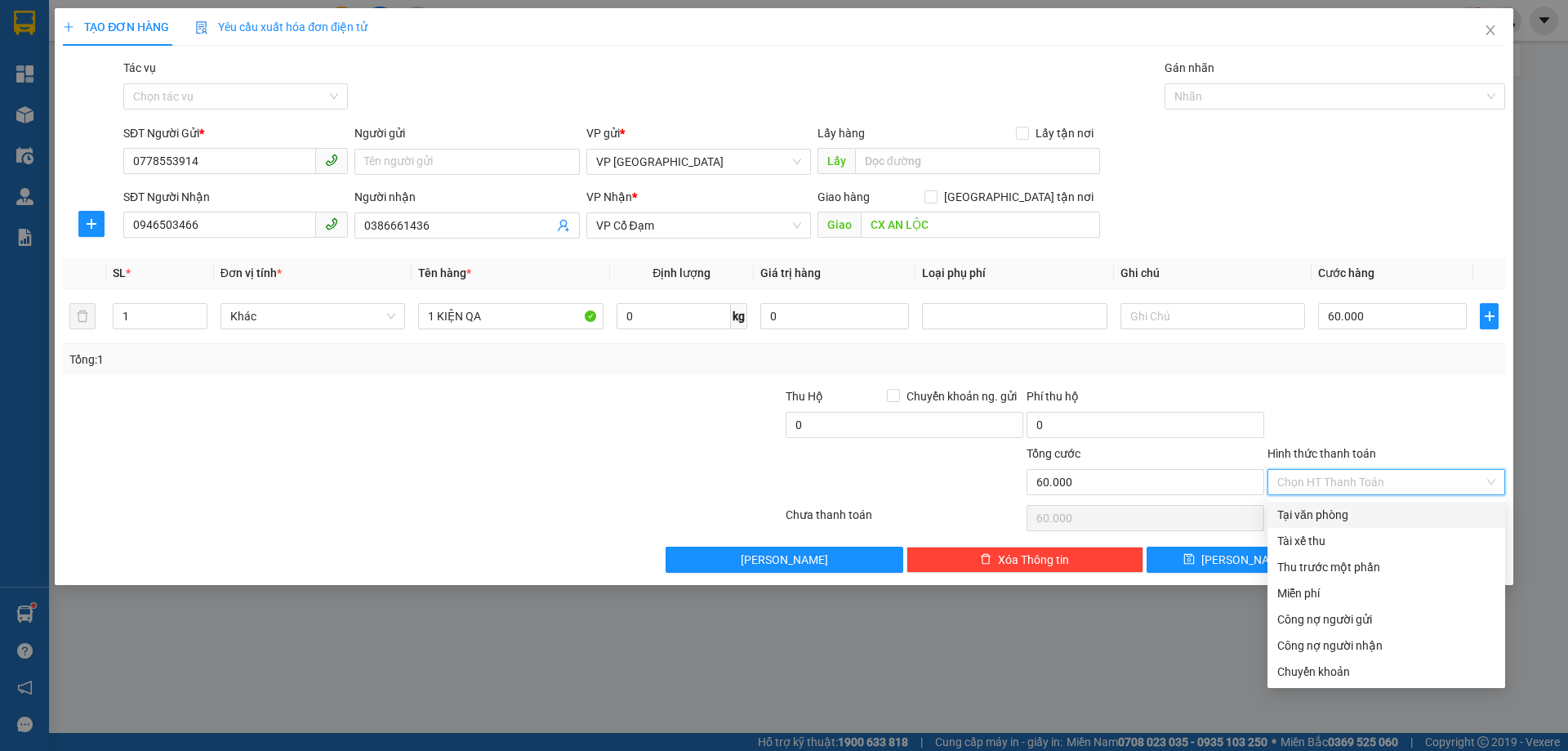
click at [1332, 516] on div "Tại văn phòng" at bounding box center [1387, 515] width 218 height 18
type input "0"
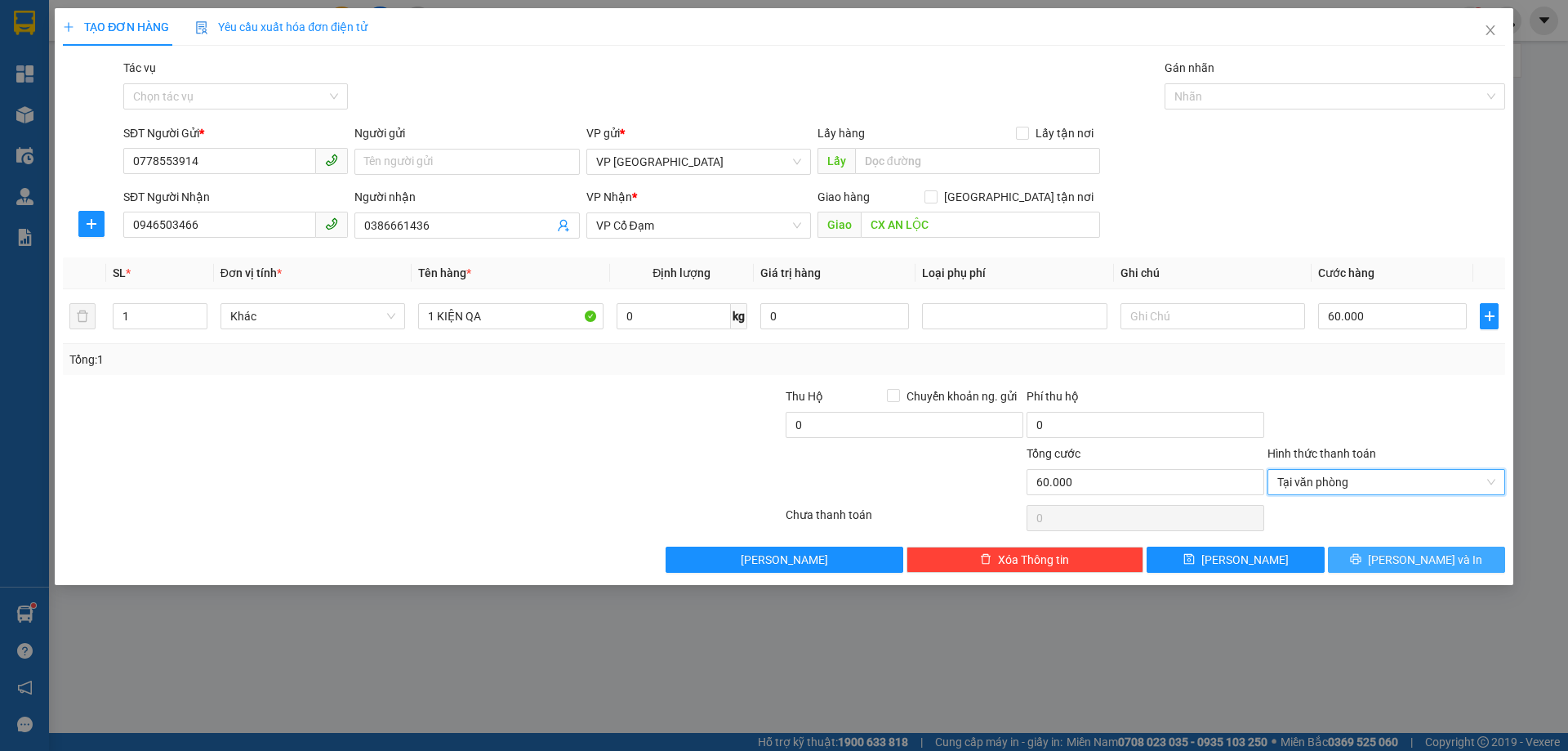
click at [1407, 548] on button "[PERSON_NAME] và In" at bounding box center [1416, 559] width 177 height 26
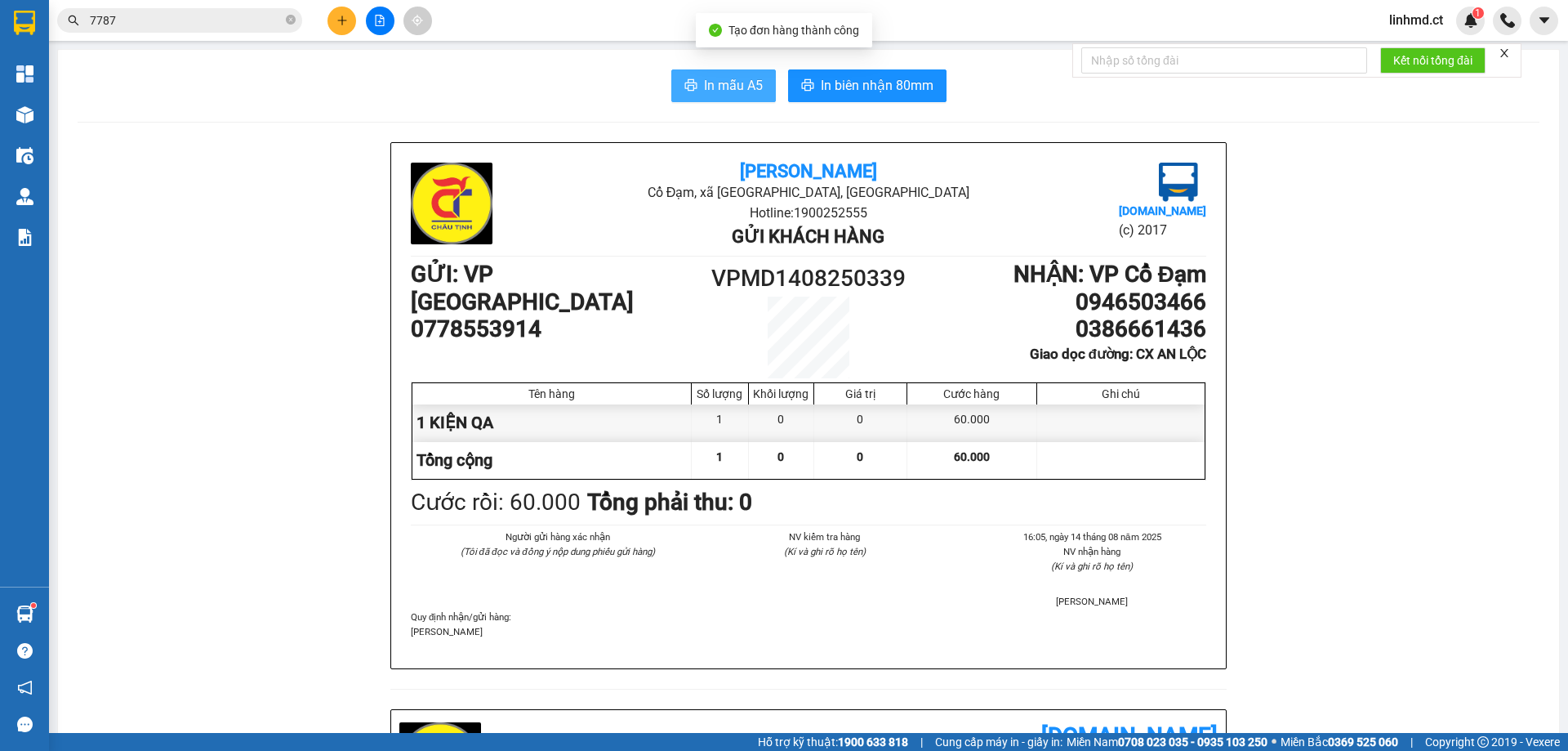
click at [713, 80] on span "In mẫu A5" at bounding box center [733, 85] width 58 height 21
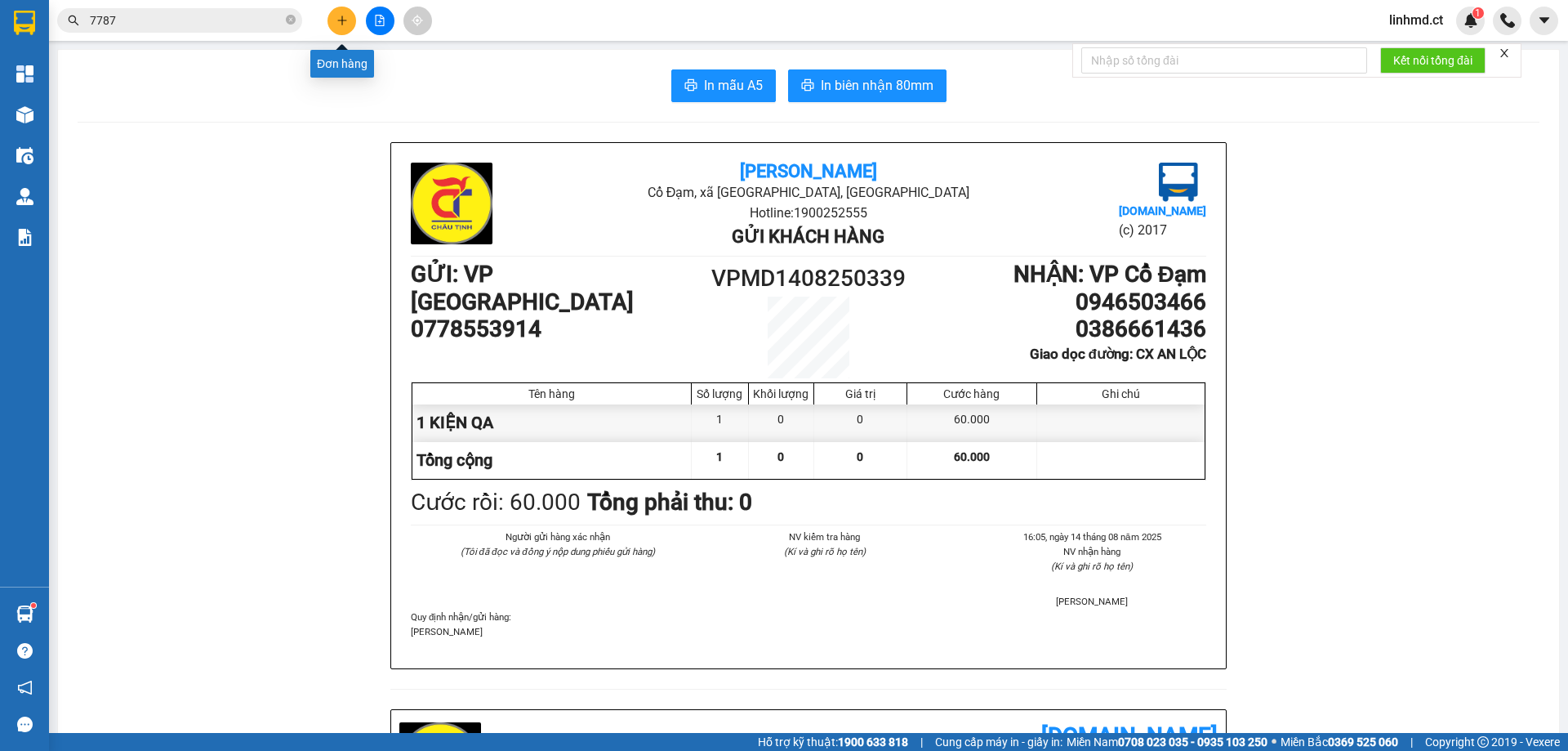
click at [337, 23] on icon "plus" at bounding box center [342, 20] width 12 height 12
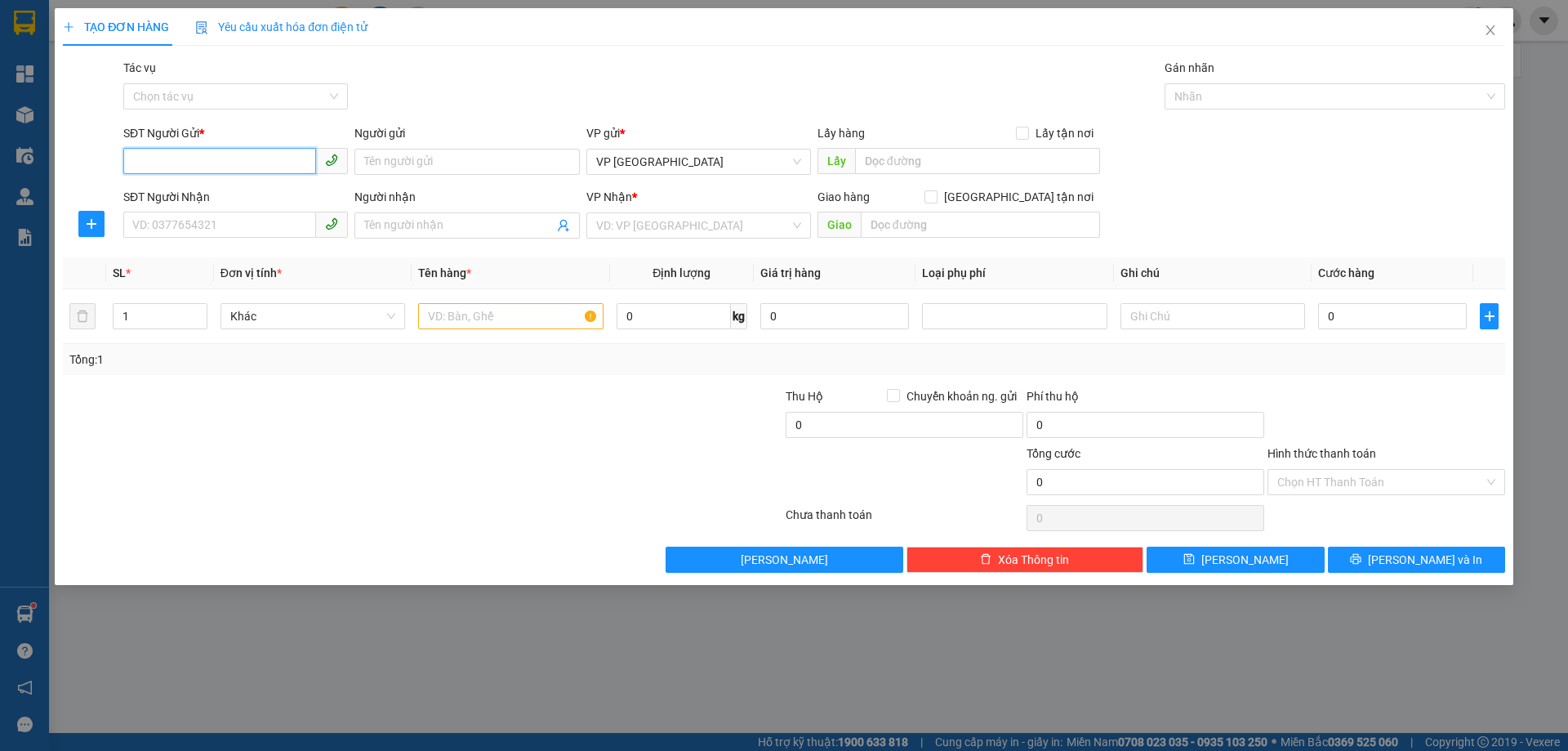
click at [238, 168] on input "SĐT Người Gửi *" at bounding box center [219, 161] width 193 height 26
click at [321, 225] on span at bounding box center [331, 225] width 31 height 26
type input "0777839003"
type input "0912249837"
click at [698, 230] on input "search" at bounding box center [693, 225] width 194 height 24
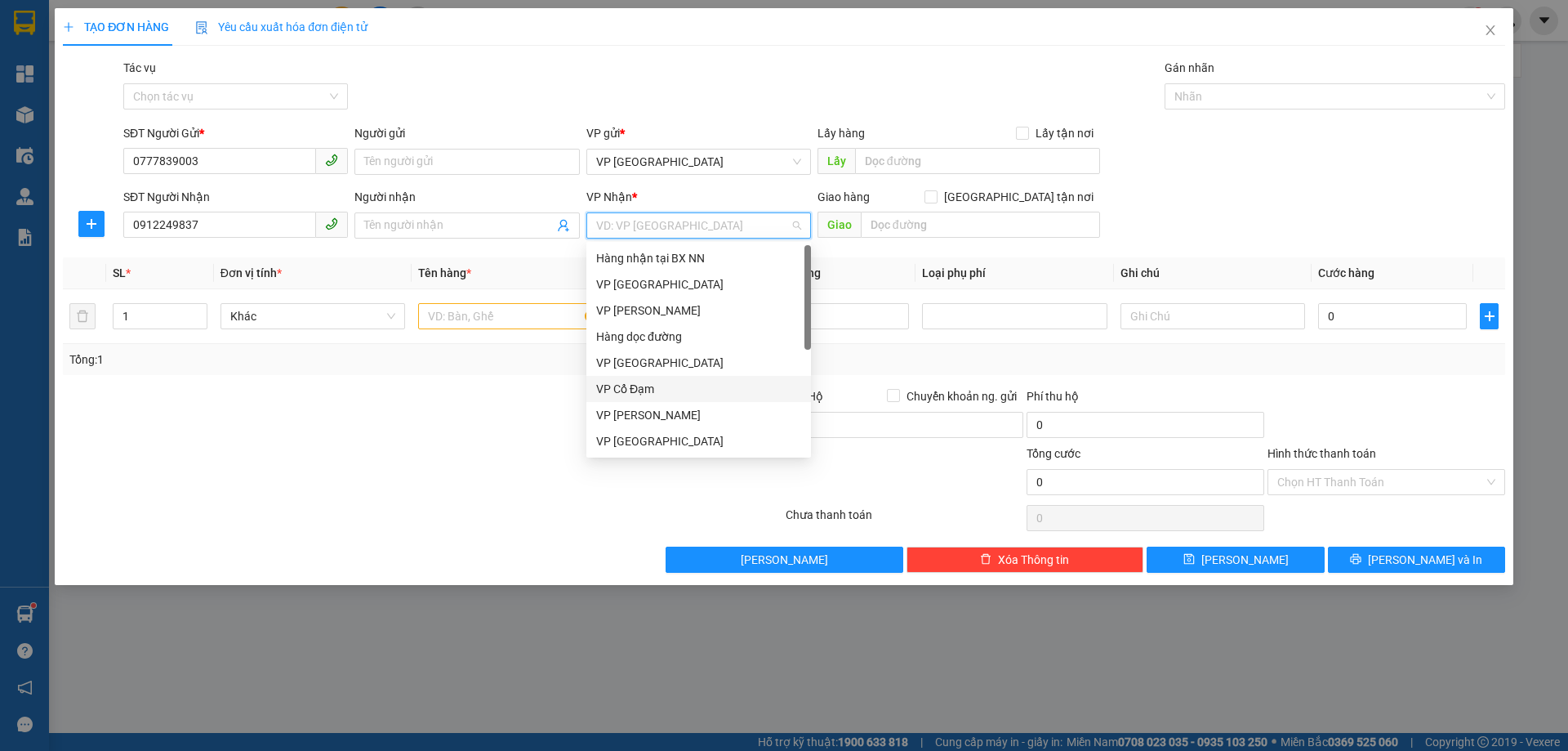
click at [664, 389] on div "VP Cổ Đạm" at bounding box center [699, 389] width 205 height 18
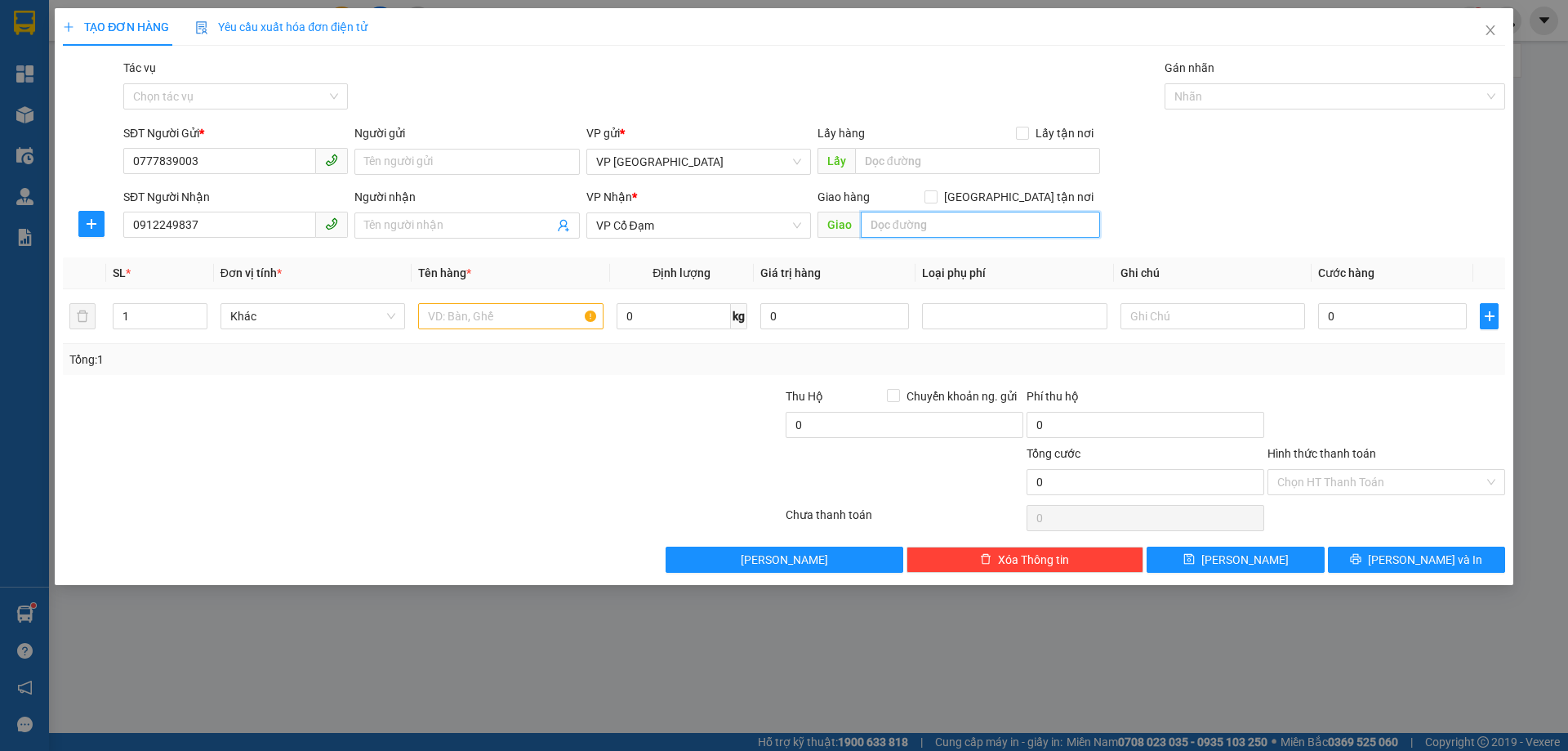
click at [971, 228] on input "text" at bounding box center [981, 225] width 239 height 26
type input "[PERSON_NAME]"
click at [454, 311] on input "text" at bounding box center [511, 315] width 185 height 26
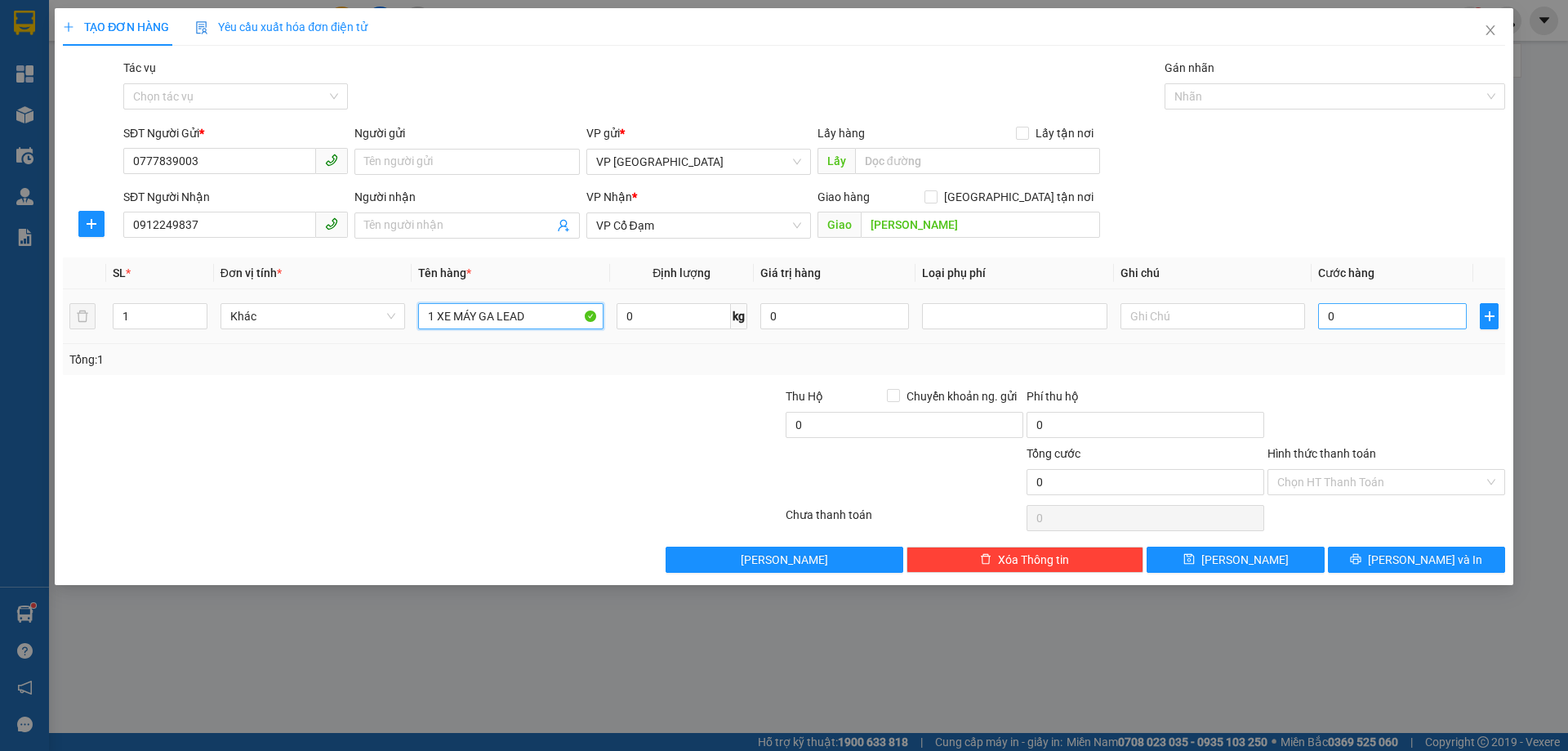
type input "1 XE MÁY GA LEAD"
click at [1406, 306] on input "0" at bounding box center [1393, 315] width 149 height 26
type input "2"
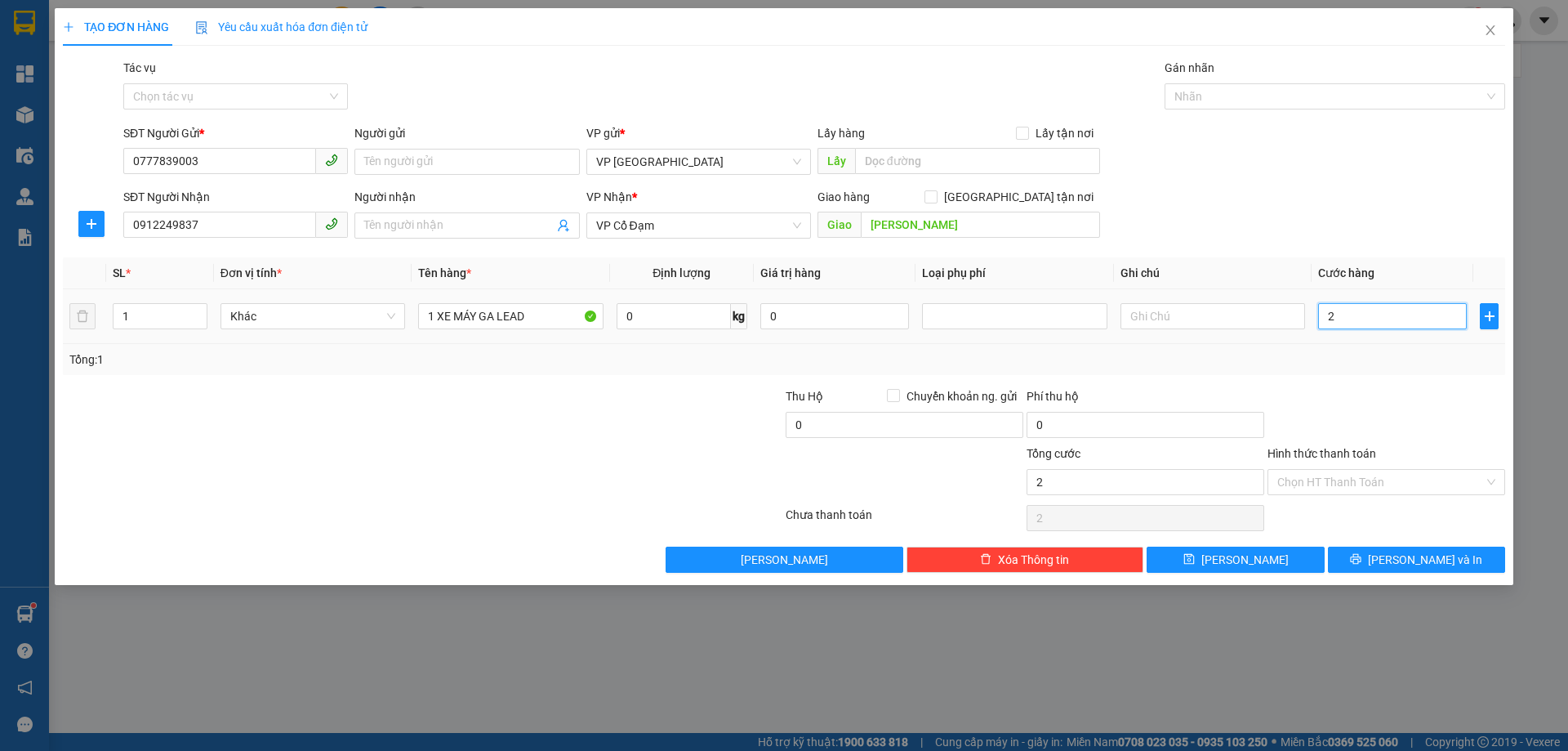
type input "28"
type input "2.801"
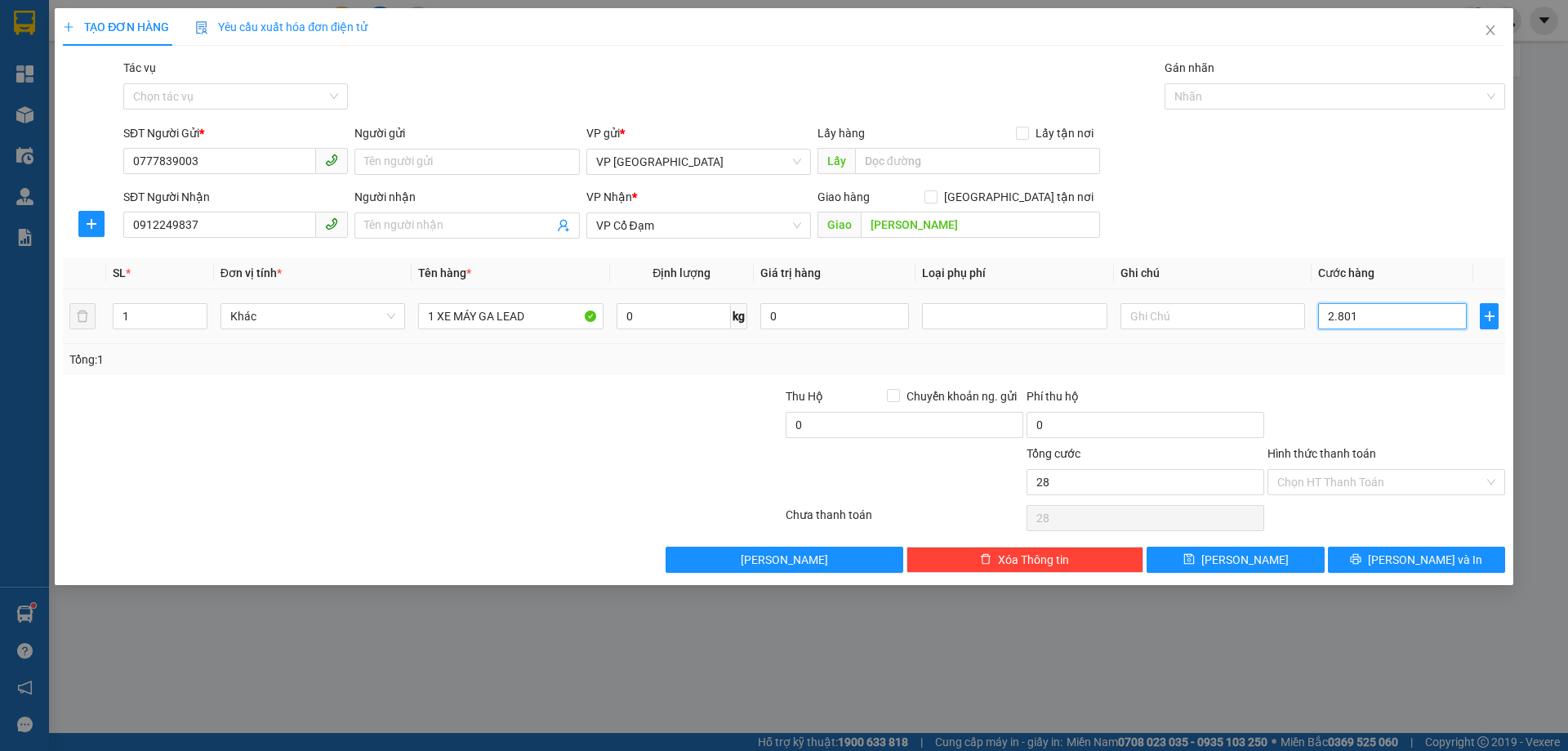
type input "2.801"
type input "280"
type input "2.800"
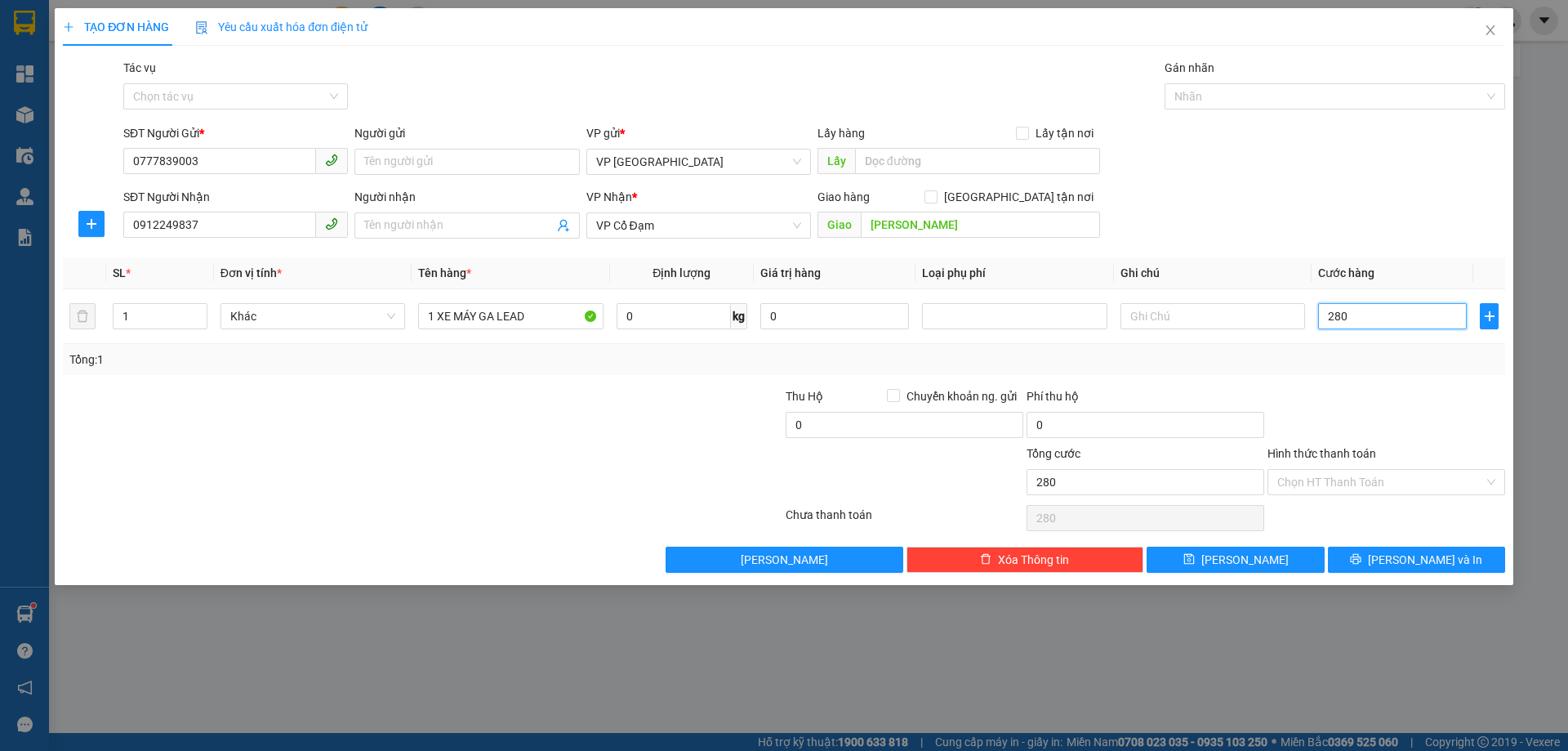
type input "2.800"
type input "28.000"
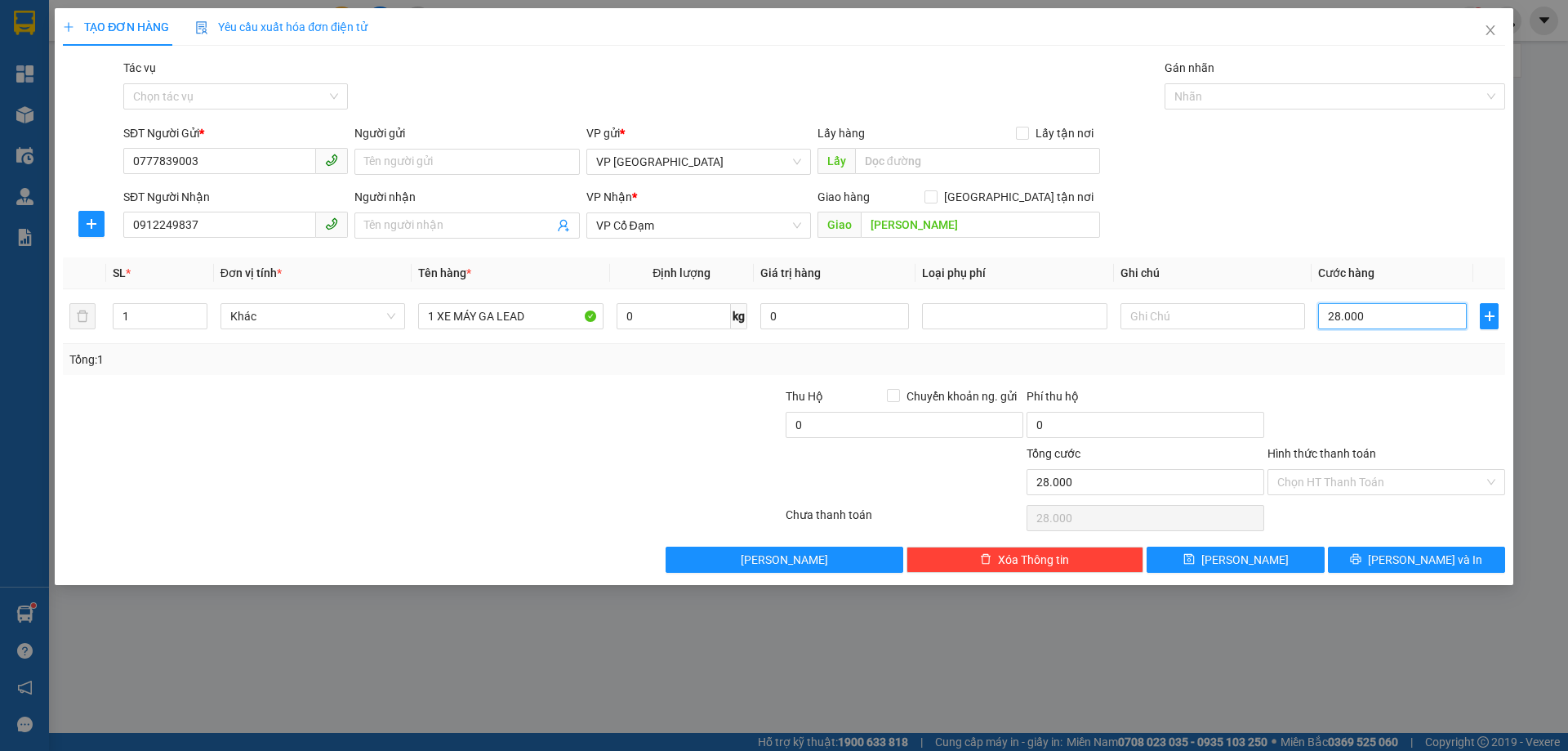
type input "280.000"
click at [1419, 356] on div "Tổng: 1" at bounding box center [784, 359] width 1430 height 18
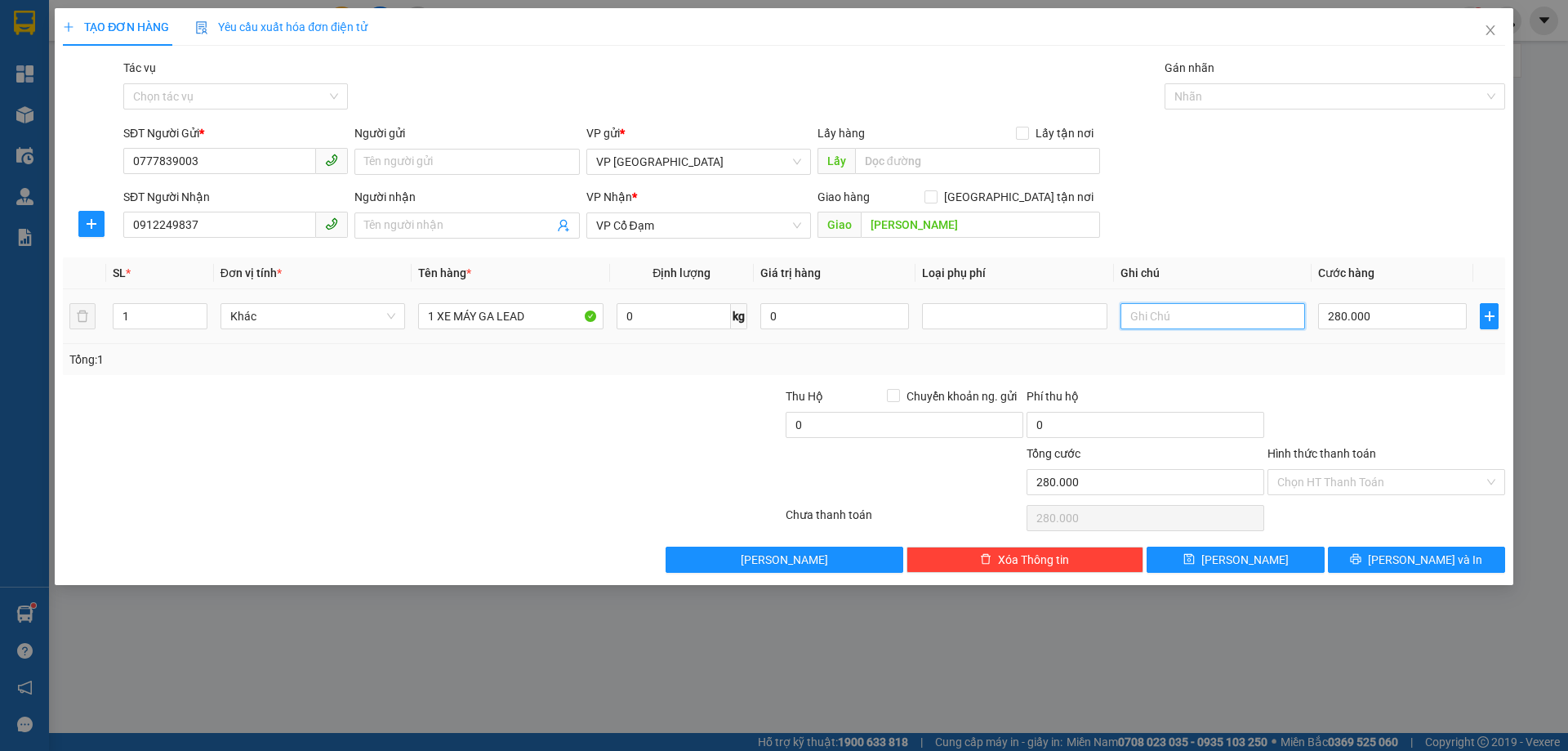
click at [1135, 317] on input "text" at bounding box center [1213, 315] width 185 height 26
click at [1141, 315] on input "37N7-0379" at bounding box center [1213, 315] width 185 height 26
type input "37 N7-0379"
click at [1314, 487] on input "Hình thức thanh toán" at bounding box center [1381, 482] width 207 height 24
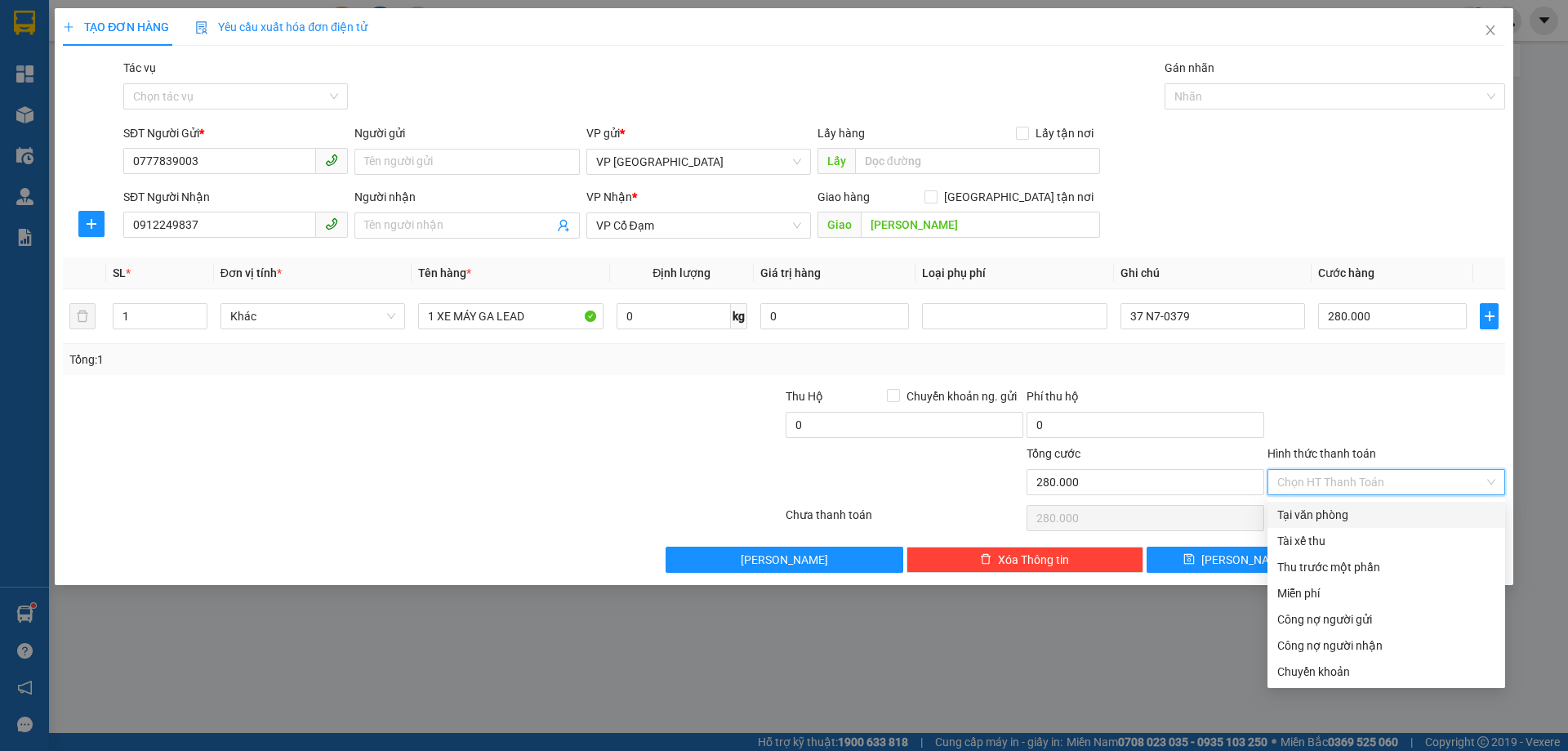
click at [1323, 517] on div "Tại văn phòng" at bounding box center [1387, 515] width 218 height 18
type input "0"
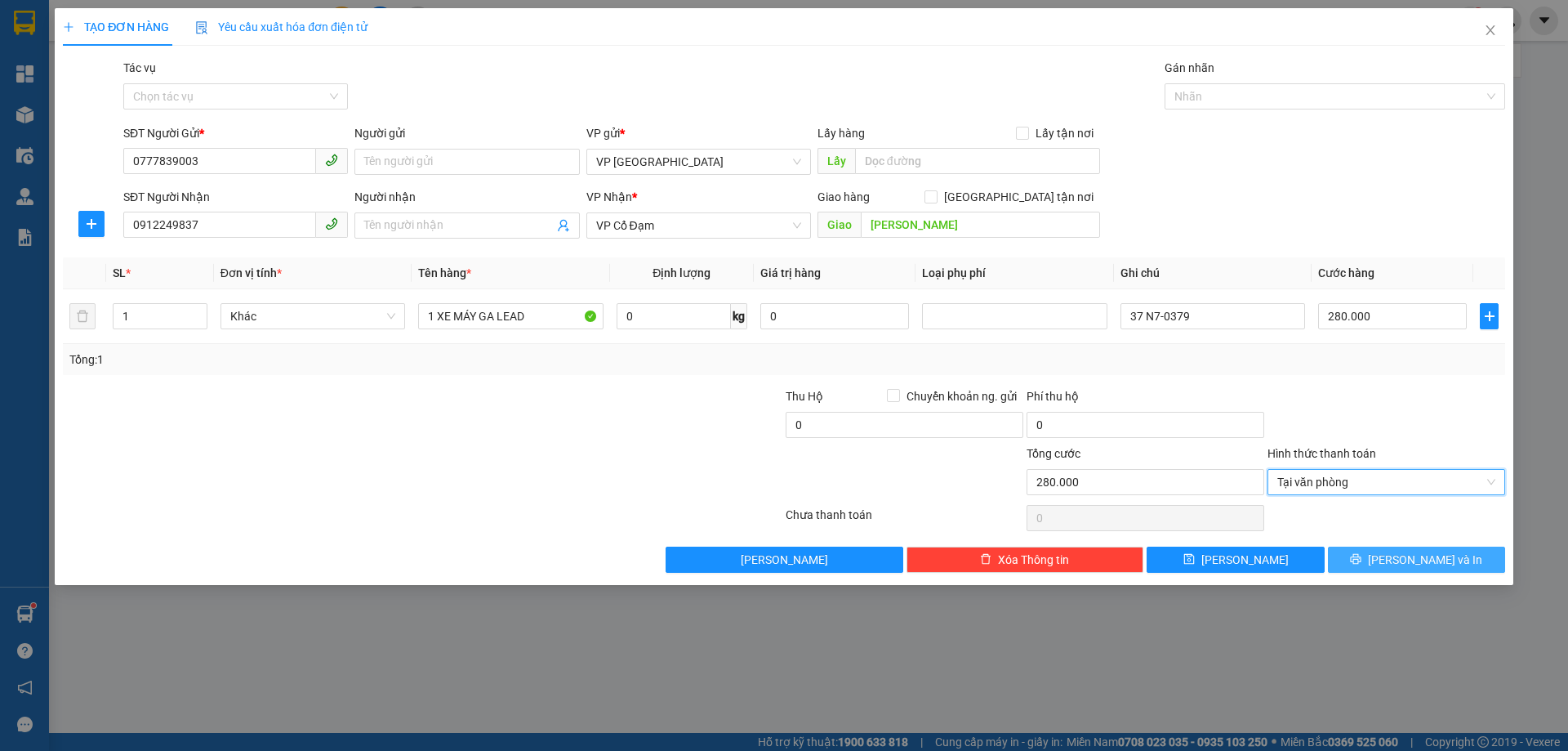
click at [1379, 555] on button "[PERSON_NAME] và In" at bounding box center [1416, 559] width 177 height 26
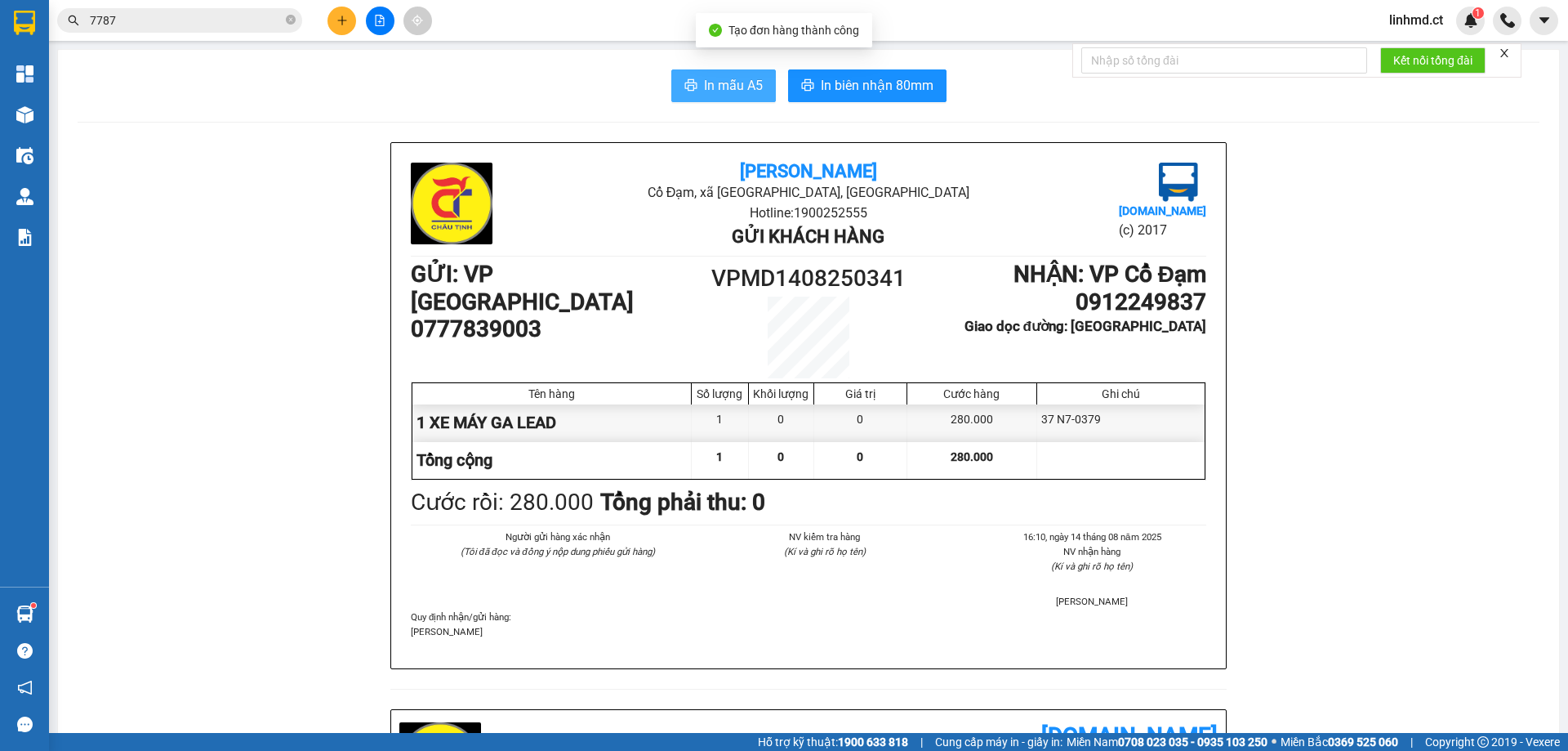
click at [697, 94] on button "In mẫu A5" at bounding box center [724, 85] width 104 height 32
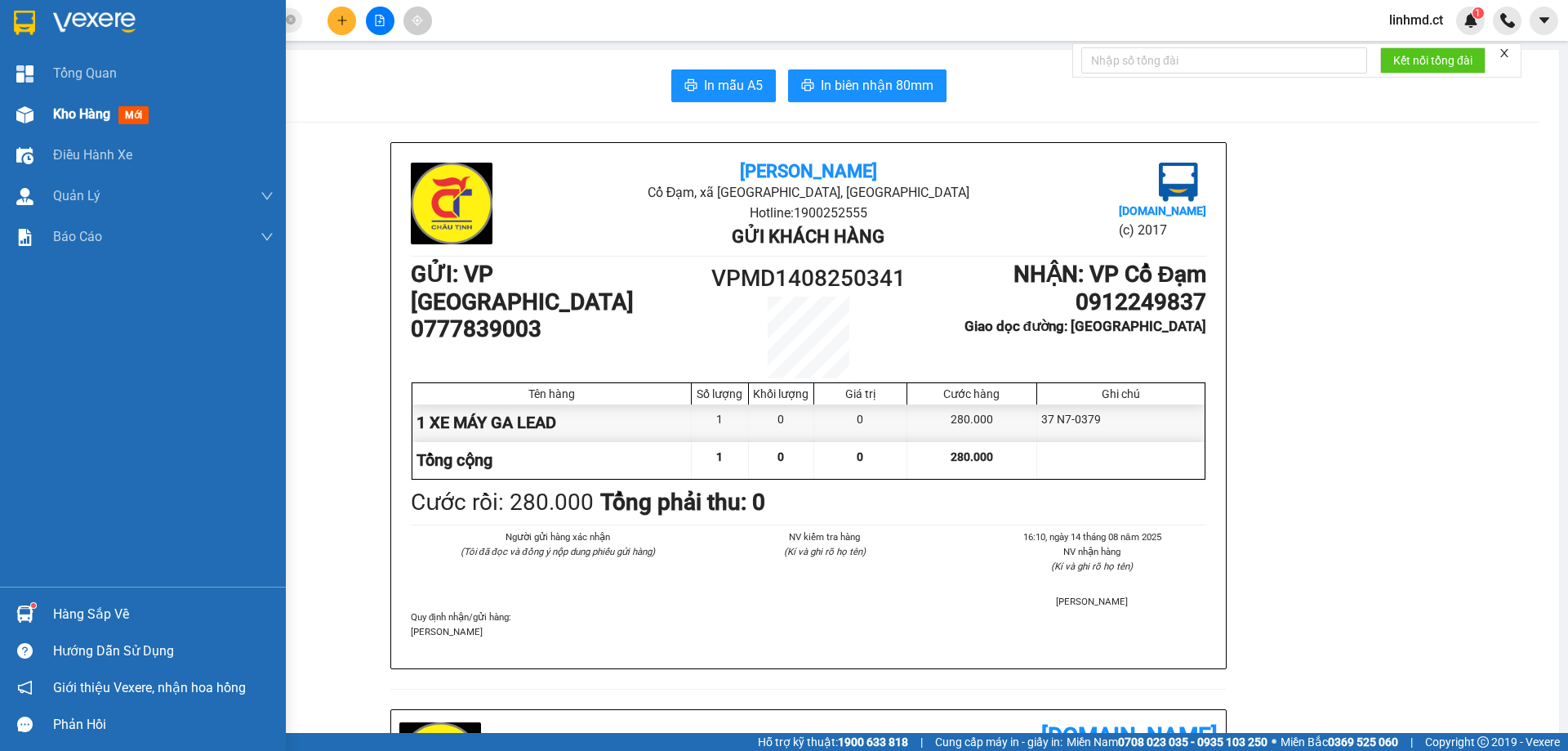
click at [71, 118] on span "Kho hàng" at bounding box center [82, 113] width 57 height 15
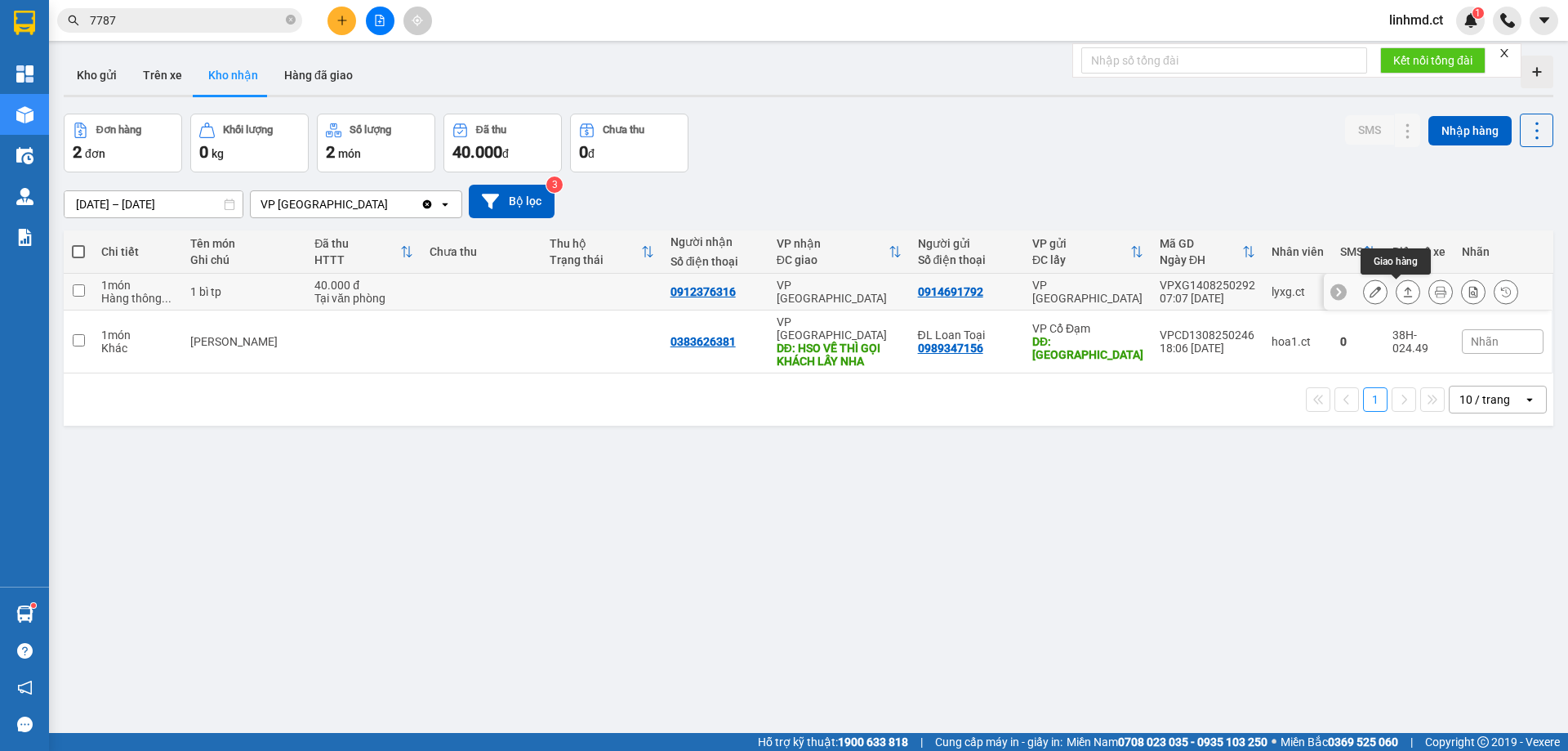
click at [1403, 294] on icon at bounding box center [1408, 291] width 12 height 12
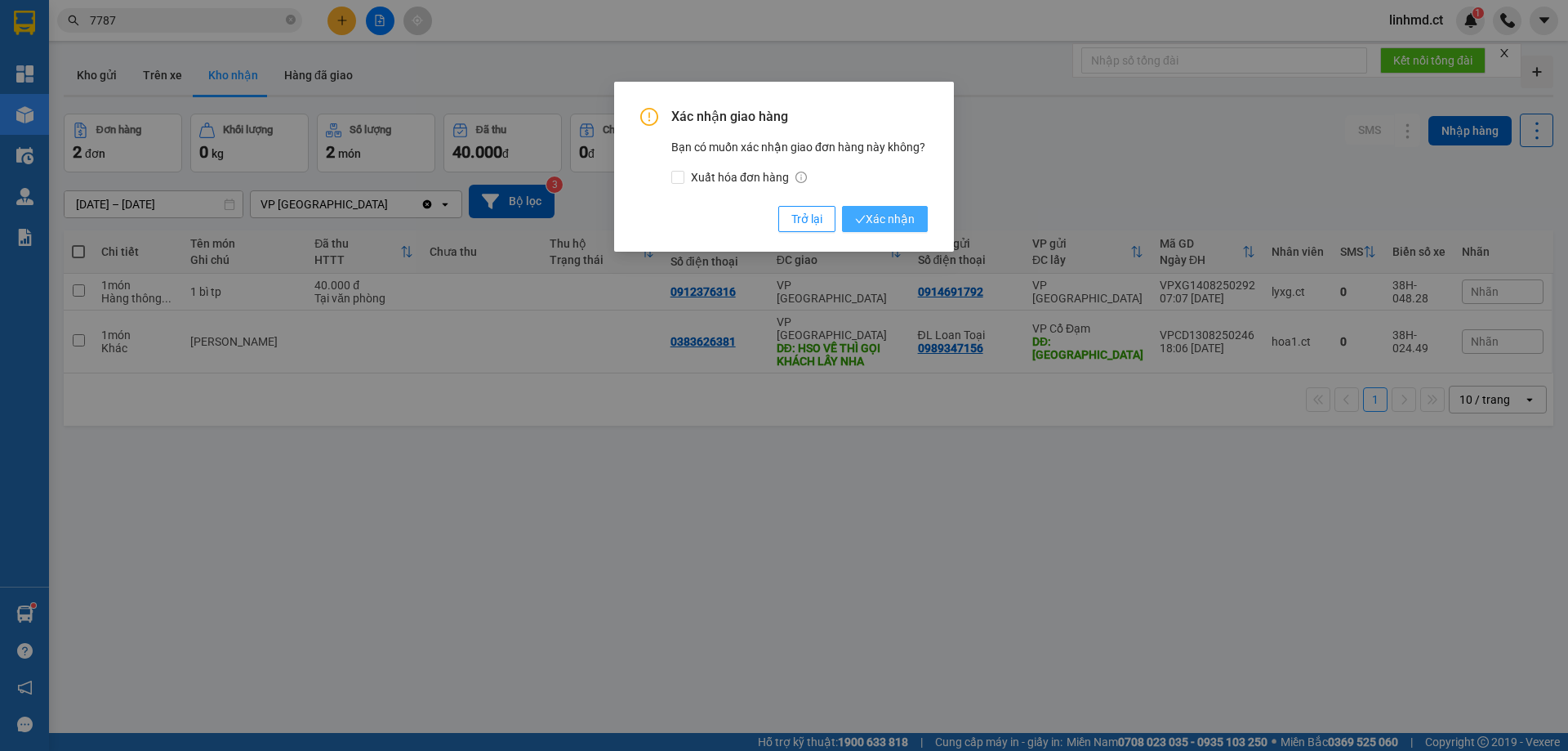
click at [889, 220] on span "Xác nhận" at bounding box center [885, 219] width 59 height 18
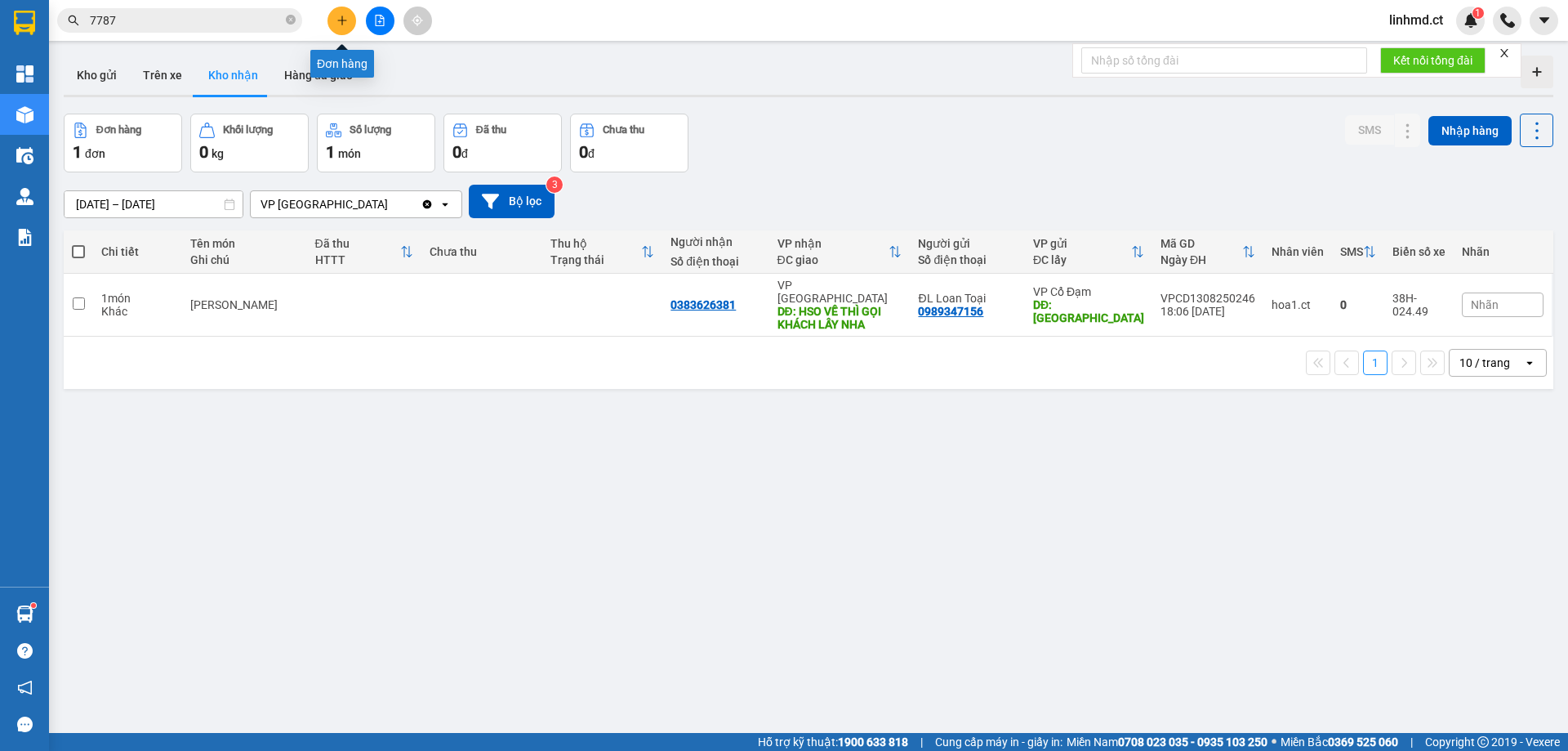
click at [345, 20] on icon "plus" at bounding box center [342, 20] width 12 height 12
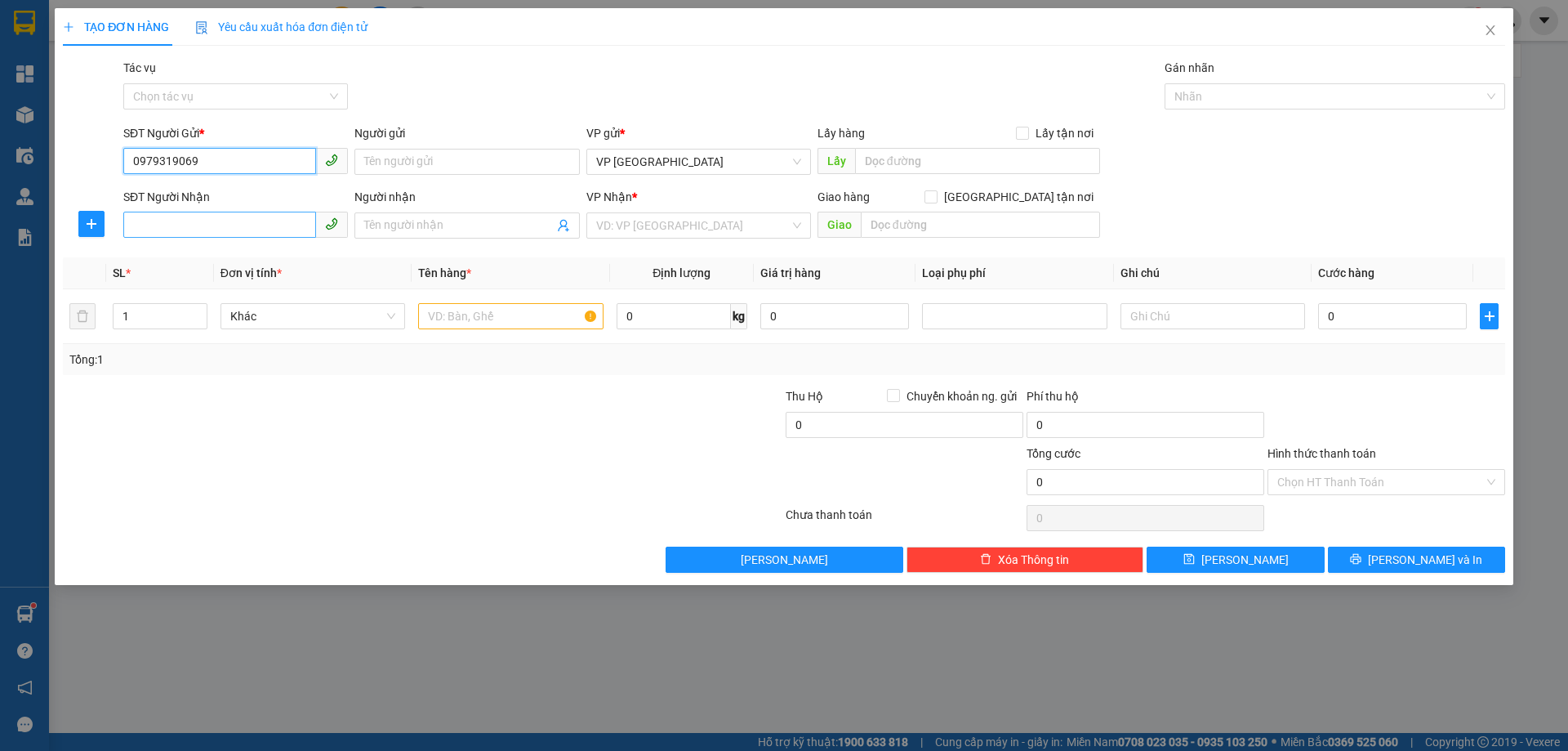
type input "0979319069"
click at [153, 227] on input "SĐT Người Nhận" at bounding box center [219, 225] width 193 height 26
type input "0911164520"
click at [719, 237] on input "search" at bounding box center [693, 225] width 194 height 24
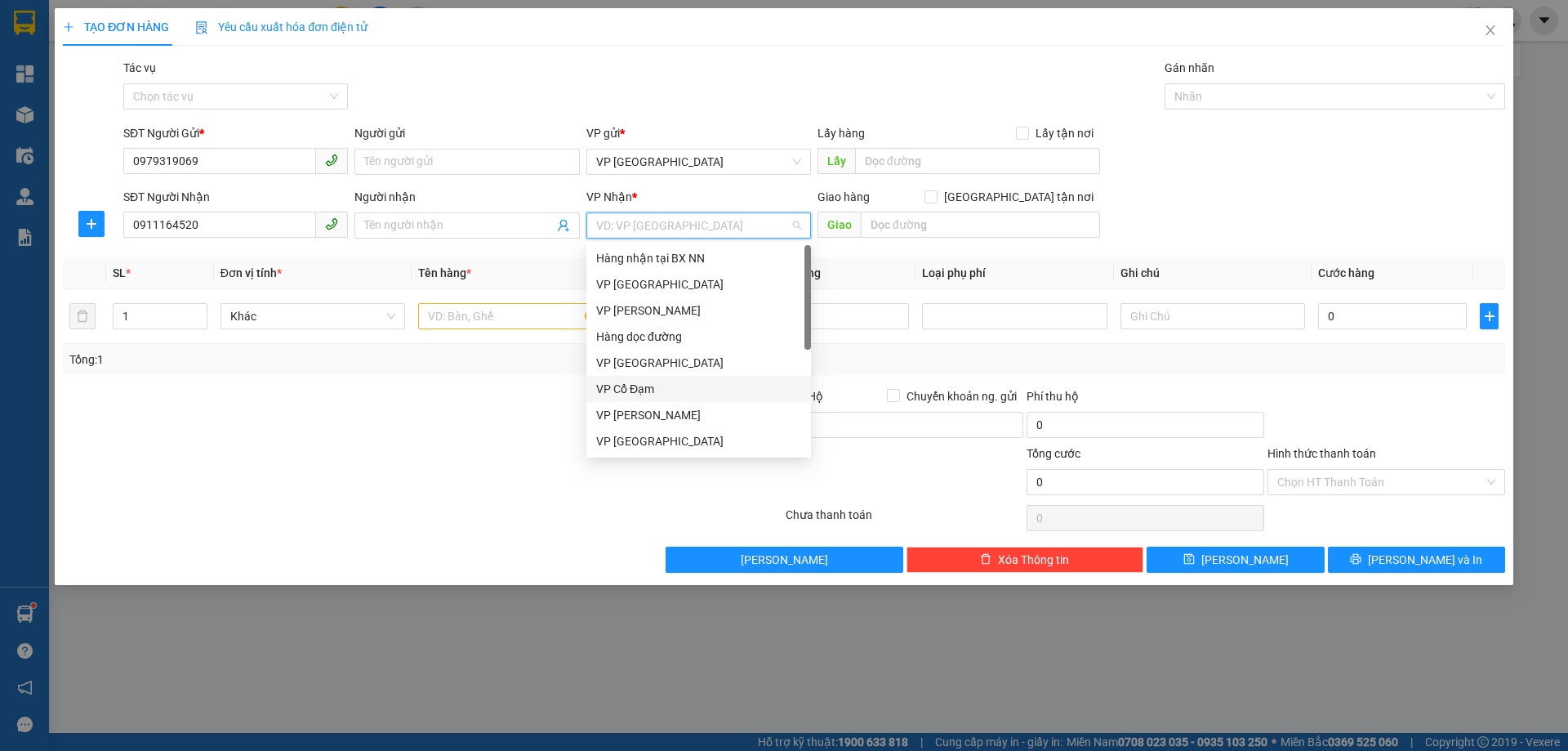
click at [671, 384] on div "VP Cổ Đạm" at bounding box center [699, 389] width 205 height 18
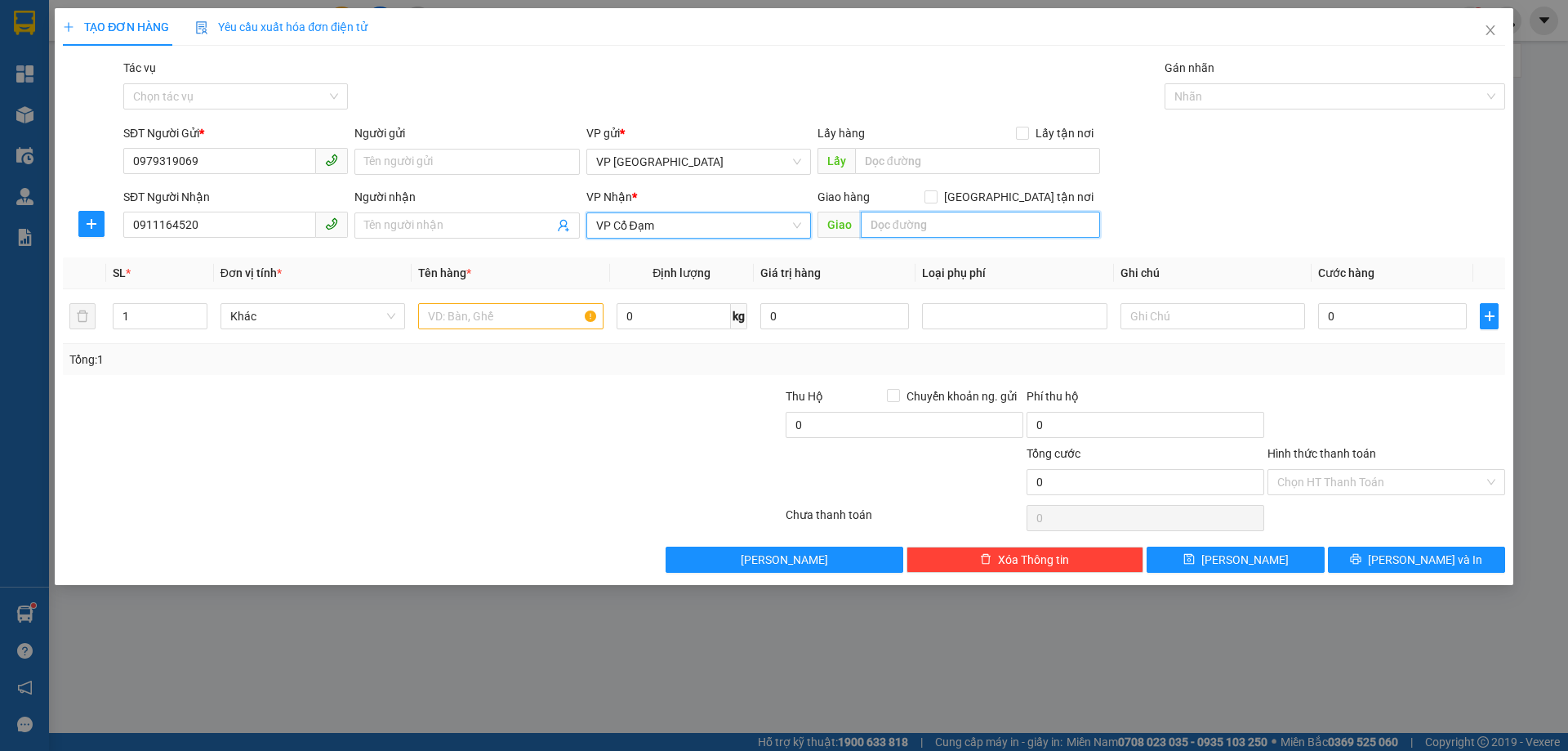
click at [881, 226] on input "text" at bounding box center [981, 225] width 239 height 26
type input "BÌNH LỘC"
click at [439, 315] on input "text" at bounding box center [511, 315] width 185 height 26
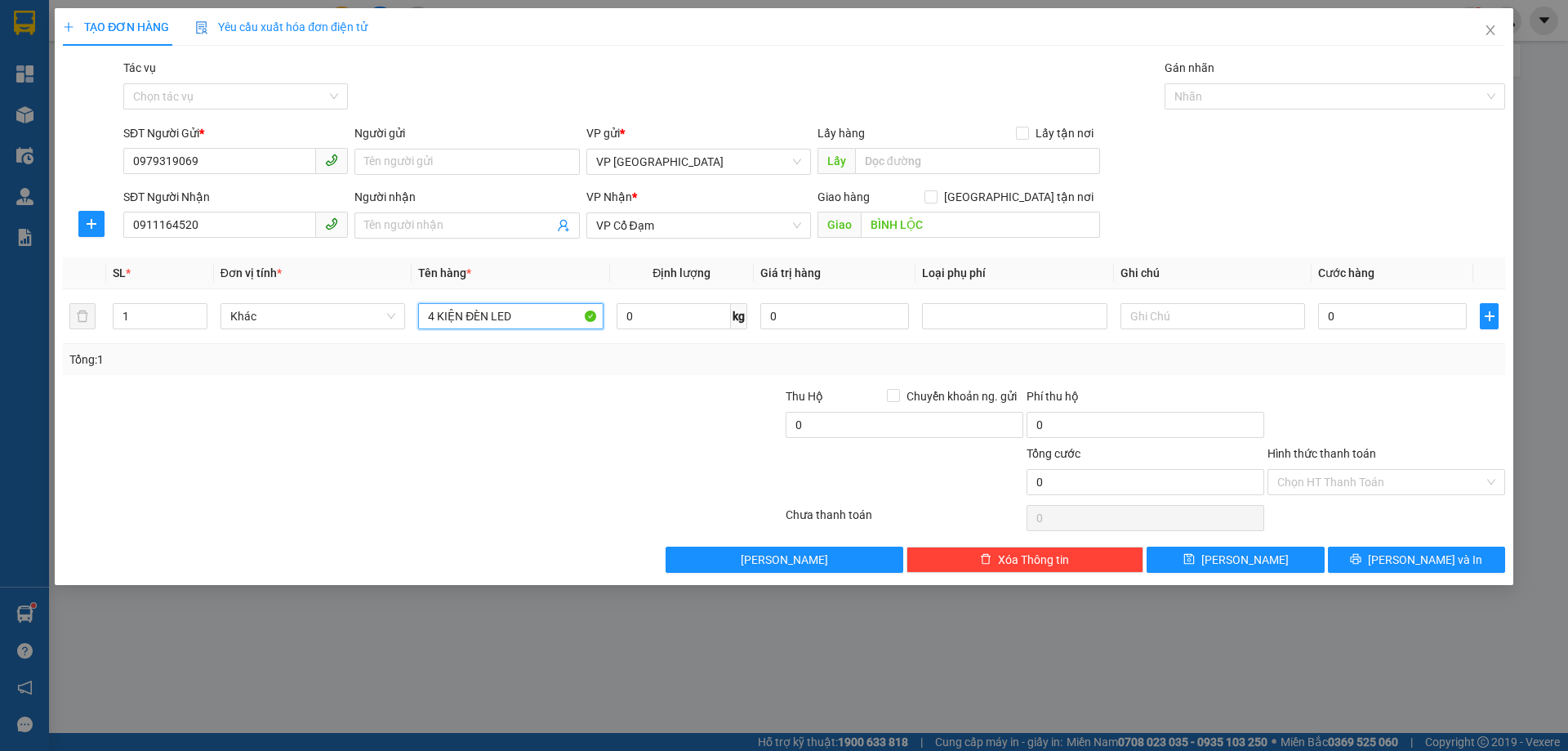
type input "4 KIỆN ĐÈN LED"
click at [167, 399] on div at bounding box center [302, 416] width 482 height 57
click at [197, 316] on span "up" at bounding box center [198, 312] width 10 height 10
type input "4"
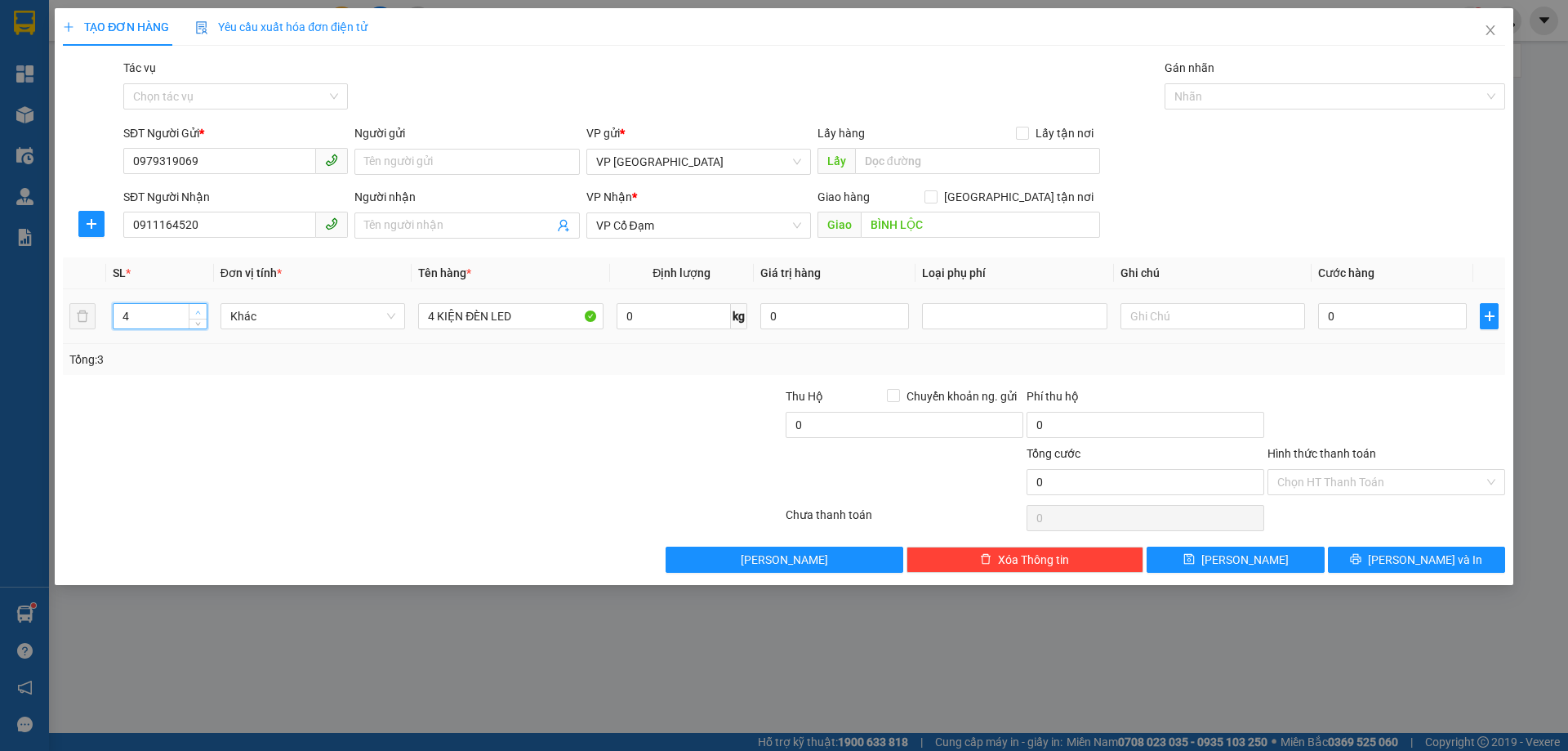
click at [197, 316] on span "up" at bounding box center [198, 312] width 10 height 10
click at [1405, 566] on span "[PERSON_NAME] và In" at bounding box center [1424, 560] width 114 height 18
click at [1406, 559] on span "[PERSON_NAME] và In" at bounding box center [1424, 560] width 114 height 18
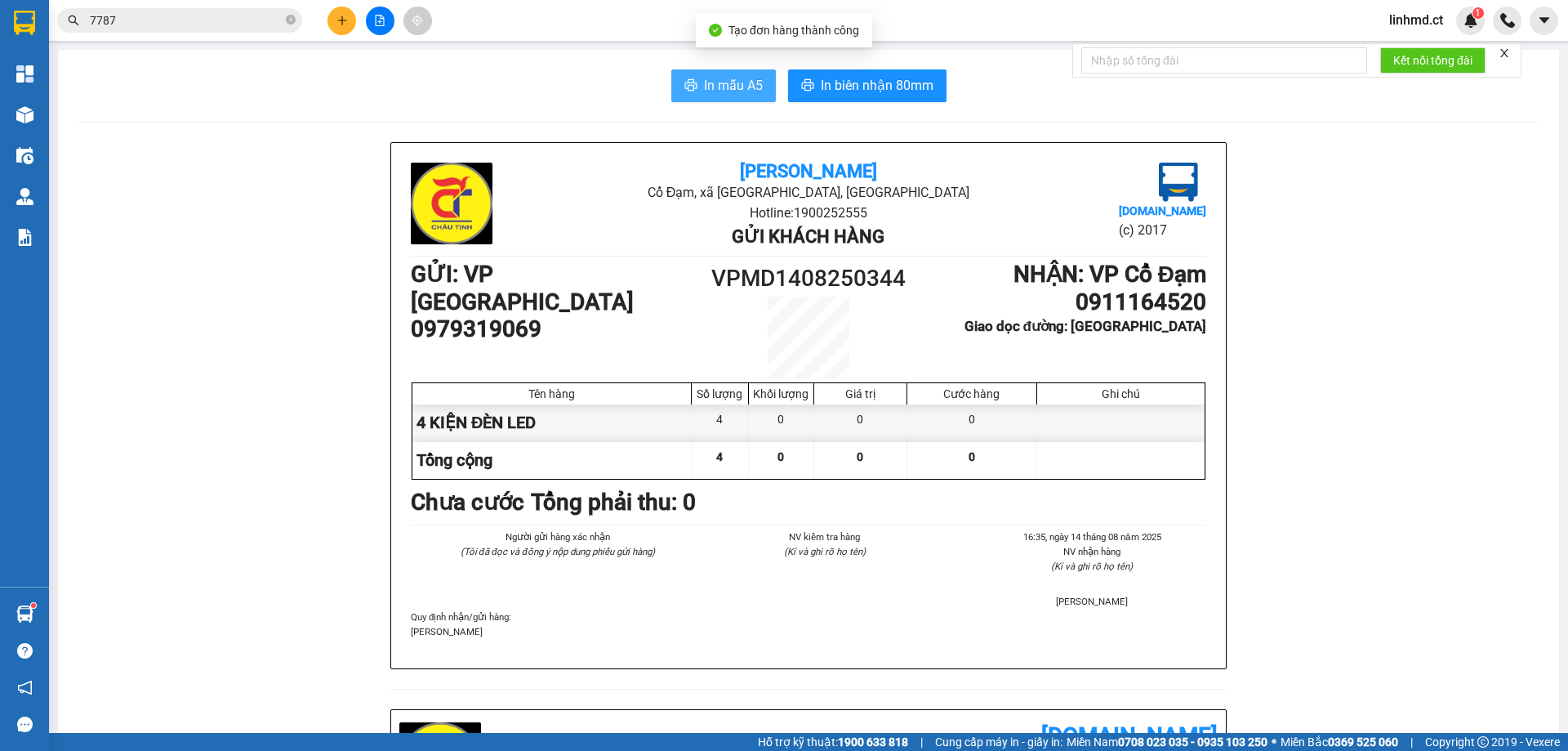
click at [727, 84] on span "In mẫu A5" at bounding box center [733, 85] width 58 height 21
click at [718, 83] on span "In mẫu A5" at bounding box center [733, 85] width 58 height 21
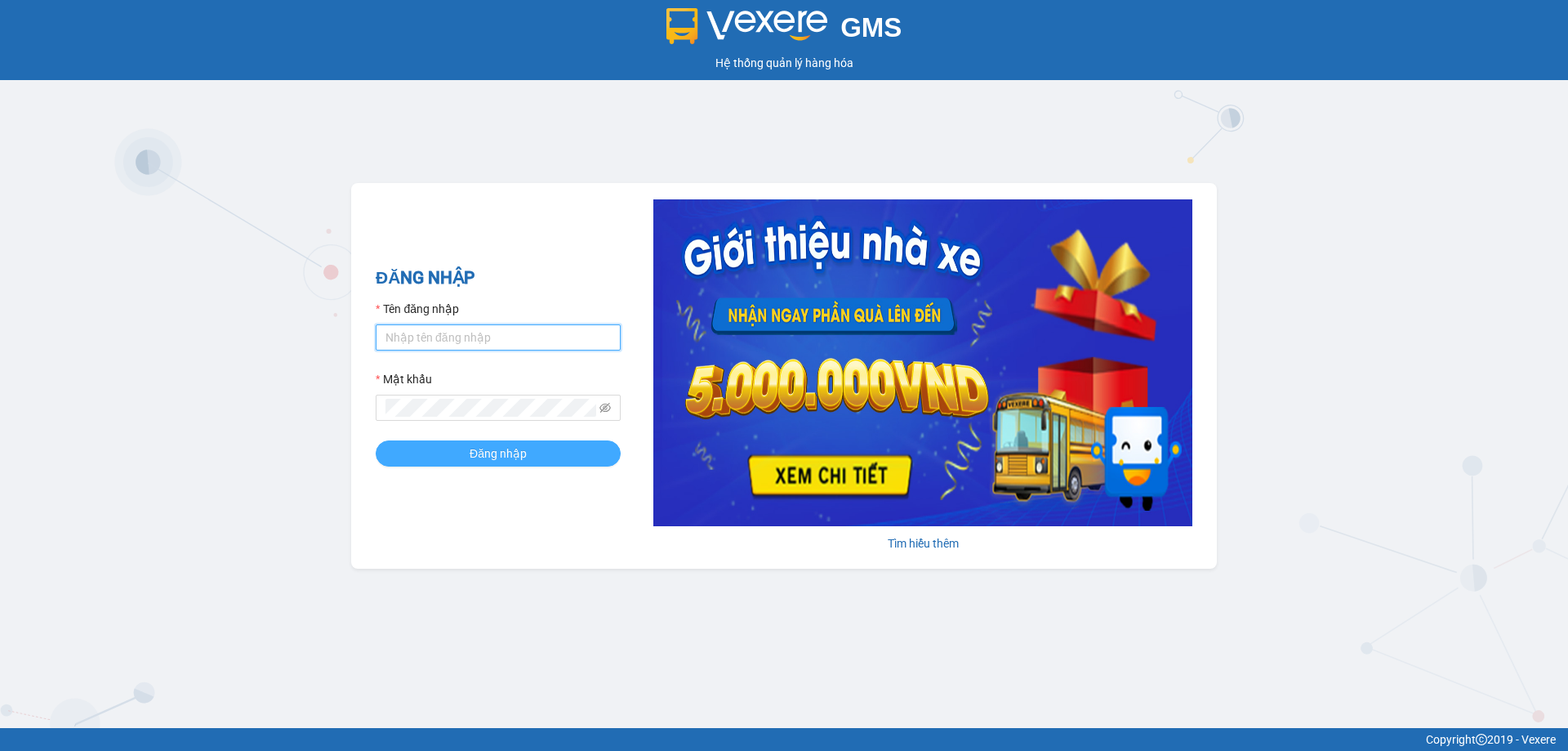
type input "linhmd.ct"
click at [469, 456] on button "Đăng nhập" at bounding box center [498, 453] width 245 height 26
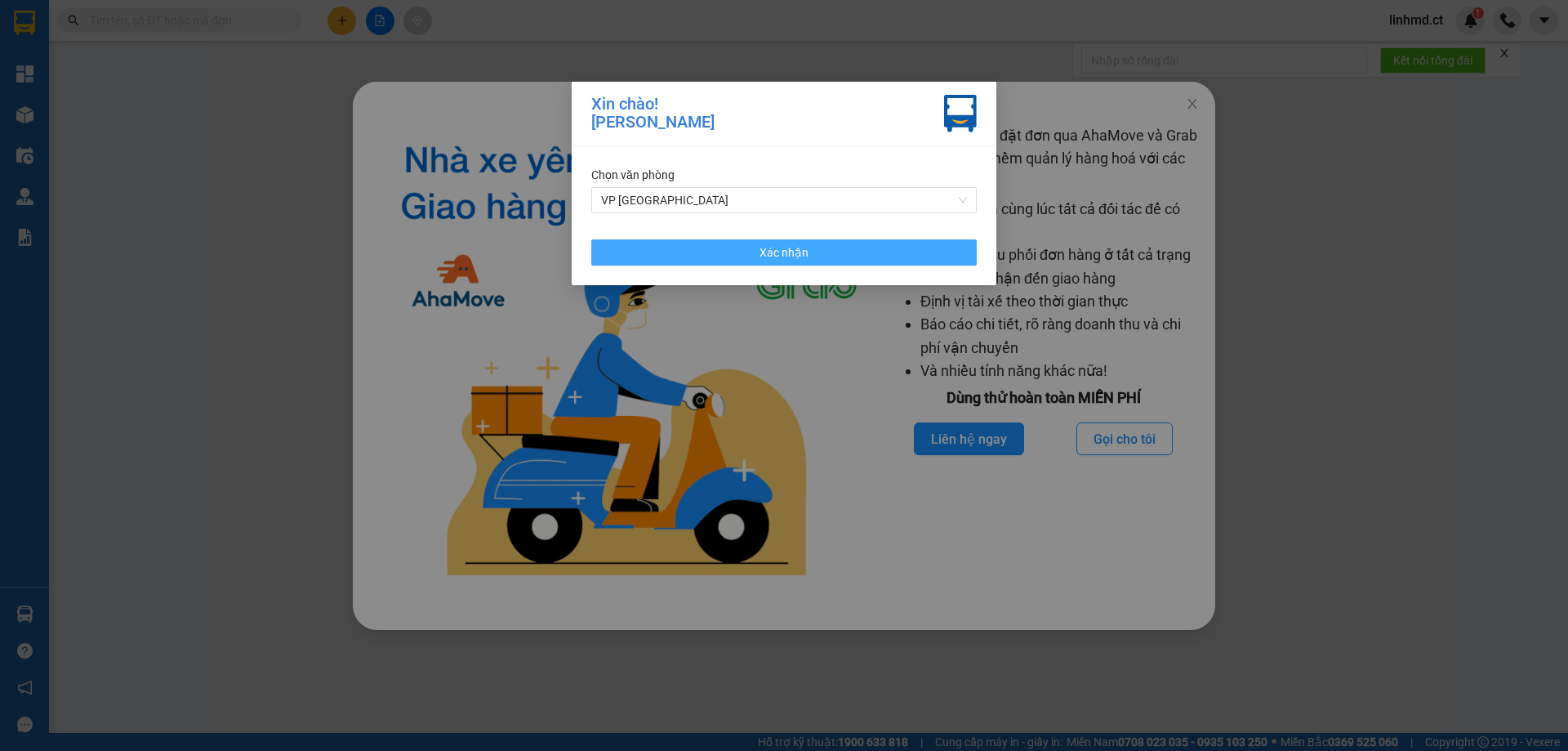
click at [790, 252] on span "Xác nhận" at bounding box center [784, 252] width 49 height 18
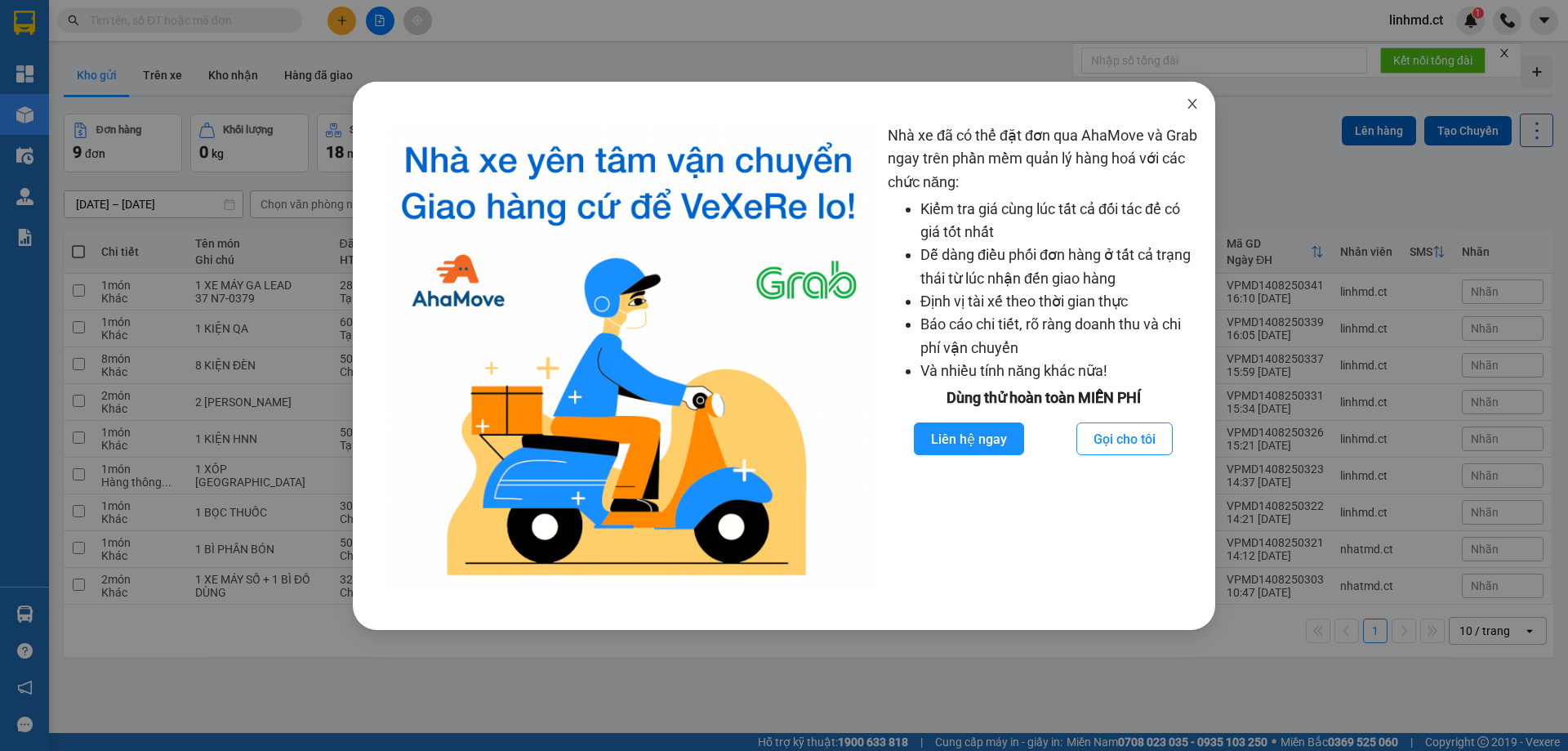
click at [1187, 113] on span "Close" at bounding box center [1192, 104] width 46 height 46
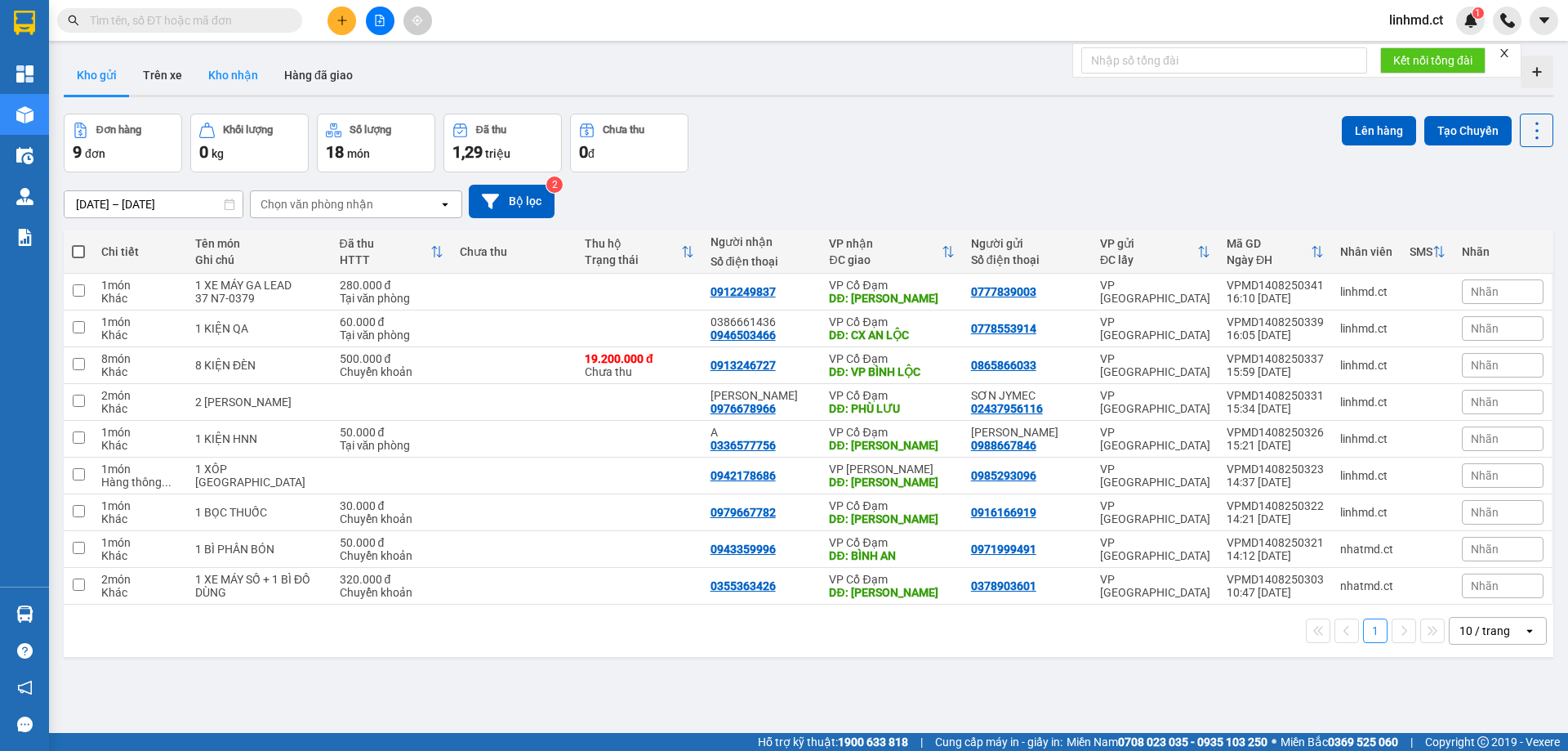
click at [236, 70] on button "Kho nhận" at bounding box center [233, 75] width 76 height 40
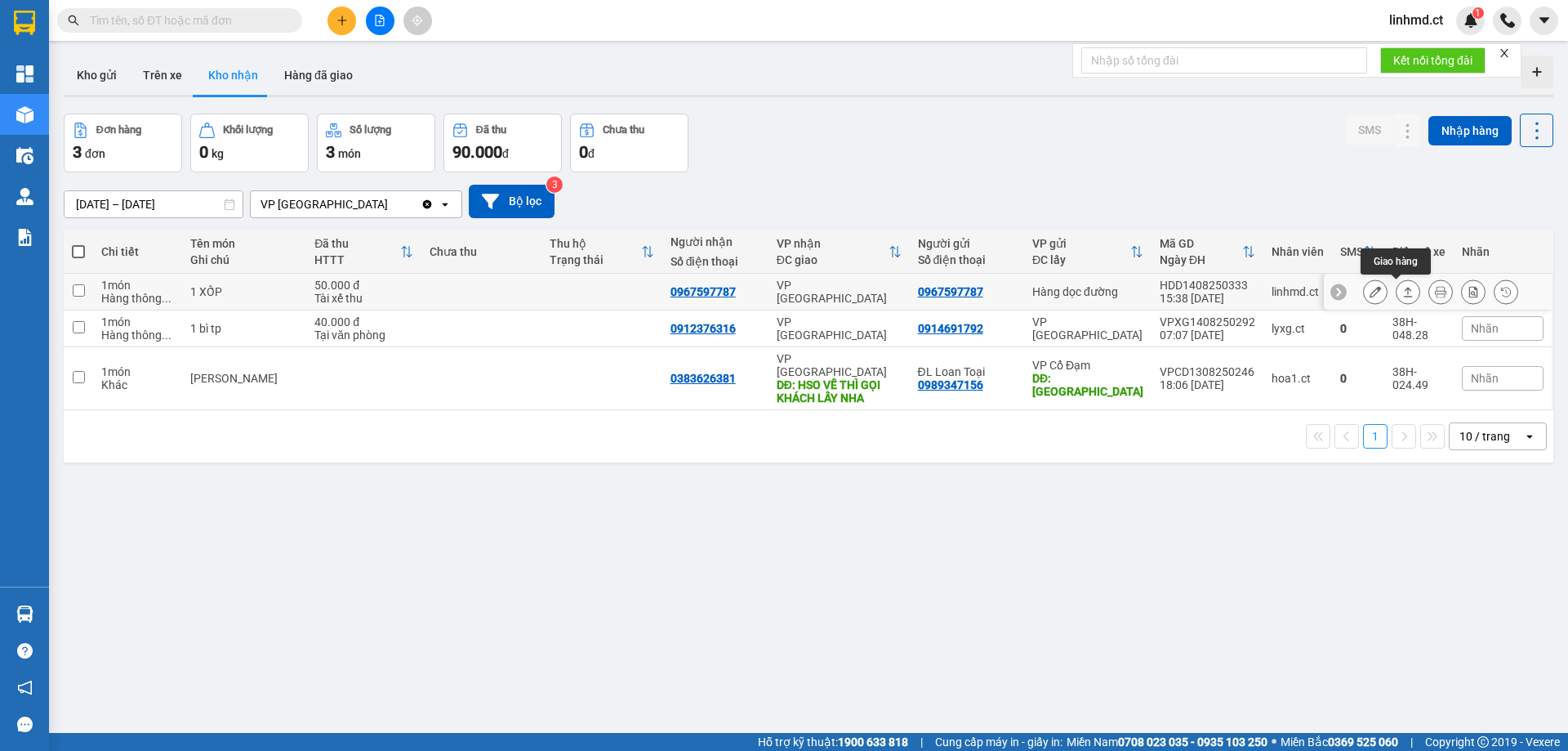
click at [1403, 294] on icon at bounding box center [1408, 291] width 12 height 12
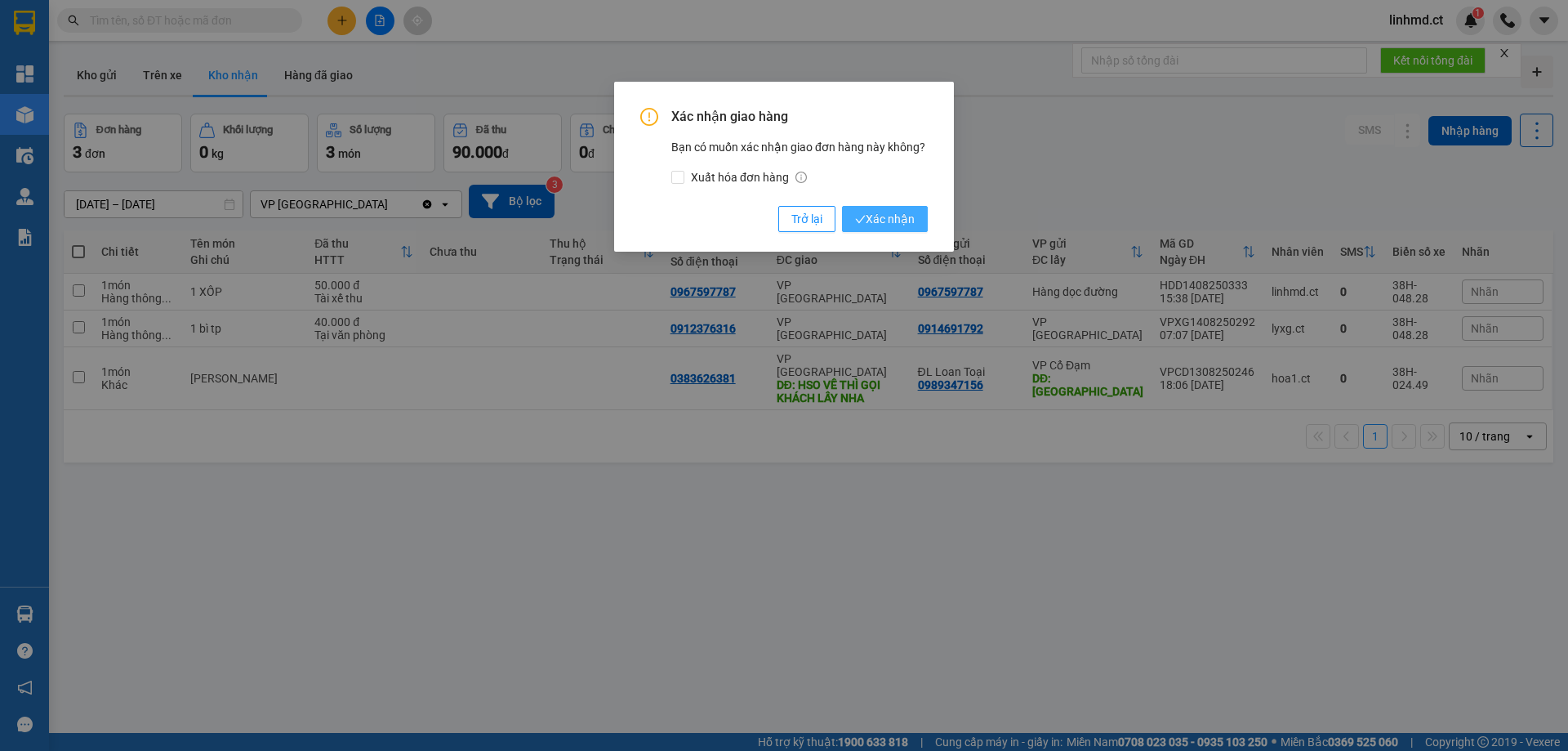
click at [872, 216] on span "Xác nhận" at bounding box center [885, 219] width 59 height 18
